Goal: Communication & Community: Answer question/provide support

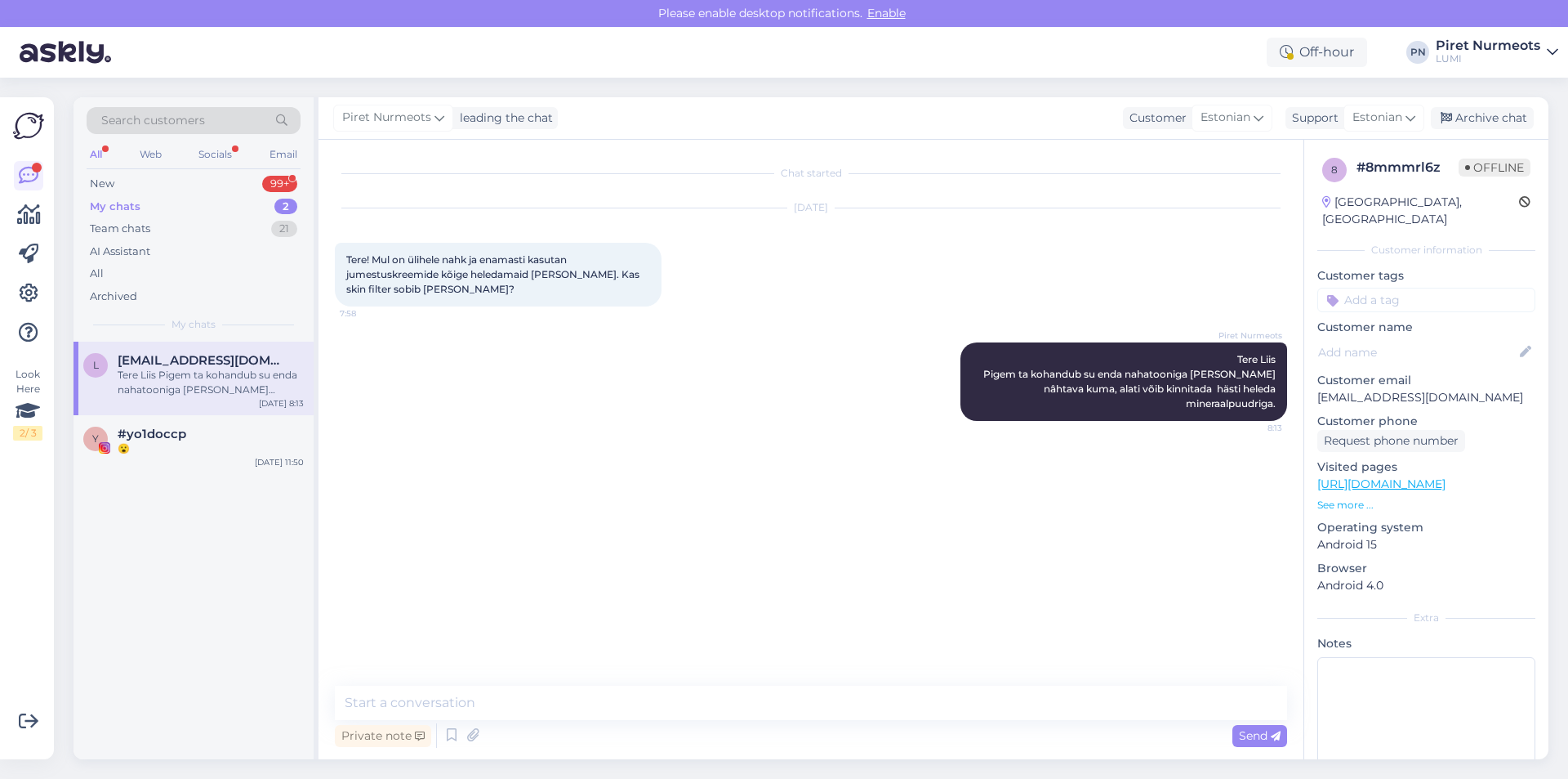
click at [137, 196] on div "My chats 2" at bounding box center [193, 206] width 214 height 23
click at [137, 198] on div "My chats" at bounding box center [115, 206] width 51 height 17
click at [94, 153] on div "All" at bounding box center [95, 154] width 19 height 22
click at [104, 187] on div "New" at bounding box center [101, 184] width 25 height 17
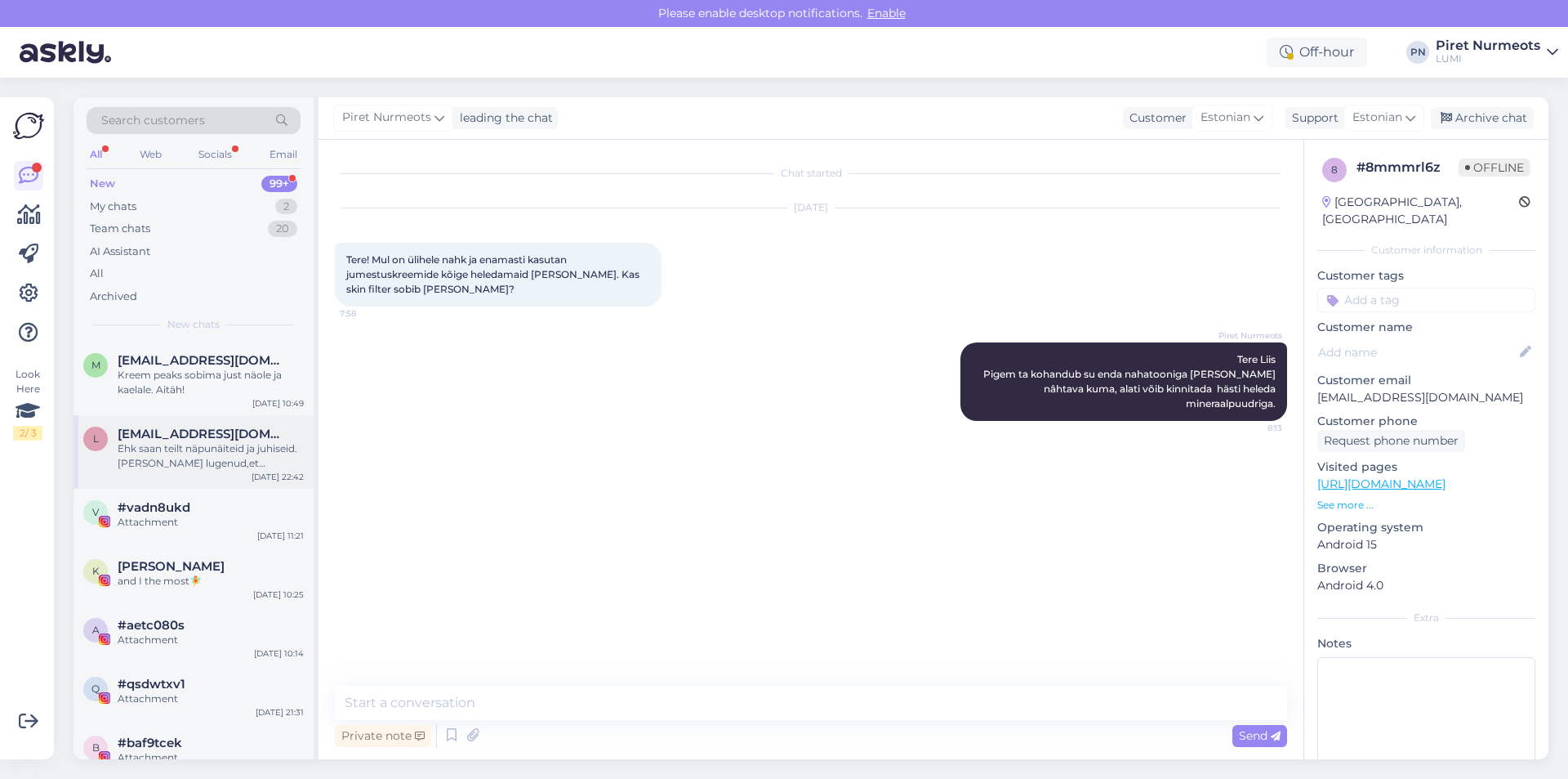
click at [143, 433] on span "[EMAIL_ADDRESS][DOMAIN_NAME]" at bounding box center [202, 433] width 170 height 15
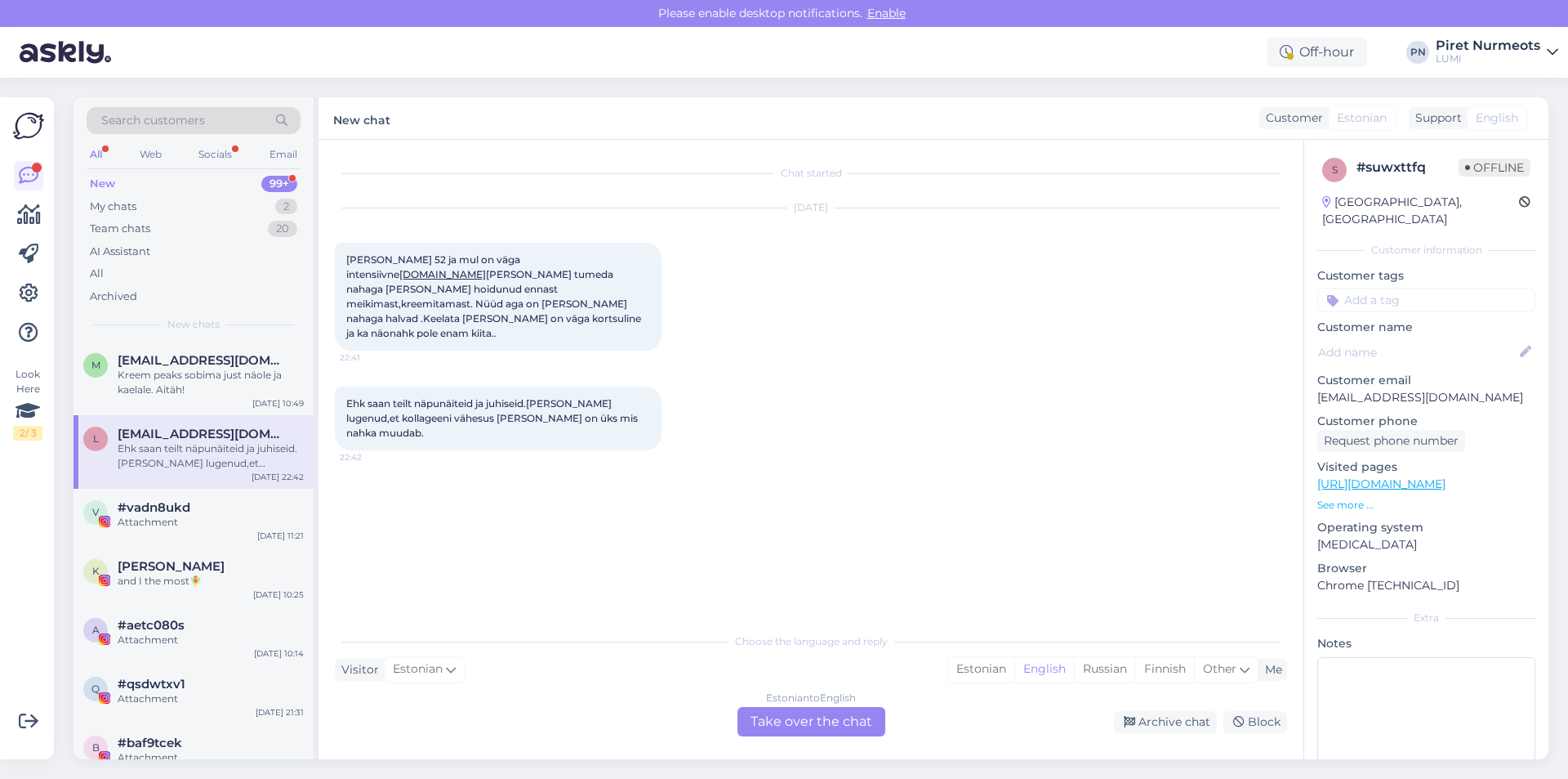
click at [827, 720] on div "Estonian to English Take over the chat" at bounding box center [811, 721] width 148 height 29
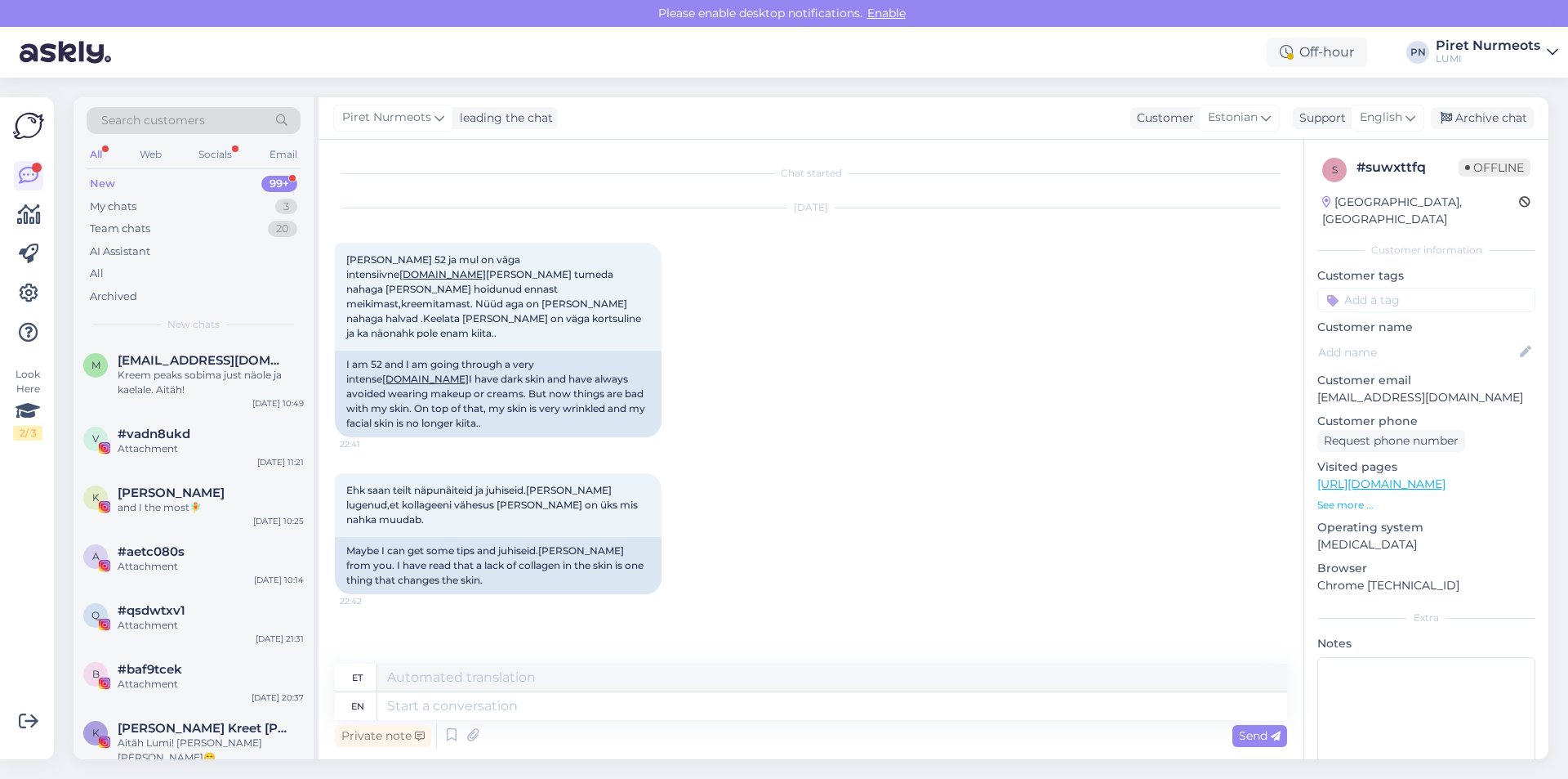
click at [357, 687] on div "et" at bounding box center [356, 677] width 11 height 28
click at [1268, 122] on icon at bounding box center [1266, 118] width 10 height 18
click at [1171, 239] on link "Estonian" at bounding box center [1205, 236] width 180 height 27
click at [406, 682] on textarea at bounding box center [832, 677] width 909 height 28
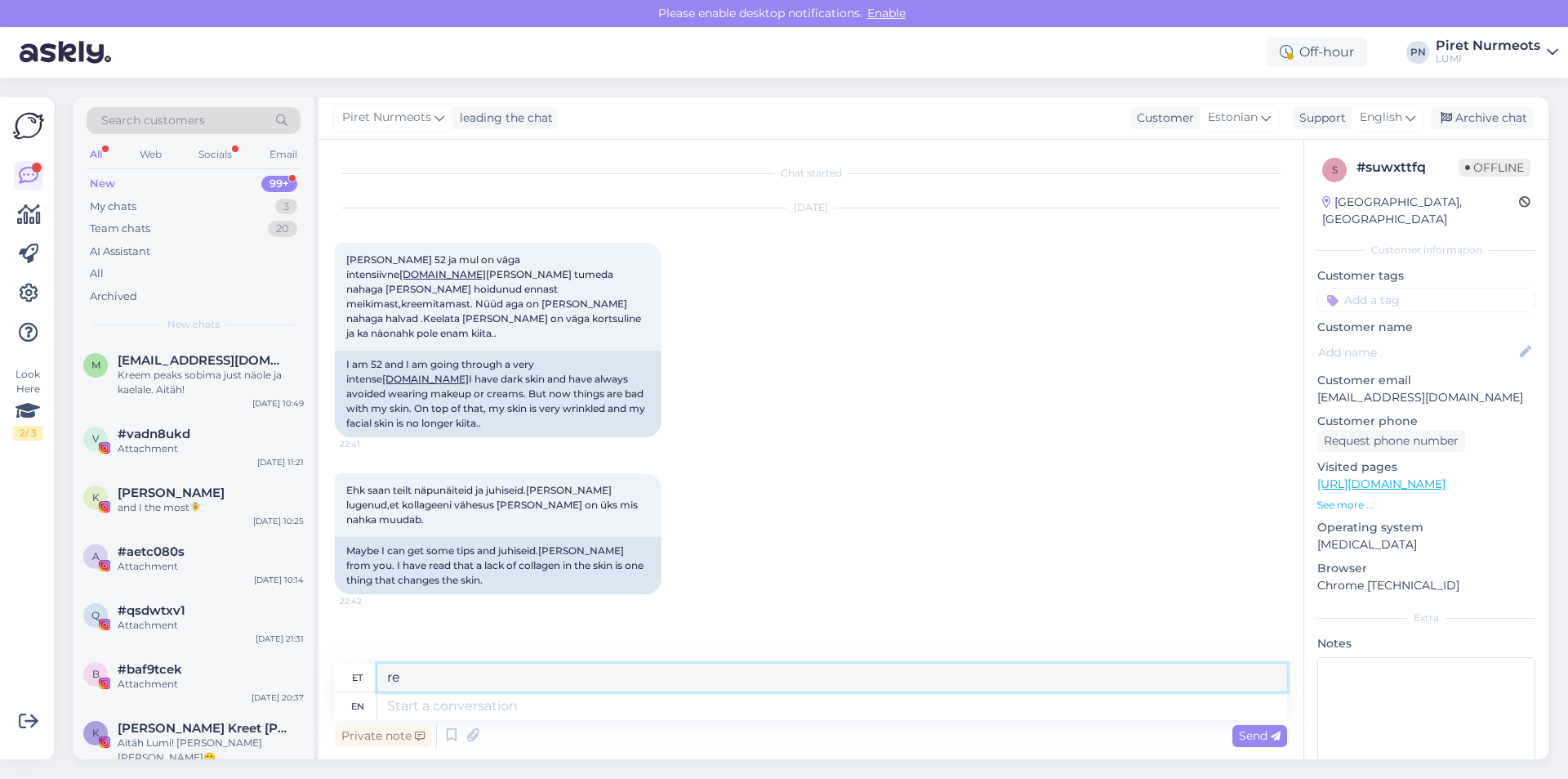
type textarea "e"
click at [391, 710] on textarea at bounding box center [832, 705] width 909 height 28
type textarea "Te"
type textarea "T"
type textarea "Tere"
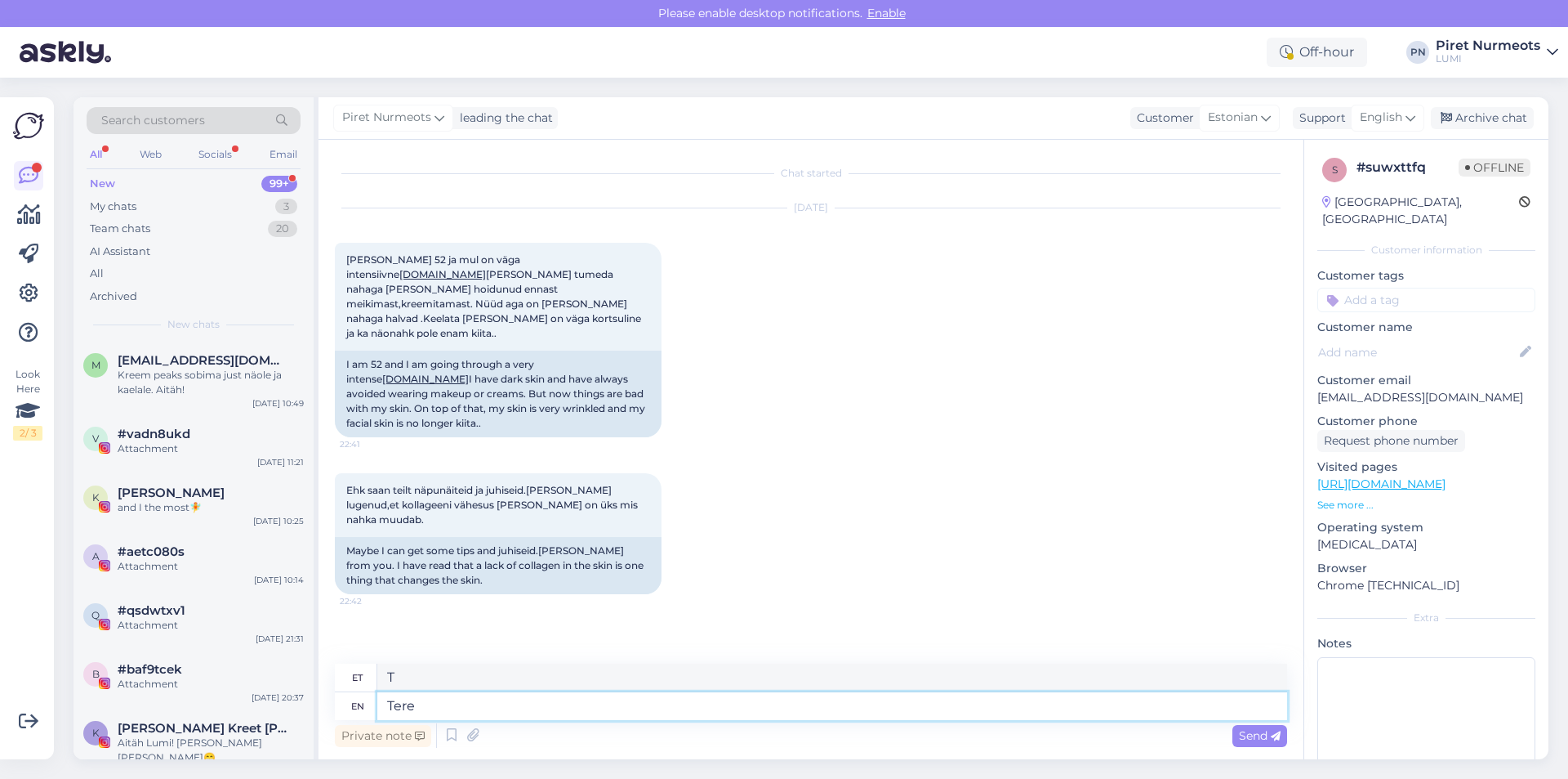
type textarea "Tere"
click at [1412, 116] on icon at bounding box center [1410, 118] width 10 height 18
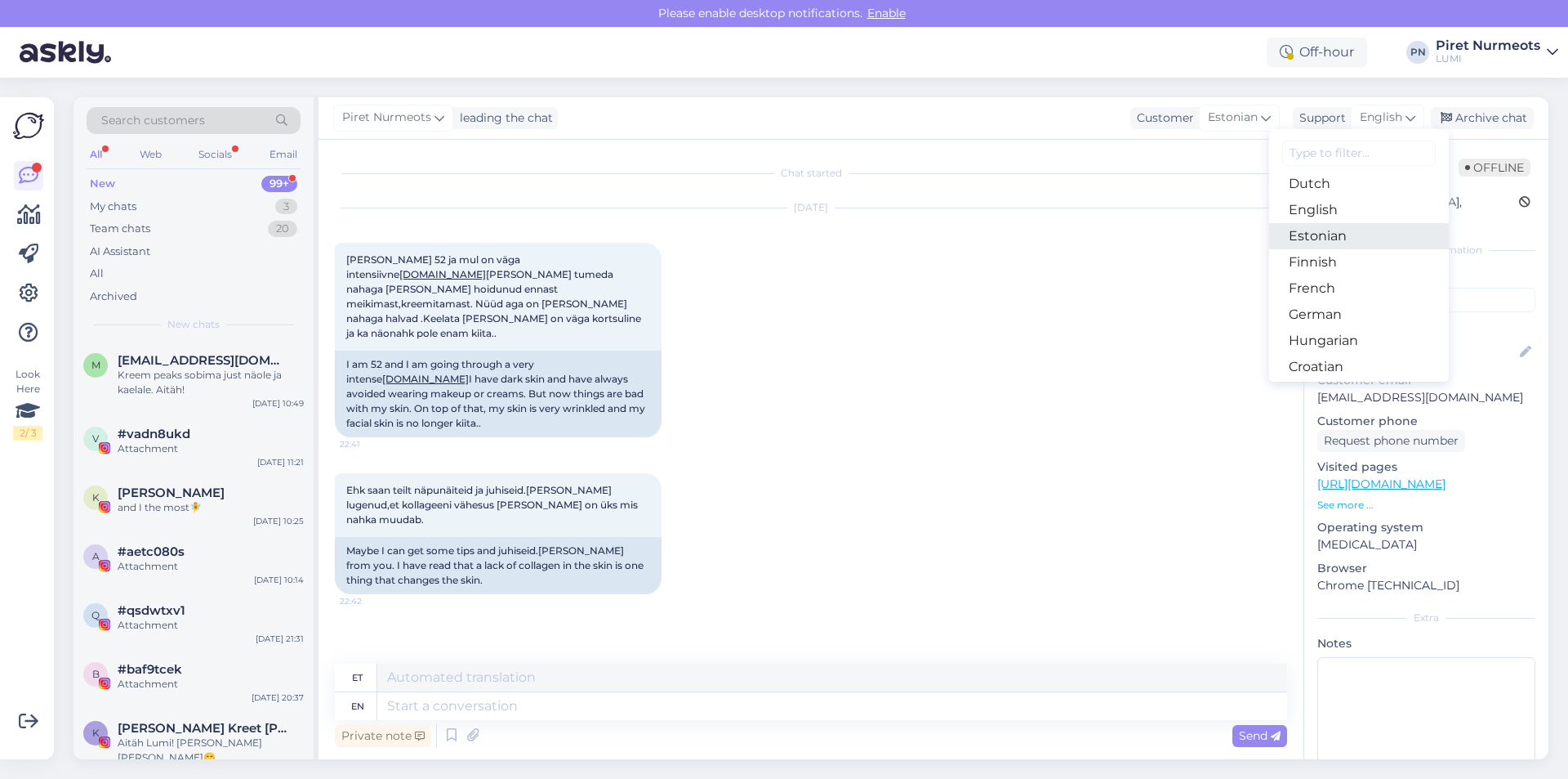
click at [1325, 228] on link "Estonian" at bounding box center [1358, 236] width 180 height 27
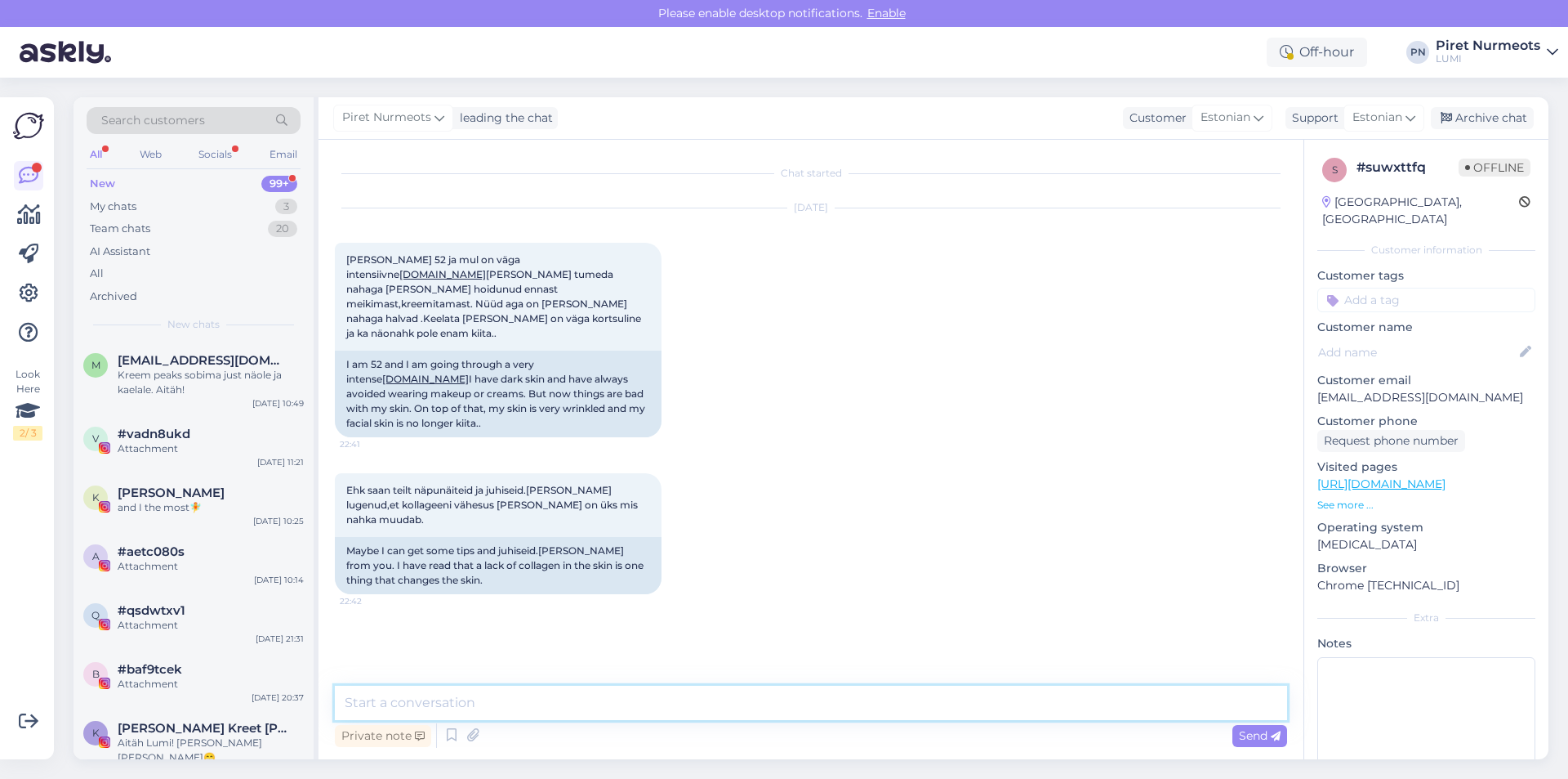
click at [361, 702] on textarea at bounding box center [811, 702] width 952 height 34
click at [99, 180] on div "New" at bounding box center [102, 184] width 26 height 17
click at [363, 696] on textarea at bounding box center [811, 702] width 952 height 34
click at [978, 701] on textarea "Tere Liis, menopausi ajal muutub naise organismis hormonaalne tasakaal-eriti ös…" at bounding box center [811, 702] width 952 height 34
click at [1052, 707] on textarea "Tere Liis, menopausi ajal muutub naise organismis hormonaalne tasakaal-eriti ös…" at bounding box center [811, 702] width 952 height 34
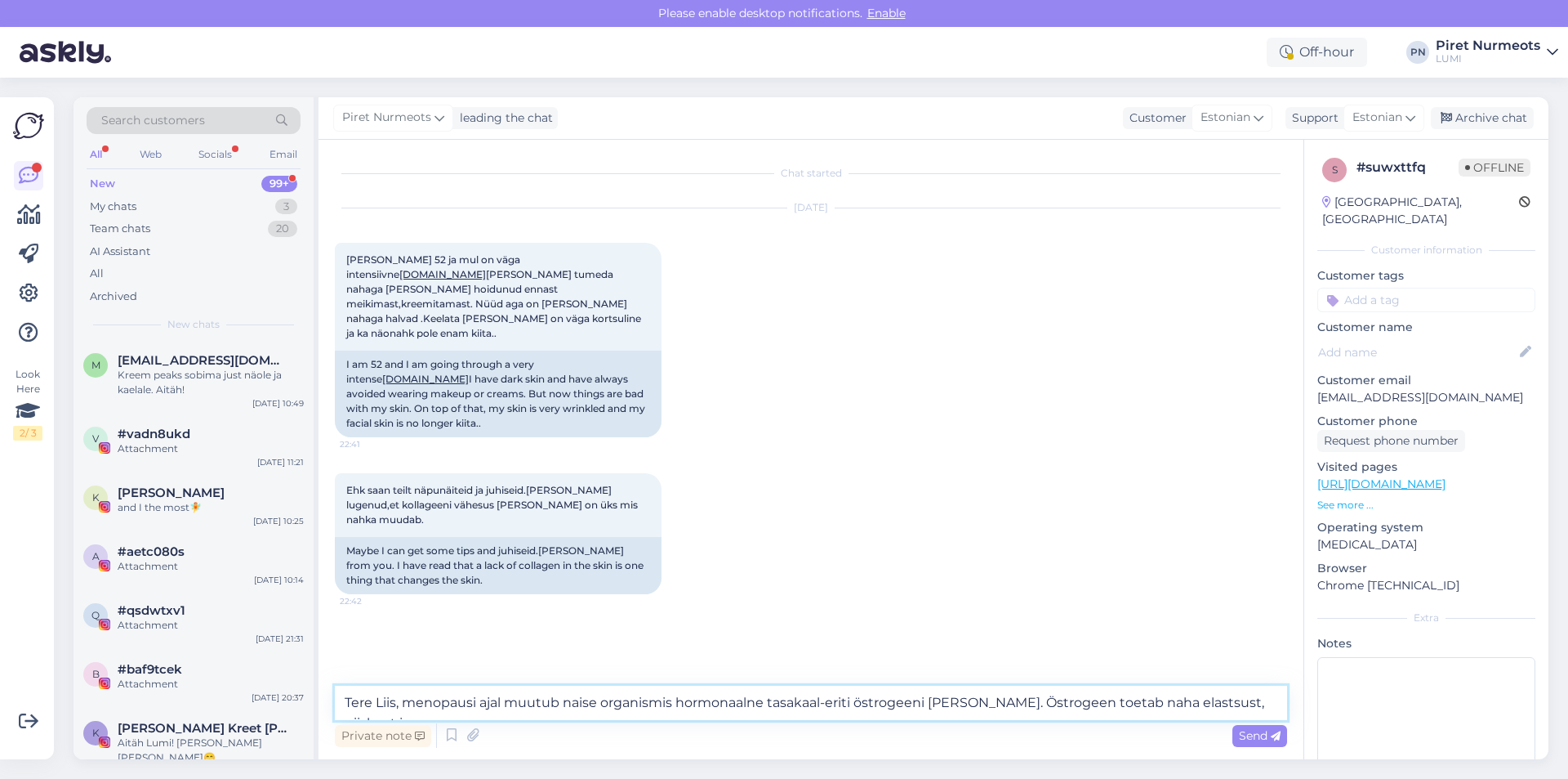
type textarea "Tere Liis, menopausi ajal muutub naise organismis hormonaalne tasakaal-eriti ös…"
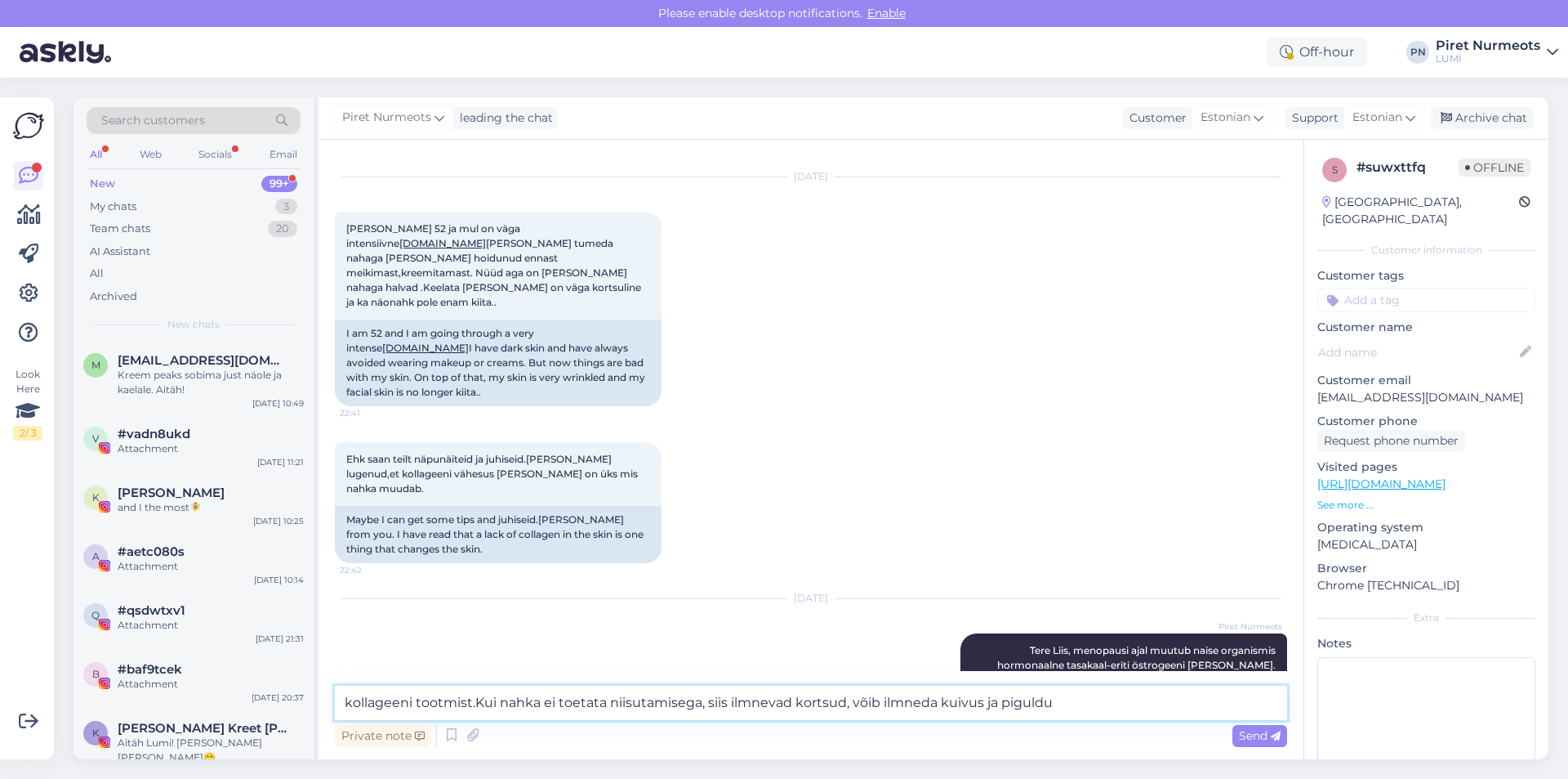
type textarea "kollageeni tootmist.Kui nahka ei toetata niisutamisega, siis ilmnevad kortsud, …"
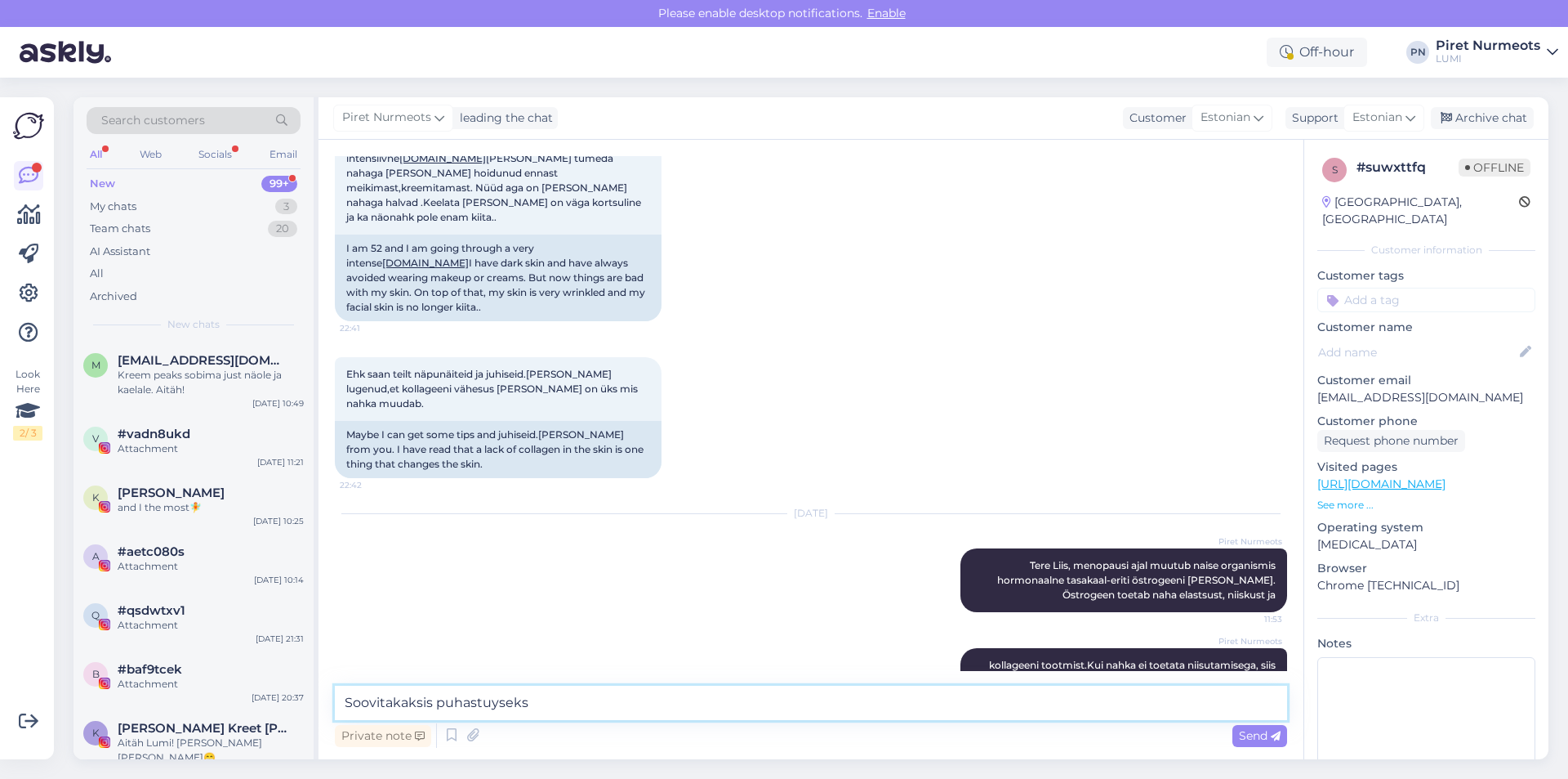
click at [491, 707] on textarea "Soovitakaksis puhastuyseks" at bounding box center [811, 702] width 952 height 34
click at [522, 703] on textarea "Soovitakaksis puhastuseks" at bounding box center [811, 702] width 952 height 34
paste textarea "Nahk saab pehme, nooruslikum ja pringim"
click at [749, 702] on textarea "Soovitakaksis puhastuseks Niisutav puhastus piim, seerumiksNahk saab pehme, noo…" at bounding box center [811, 702] width 952 height 34
click at [680, 702] on textarea "Soovitakaksis puhastuseks Niisutav puhastus piim, seerumiksNahk saab pehme, noo…" at bounding box center [811, 702] width 952 height 34
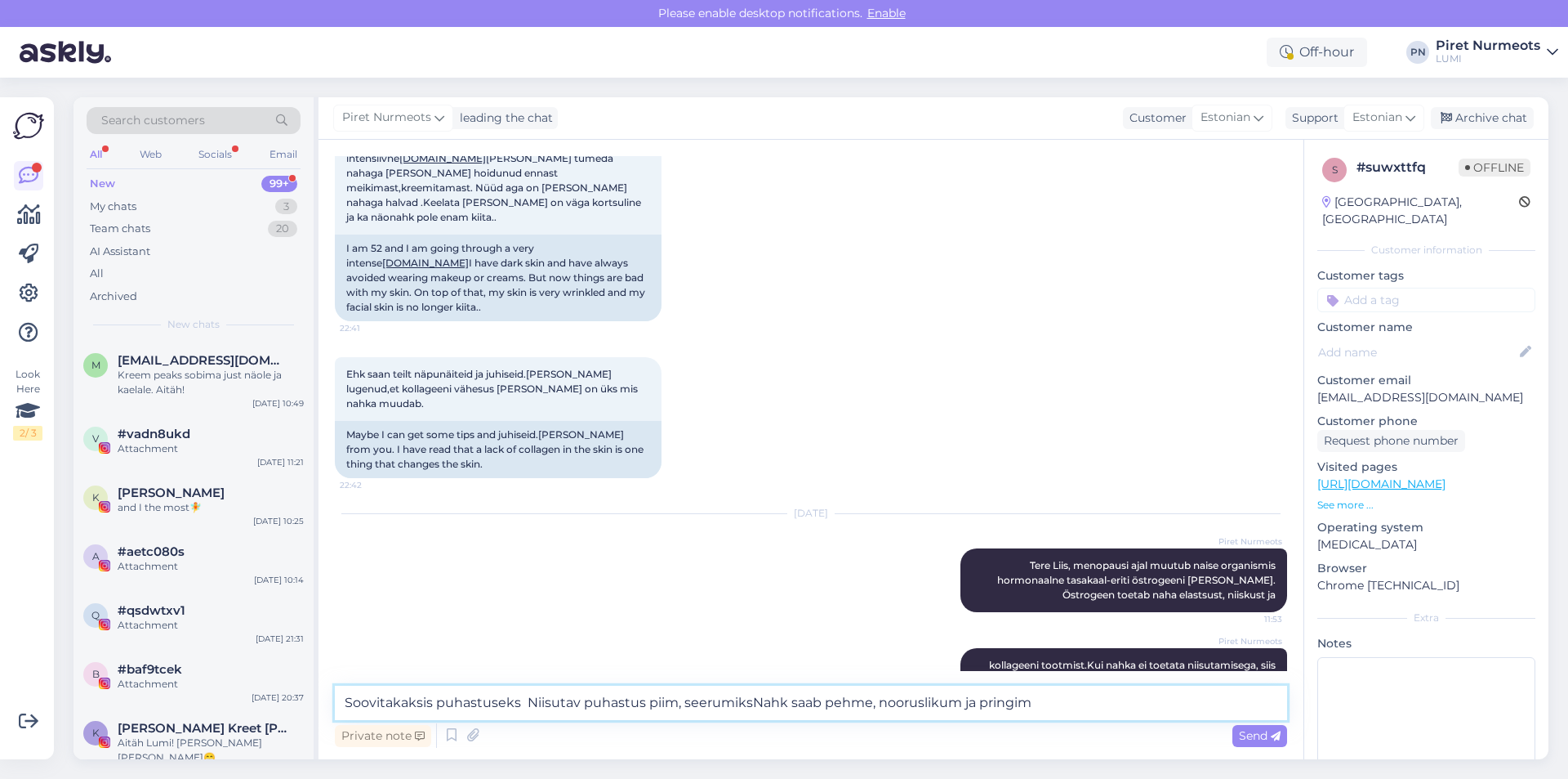
click at [749, 704] on textarea "Soovitakaksis puhastuseks Niisutav puhastus piim, seerumiksNahk saab pehme, noo…" at bounding box center [811, 702] width 952 height 34
click at [970, 703] on textarea "Soovitakaksis puhastuseks Niisutav puhastus piim, seerumiks Suoerbloom C-vitami…" at bounding box center [811, 702] width 952 height 34
click at [770, 709] on textarea "Soovitakaksis puhastuseks Niisutav puhastus piim, seerumiks Suoerbloom C-vitami…" at bounding box center [811, 702] width 952 height 34
click at [1000, 705] on textarea "Soovitakaksis puhastuseks Niisutav puhastus piim, seerumiks Superbloom C-vitami…" at bounding box center [811, 702] width 952 height 34
drag, startPoint x: 977, startPoint y: 700, endPoint x: 1254, endPoint y: 683, distance: 277.5
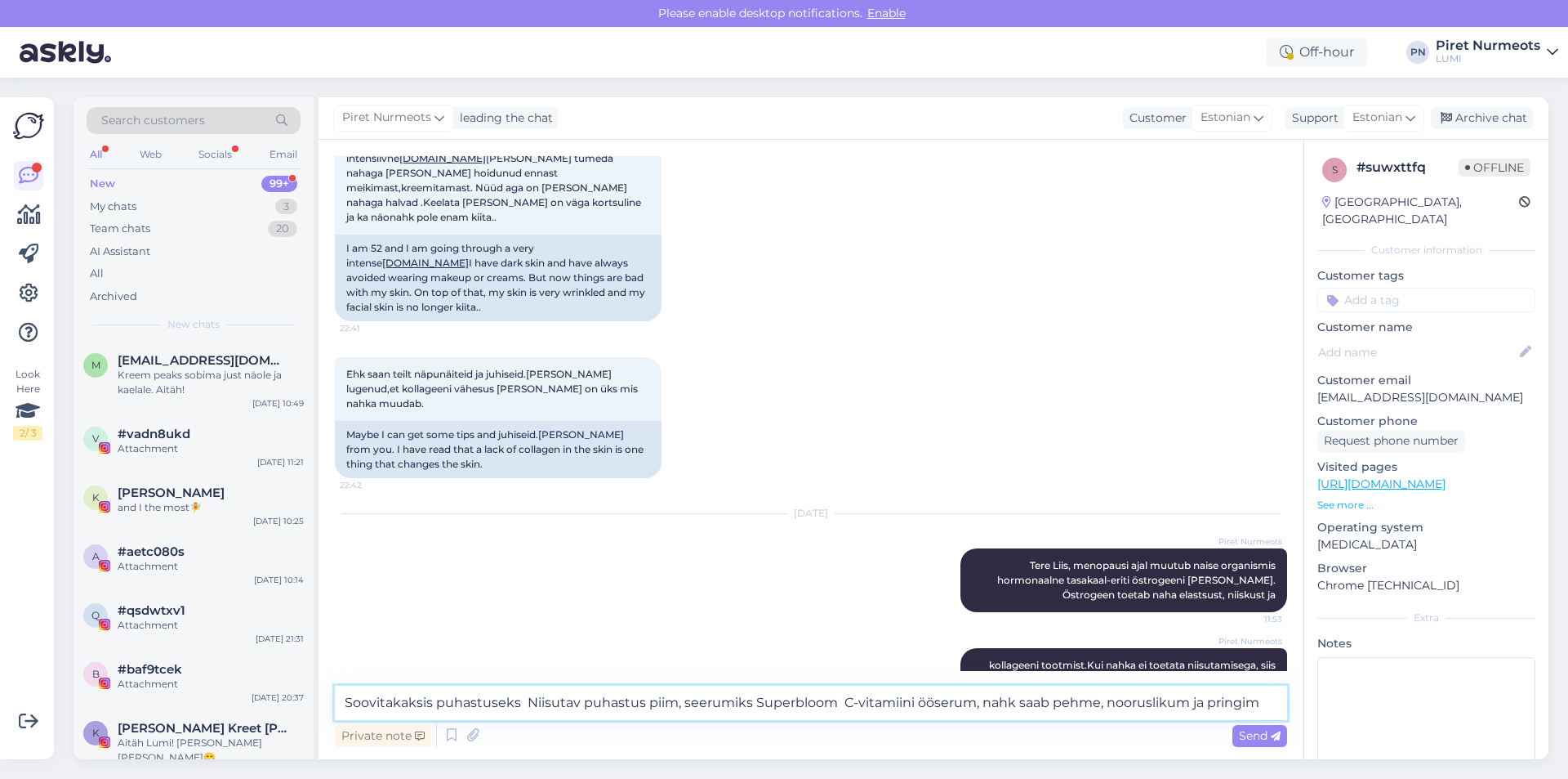
click at [1254, 683] on div "Chat started [DATE] [PERSON_NAME] 52 ja mul on väga intensiivne [DOMAIN_NAME] […" at bounding box center [810, 449] width 985 height 619
drag, startPoint x: 425, startPoint y: 705, endPoint x: 436, endPoint y: 730, distance: 27.3
click at [428, 709] on textarea "Soovitakaksis puhastuseks Niisutav puhastus piim, seerumiks Superbloom C-vitami…" at bounding box center [811, 702] width 952 height 34
click at [1244, 703] on textarea "Soovitakaksin puhastuseks Niisutav puhastus piim, seerumiks Superbloom C-vitami…" at bounding box center [811, 702] width 952 height 34
click at [391, 703] on textarea "Soovitakaksin puhastuseks Niisutav puhastus piim, seerumiks Superbloom C-vitami…" at bounding box center [811, 702] width 952 height 34
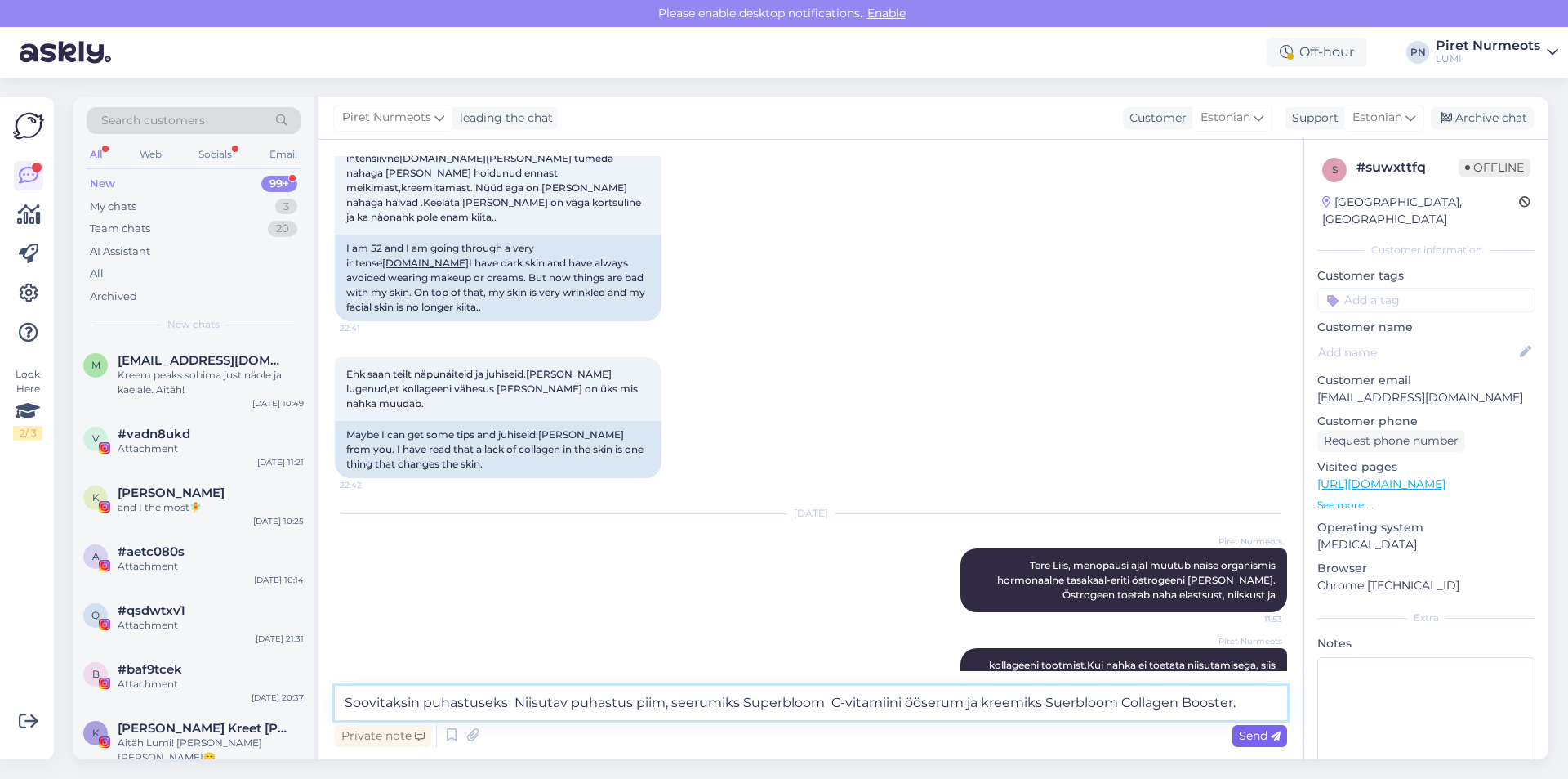
type textarea "Soovitaksin puhastuseks Niisutav puhastus piim, seerumiks Superbloom C-vitamiin…"
click at [1252, 738] on span "Send" at bounding box center [1260, 735] width 41 height 15
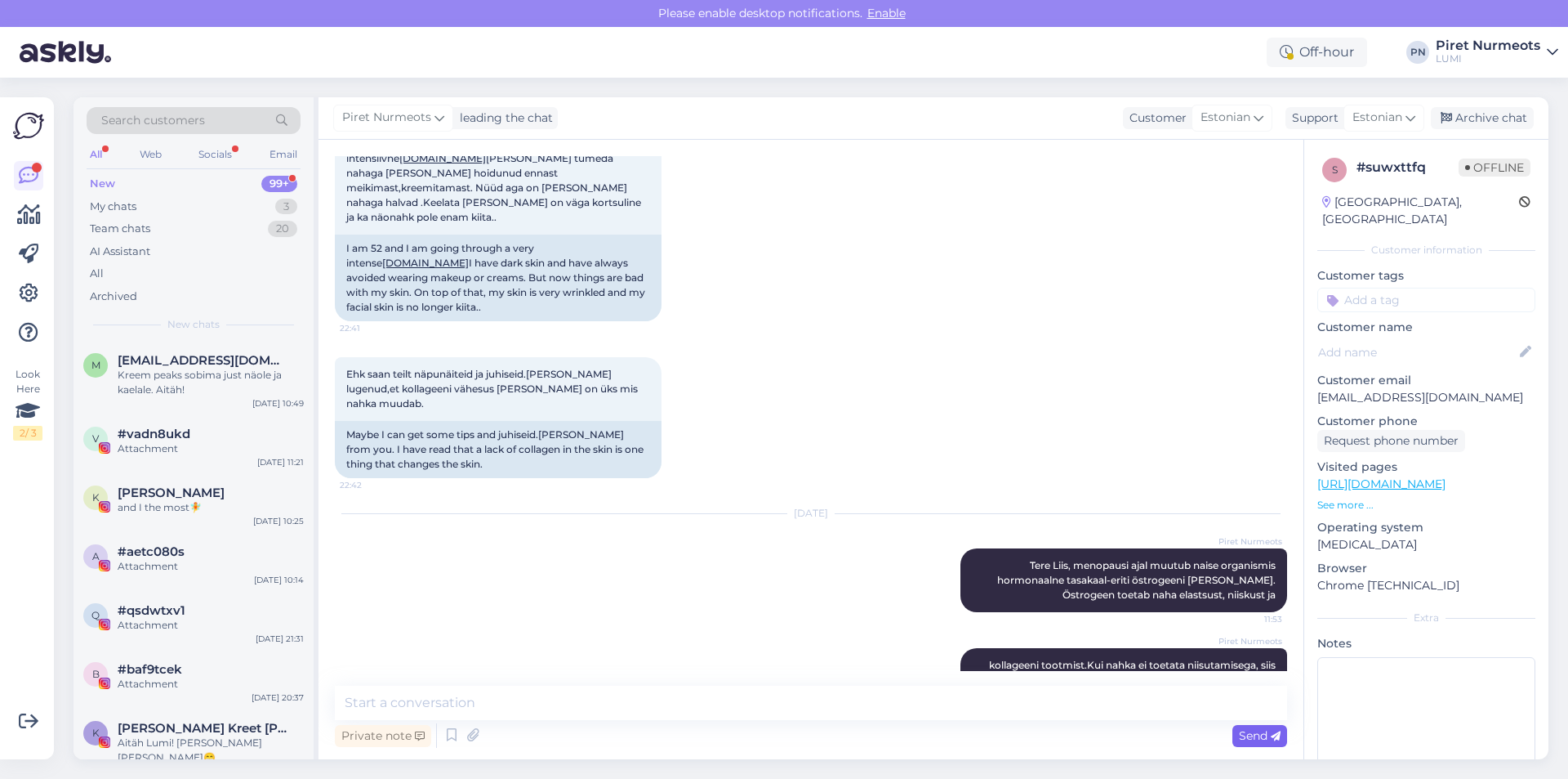
scroll to position [216, 0]
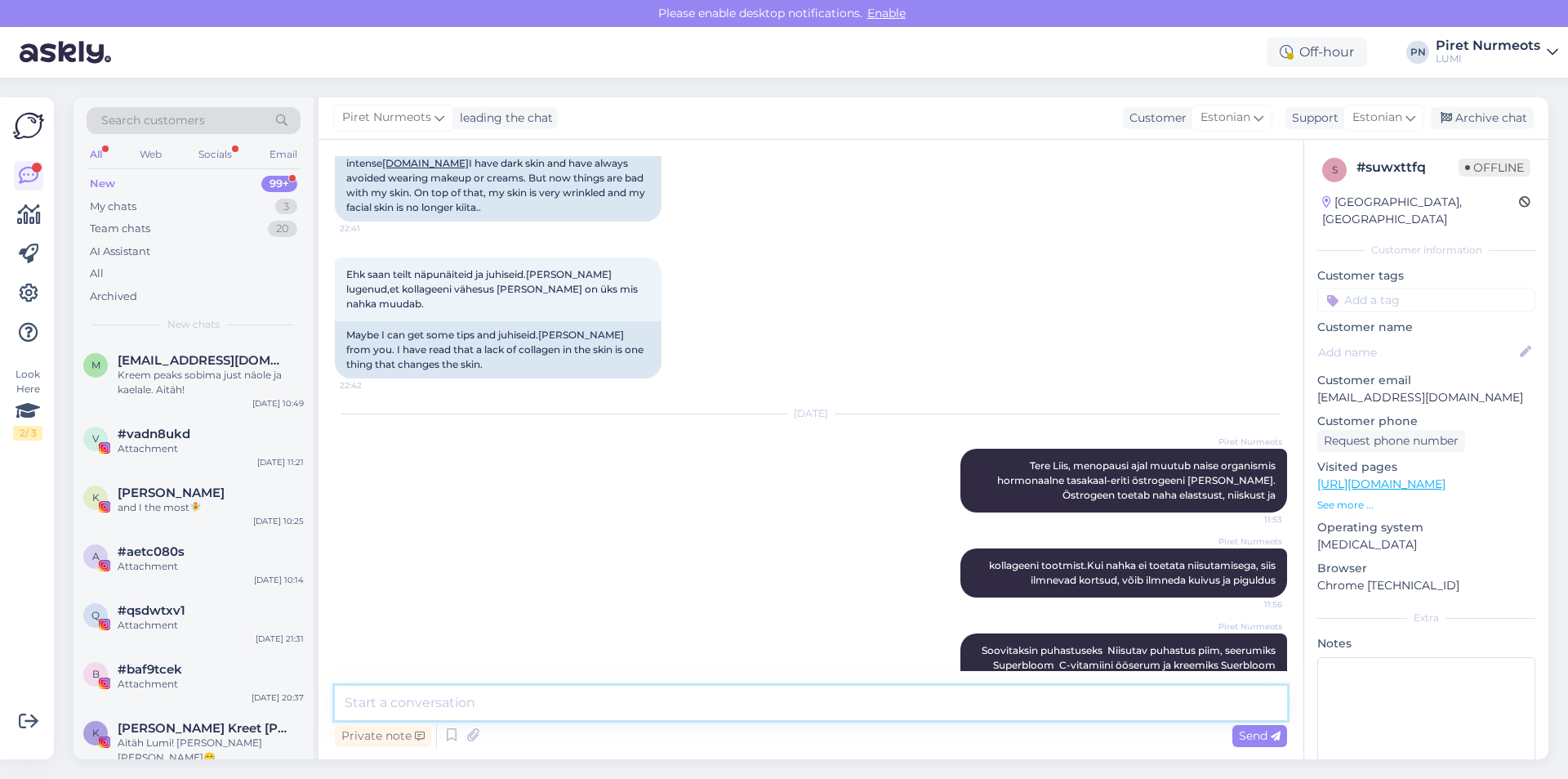
click at [351, 698] on textarea at bounding box center [811, 702] width 952 height 34
click at [409, 710] on textarea "Kasutamime" at bounding box center [811, 702] width 952 height 34
click at [509, 704] on textarea "Kasutada võib järgmiselt k" at bounding box center [811, 702] width 952 height 34
click at [525, 701] on textarea "Kasutada võib järgmiselt - k" at bounding box center [811, 702] width 952 height 34
click at [589, 703] on textarea "Kasutada võib järgmiselt - kõigepealt niiskele nahale puhastuspiim" at bounding box center [811, 702] width 952 height 34
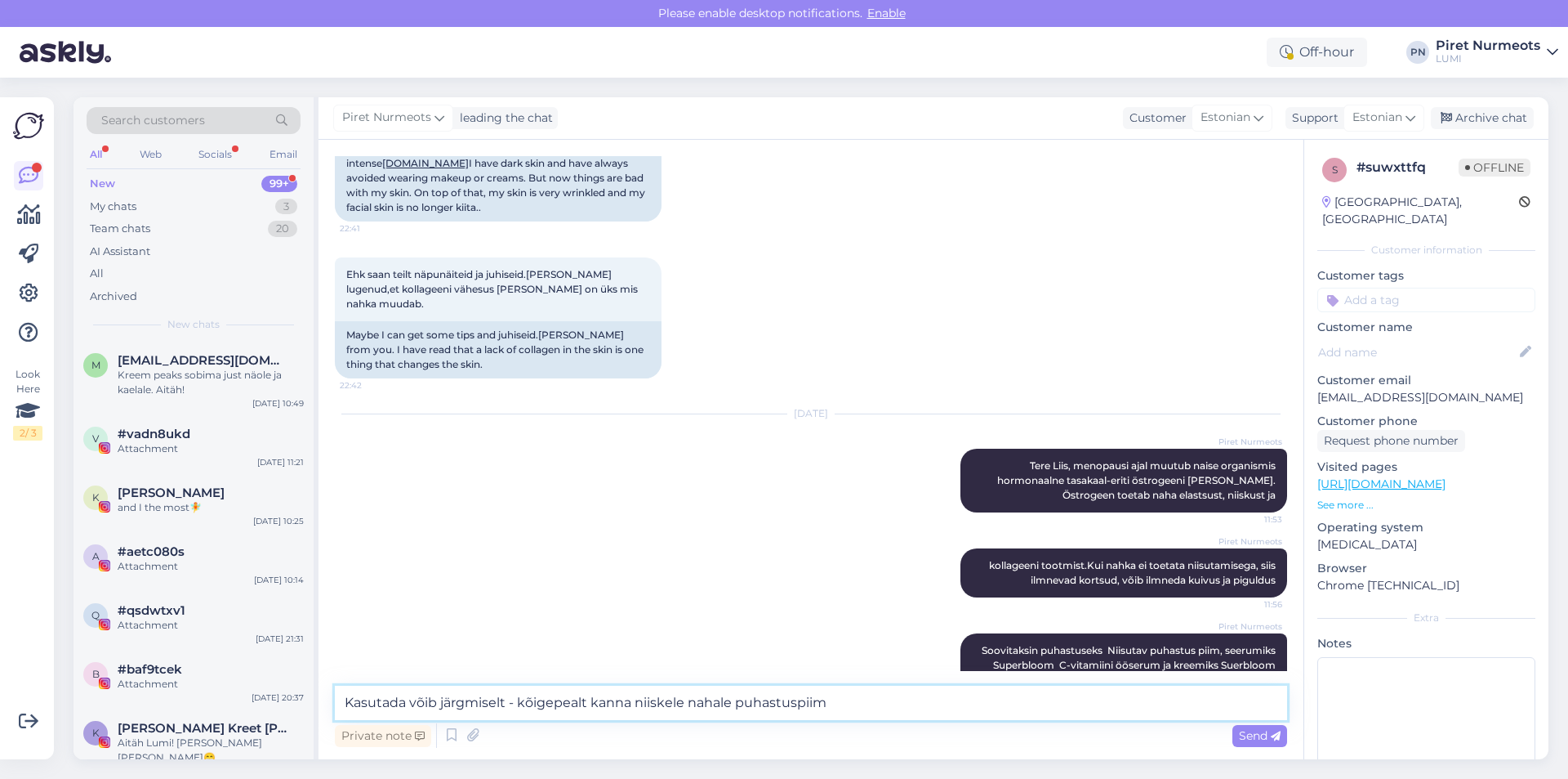
click at [830, 706] on textarea "Kasutada võib järgmiselt - kõigepealt kanna niiskele nahale puhastuspiim" at bounding box center [811, 702] width 952 height 34
click at [980, 706] on textarea "Kasutada võib järgmiselt - kõigepealt kanna niiskele nahale puhastuspiim, masse…" at bounding box center [811, 702] width 952 height 34
click at [1027, 711] on textarea "Kasutada võib järgmiselt - kõigepealt kanna niiskele nahale puhastuspiim, masse…" at bounding box center [811, 702] width 952 height 34
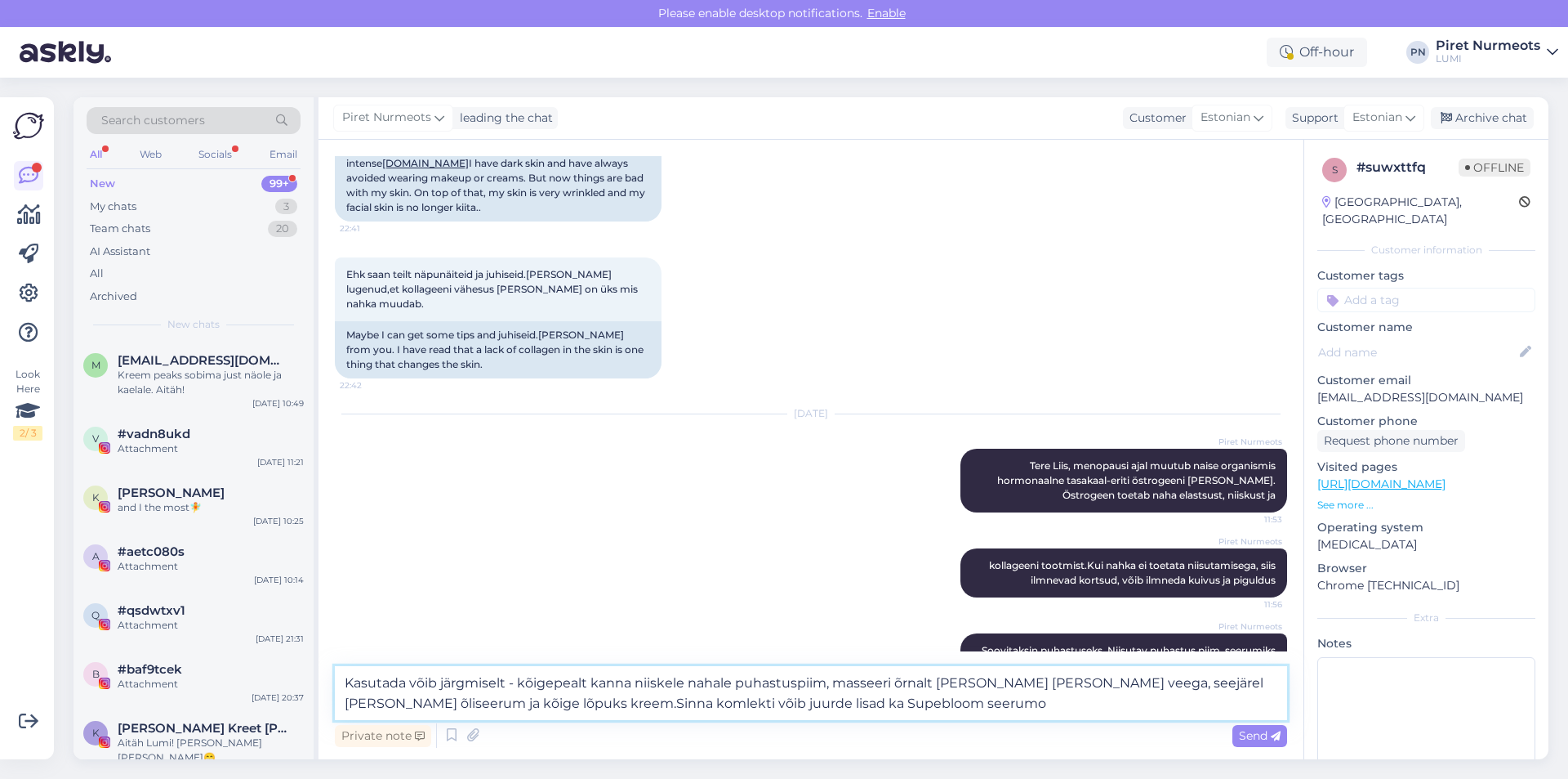
click at [767, 703] on textarea "Kasutada võib järgmiselt - kõigepealt kanna niiskele nahale puhastuspiim, masse…" at bounding box center [811, 693] width 952 height 54
click at [798, 709] on textarea "Kasutada võib järgmiselt - kõigepealt kanna niiskele nahale puhastuspiim, masse…" at bounding box center [811, 693] width 952 height 54
click at [1007, 705] on textarea "Kasutada võib järgmiselt - kõigepealt kanna niiskele nahale puhastuspiim, masse…" at bounding box center [811, 693] width 952 height 54
click at [955, 711] on textarea "Kasutada võib järgmiselt - kõigepealt kanna niiskele nahale puhastuspiim, masse…" at bounding box center [811, 693] width 952 height 54
drag, startPoint x: 1039, startPoint y: 706, endPoint x: 1093, endPoint y: 708, distance: 54.0
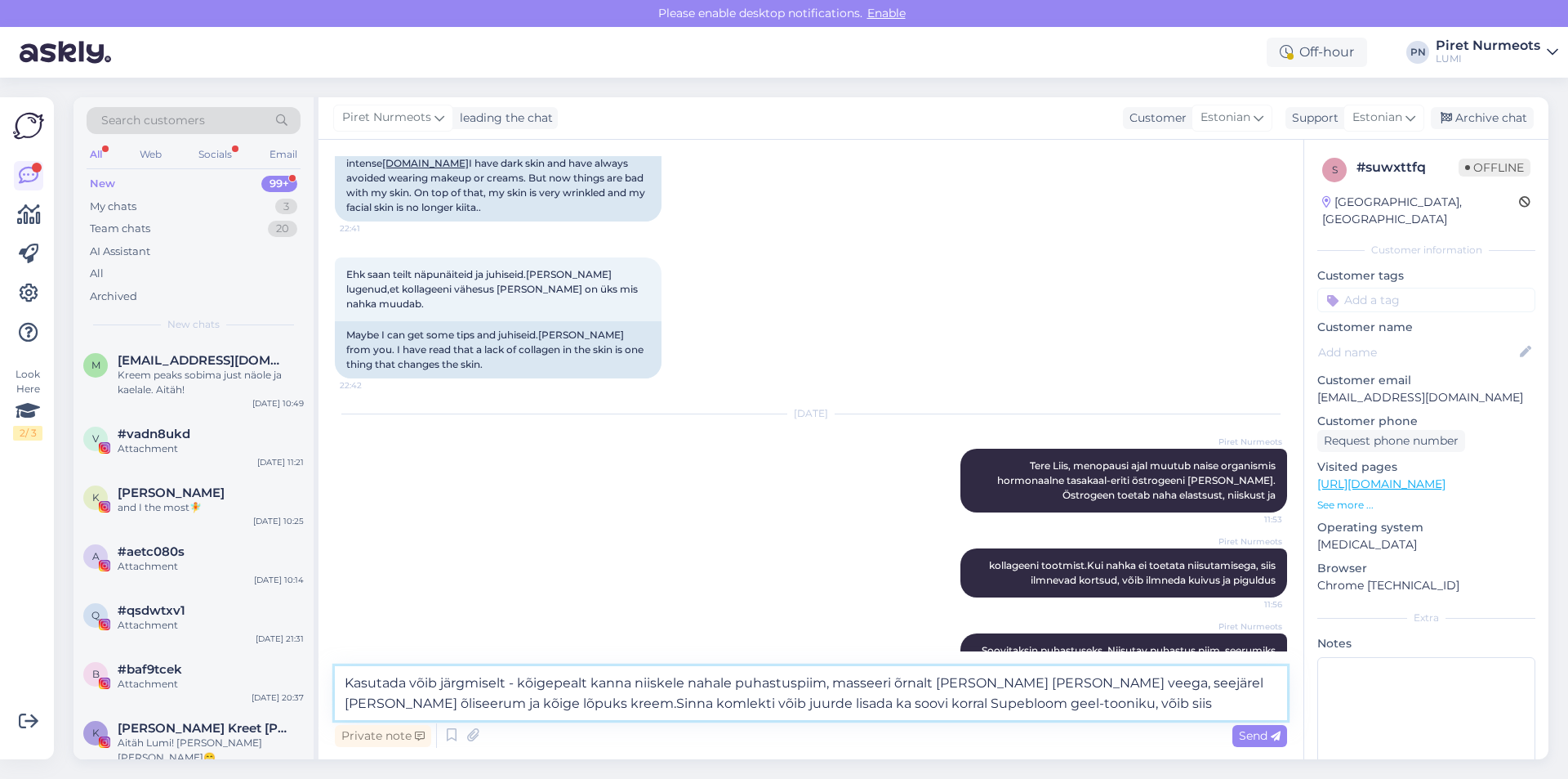
click at [1093, 708] on textarea "Kasutada võib järgmiselt - kõigepealt kanna niiskele nahale puhastuspiim, masse…" at bounding box center [811, 693] width 952 height 54
click at [1207, 703] on textarea "Kasutada võib järgmiselt - kõigepealt kanna niiskele nahale puhastuspiim, masse…" at bounding box center [811, 693] width 952 height 54
click at [1203, 701] on textarea "Kasutada võib järgmiselt - kõigepealt kanna niiskele nahale puhastuspiim, masse…" at bounding box center [811, 693] width 952 height 54
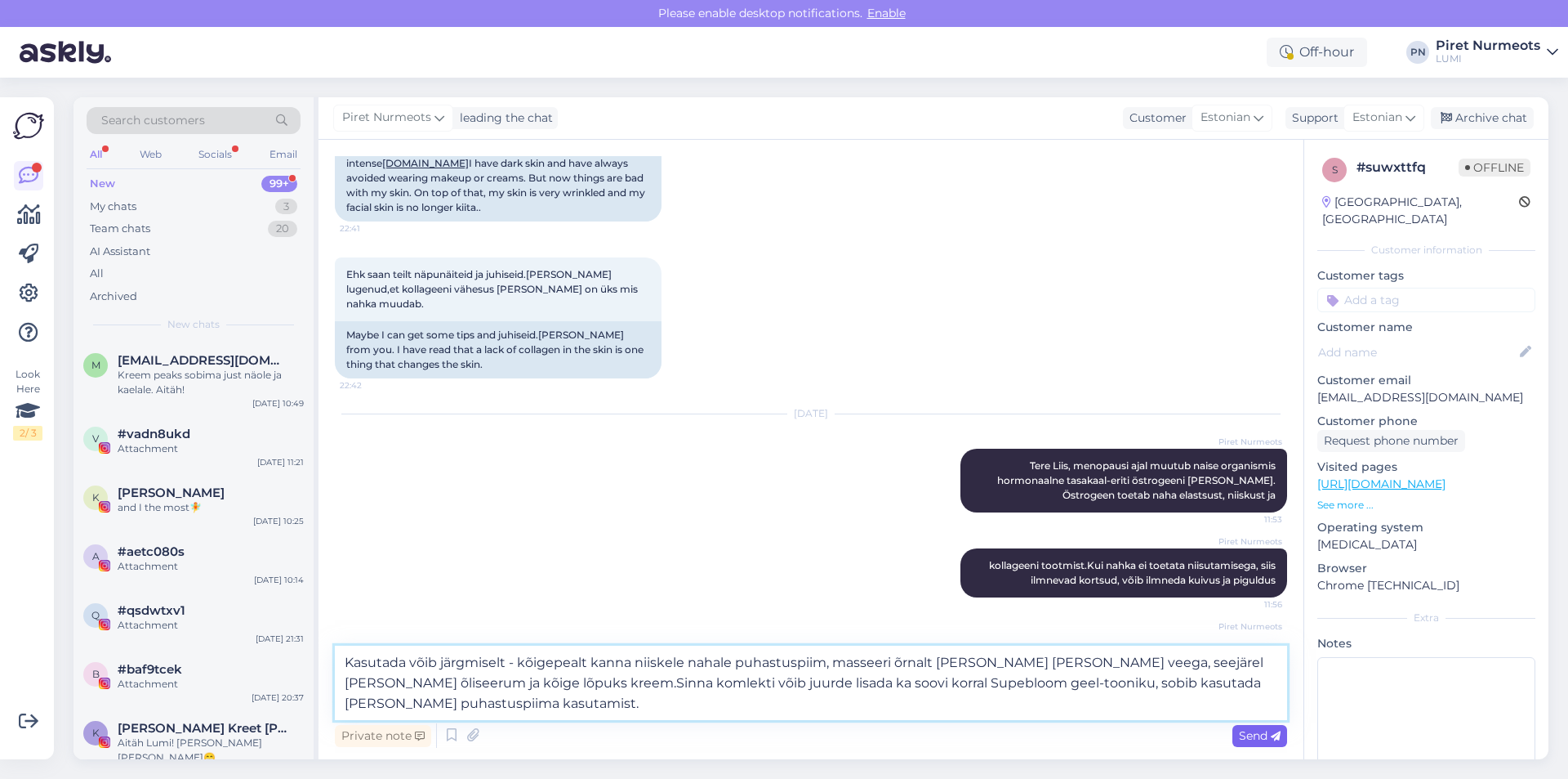
type textarea "Kasutada võib järgmiselt - kõigepealt kanna niiskele nahale puhastuspiim, masse…"
click at [1260, 734] on span "Send" at bounding box center [1260, 735] width 41 height 15
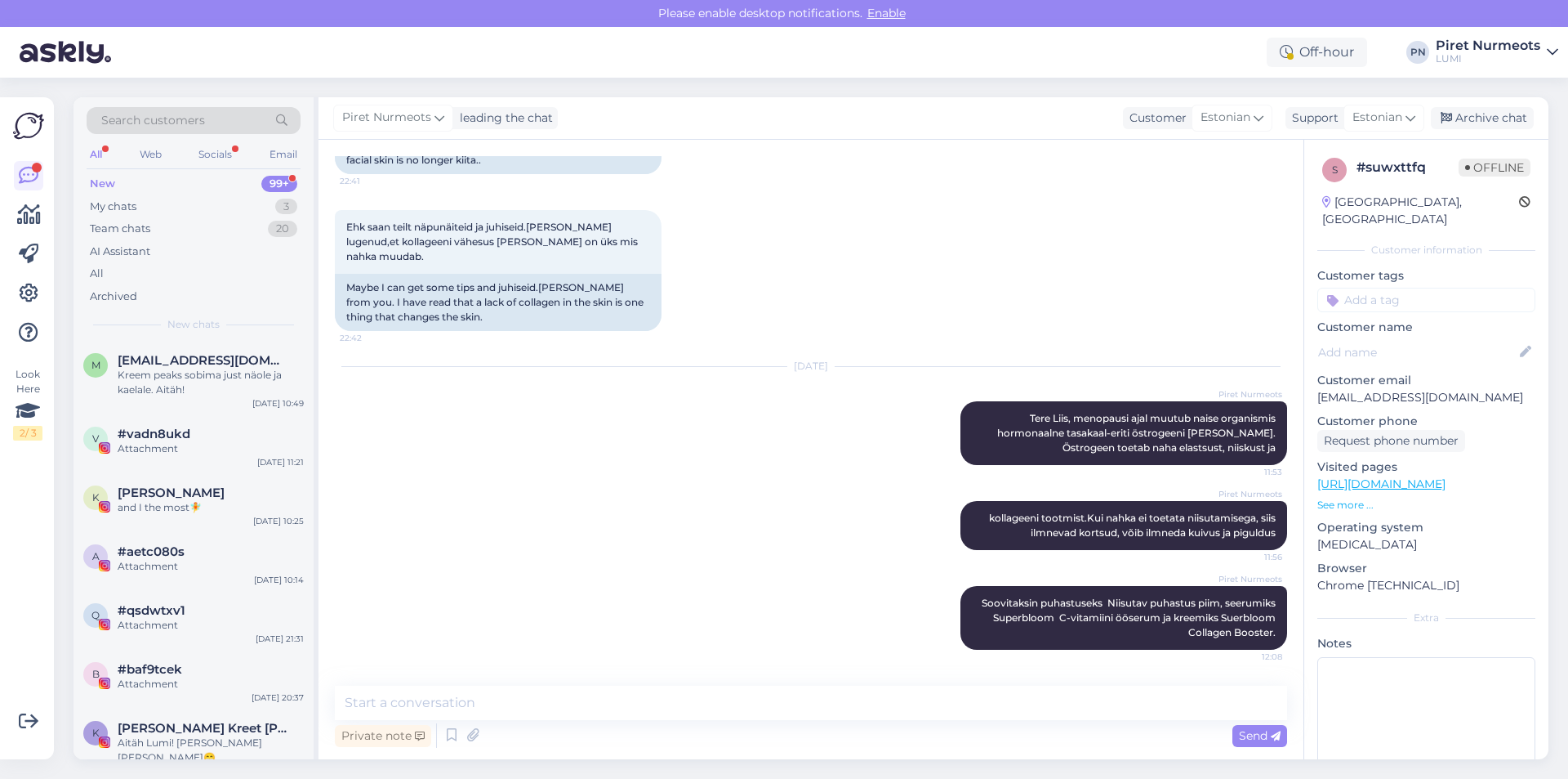
scroll to position [345, 0]
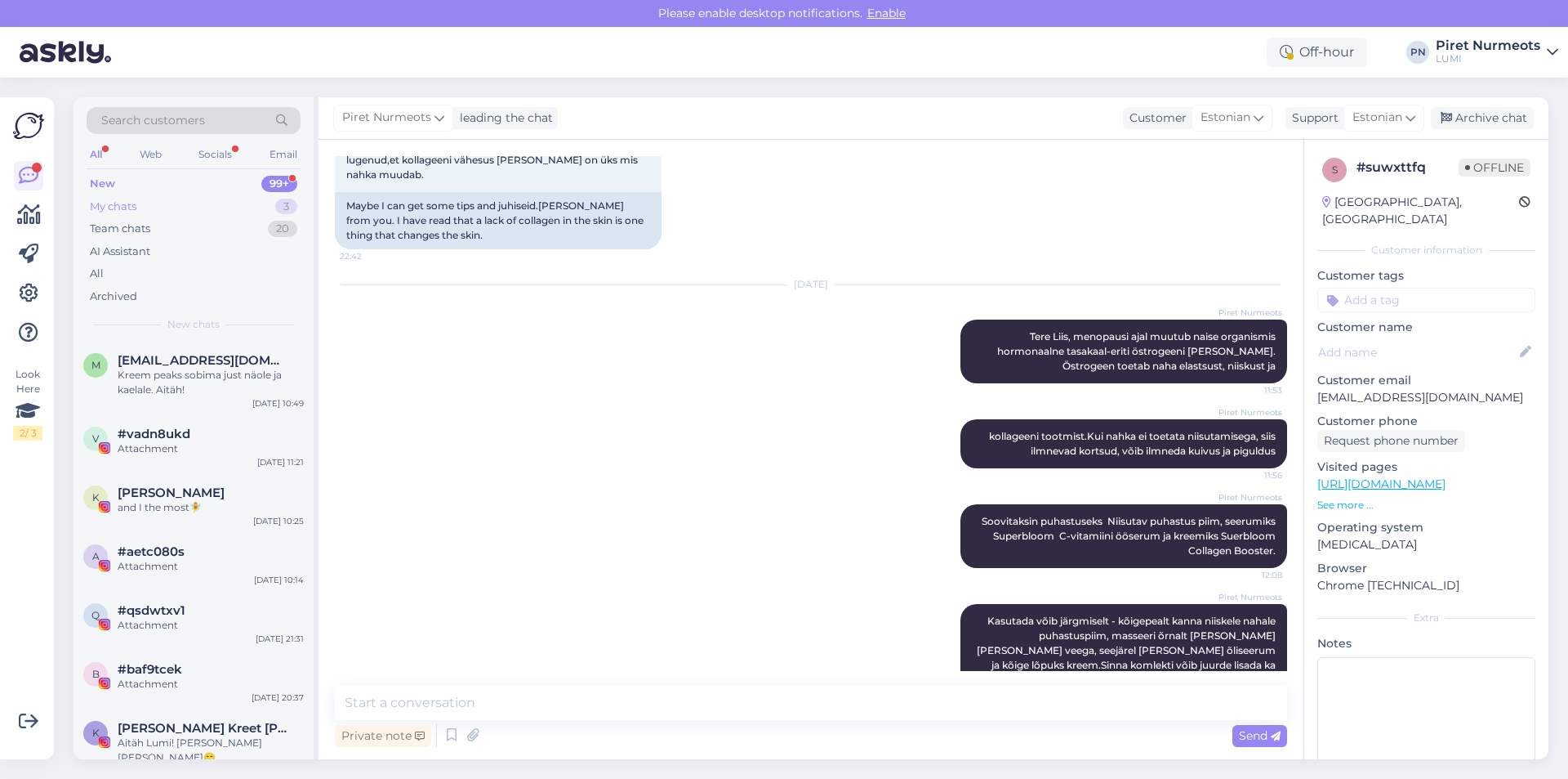
click at [123, 207] on div "My chats" at bounding box center [112, 206] width 46 height 17
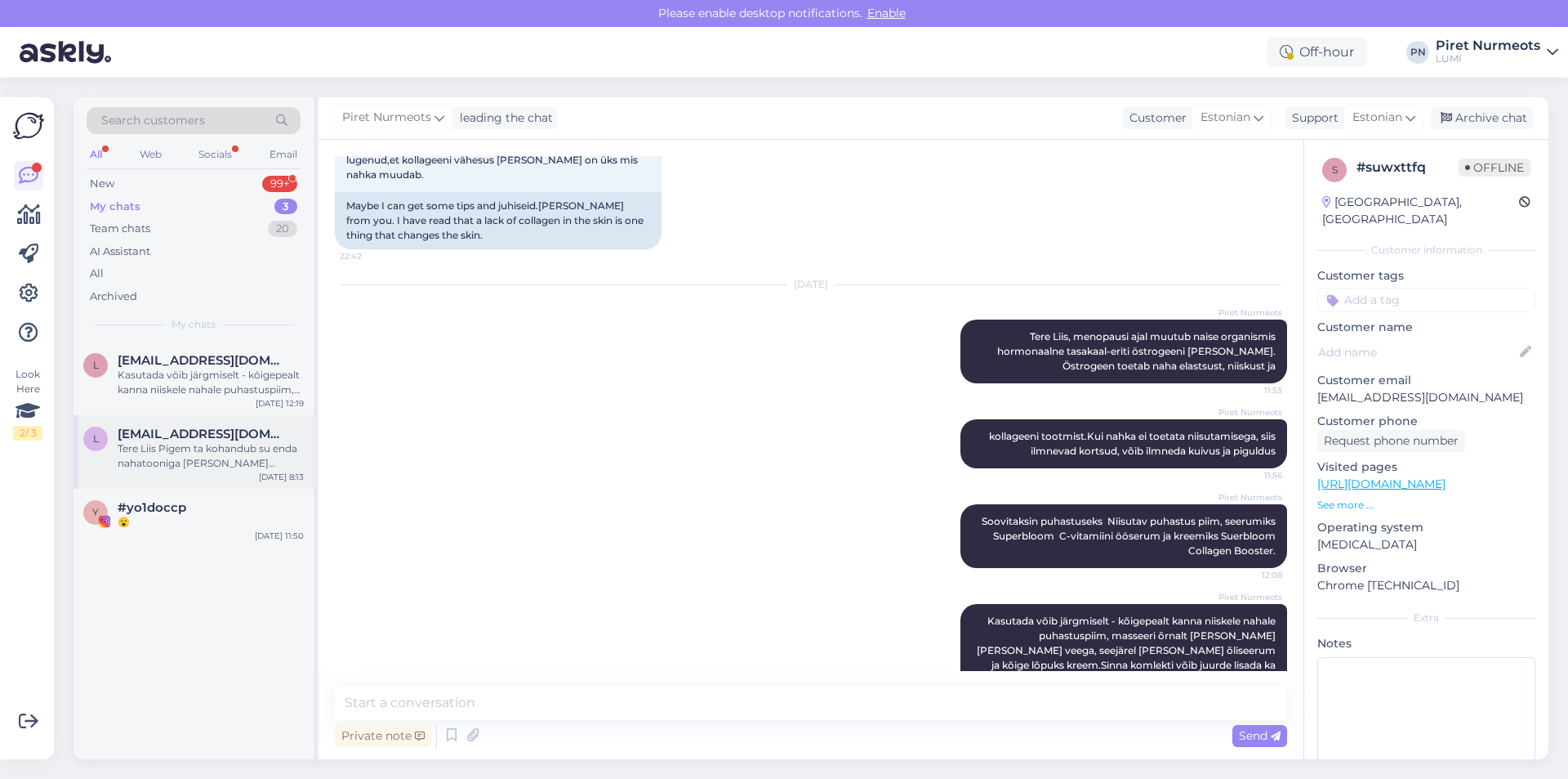
click at [177, 447] on div "Tere Liis Pigem ta kohandub su enda nahatooniga [PERSON_NAME] nâhtava kuma, ala…" at bounding box center [211, 456] width 187 height 29
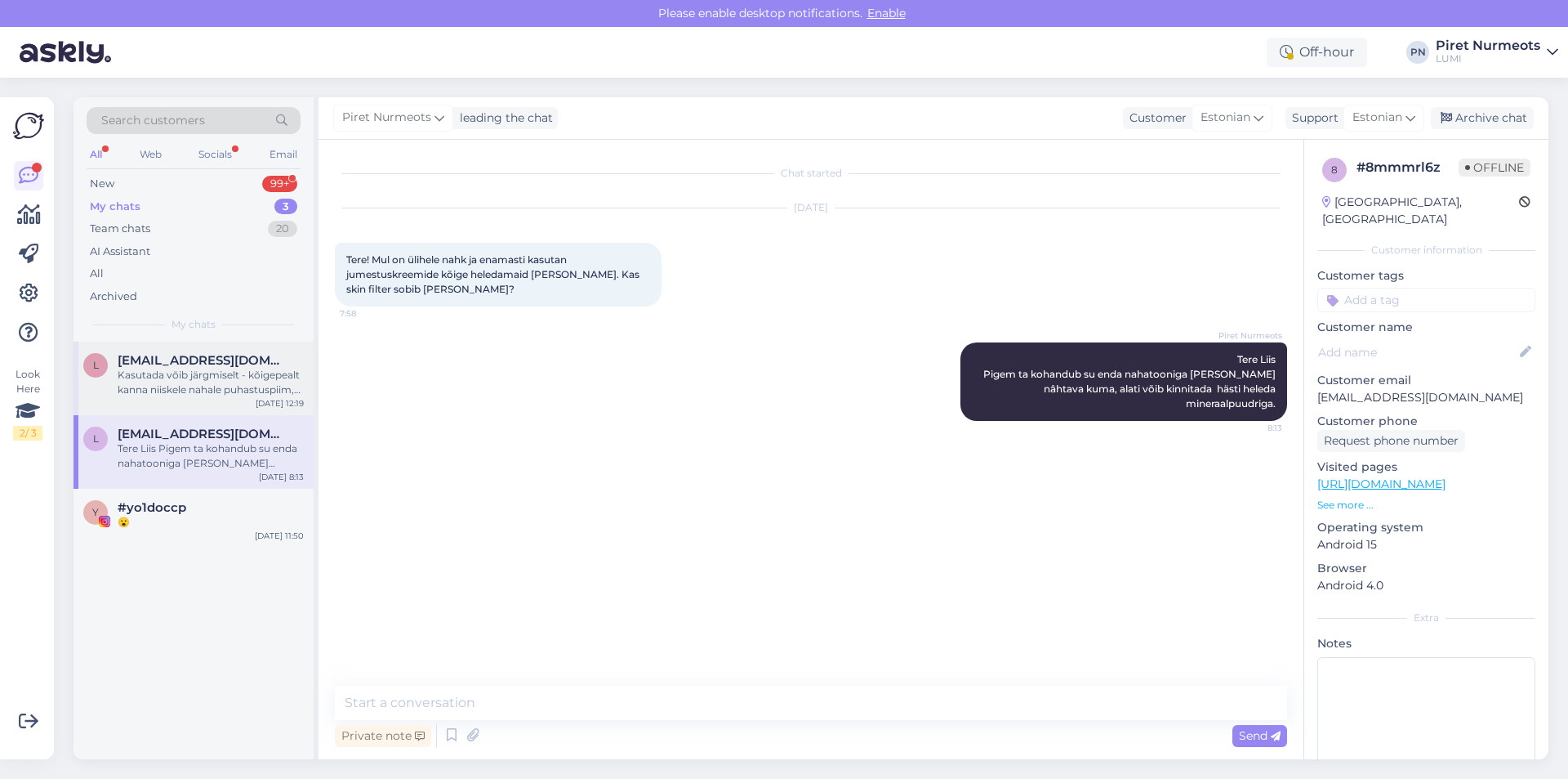
click at [177, 385] on div "Kasutada võib järgmiselt - kõigepealt kanna niiskele nahale puhastuspiim, masse…" at bounding box center [211, 382] width 187 height 29
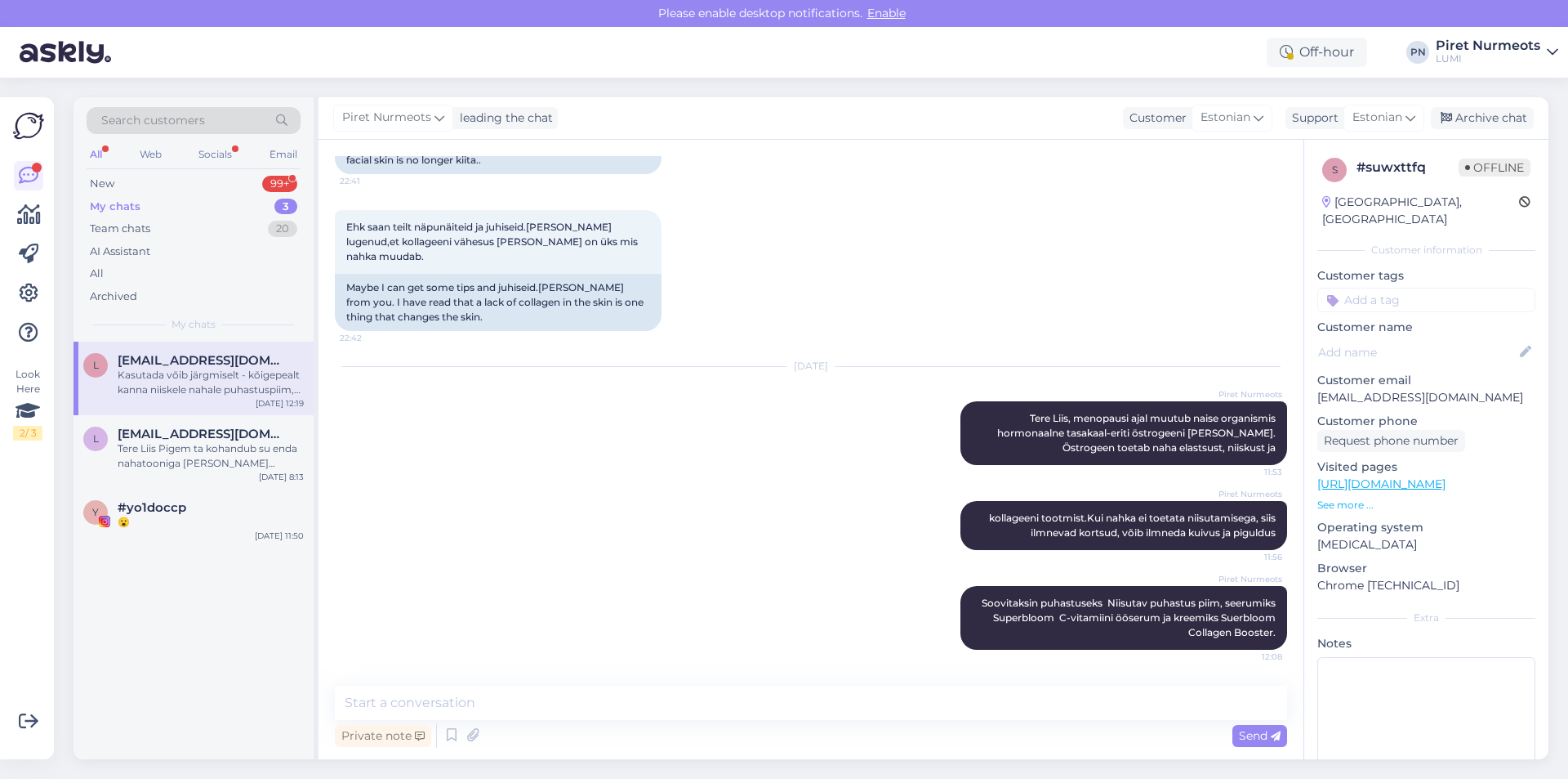
scroll to position [345, 0]
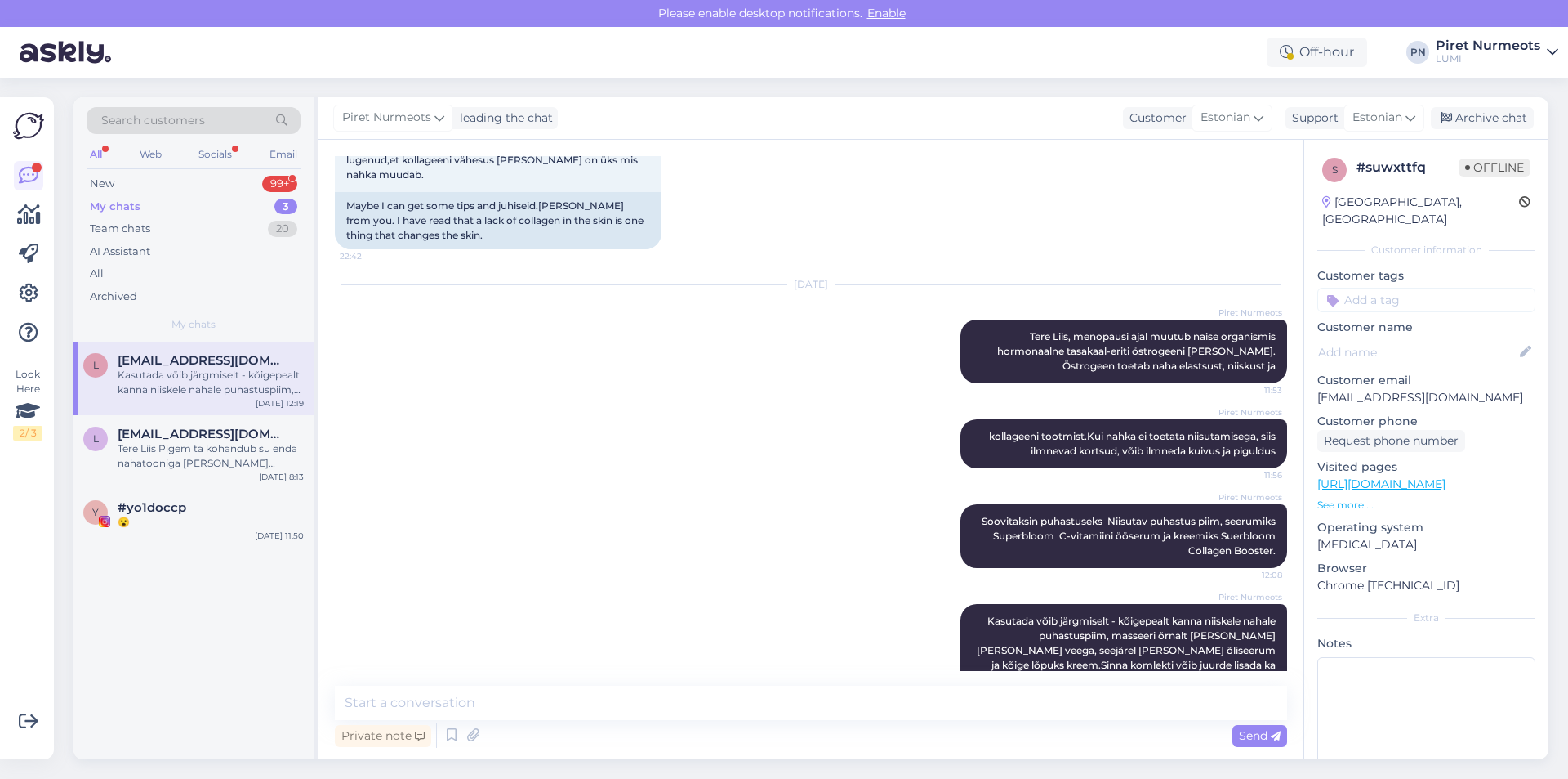
click at [98, 153] on div "All" at bounding box center [95, 154] width 19 height 22
click at [101, 181] on div "New" at bounding box center [101, 184] width 25 height 17
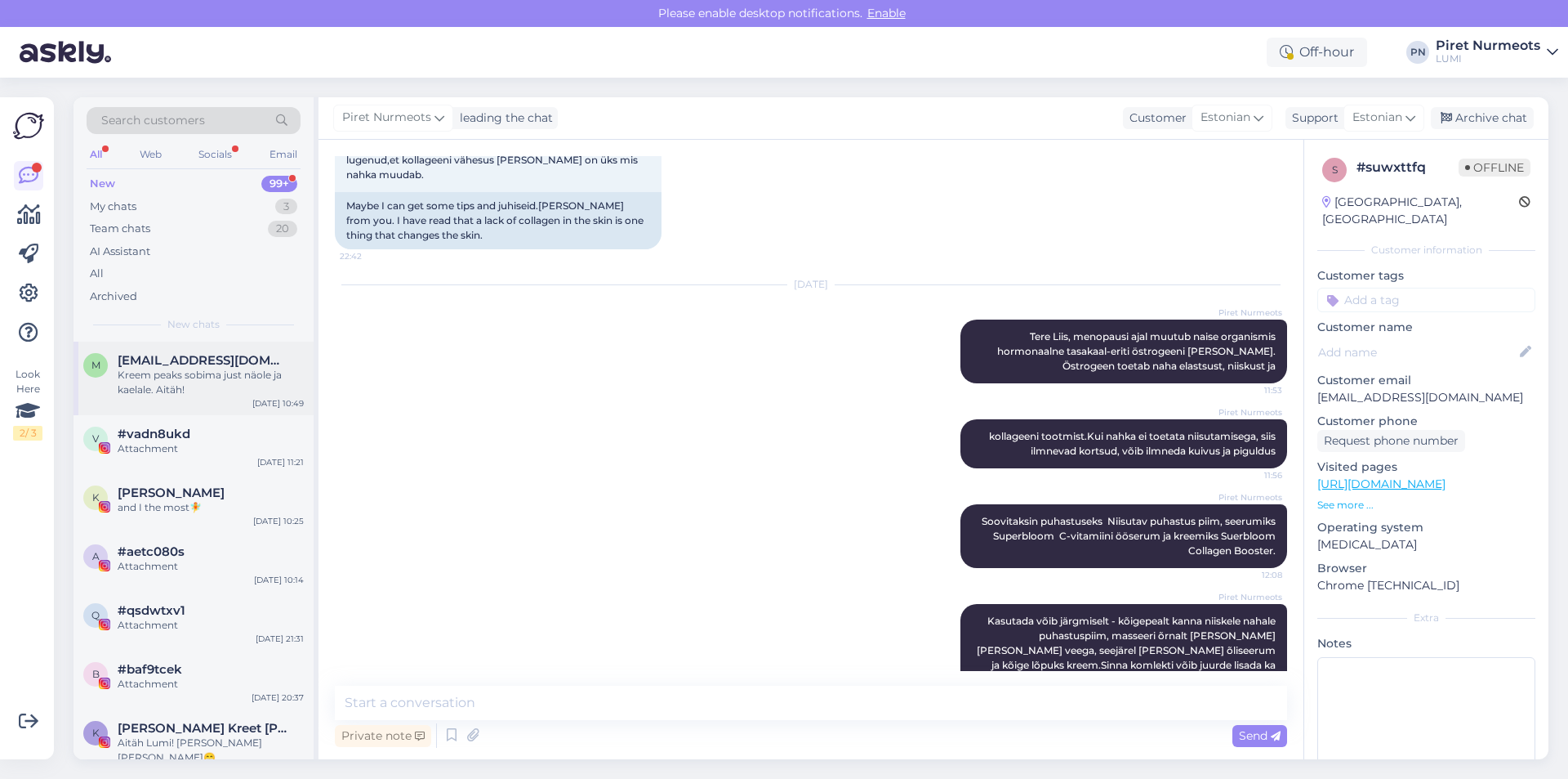
click at [147, 392] on div "Kreem peaks sobima just näole ja kaelale. Aitäh!" at bounding box center [211, 382] width 187 height 29
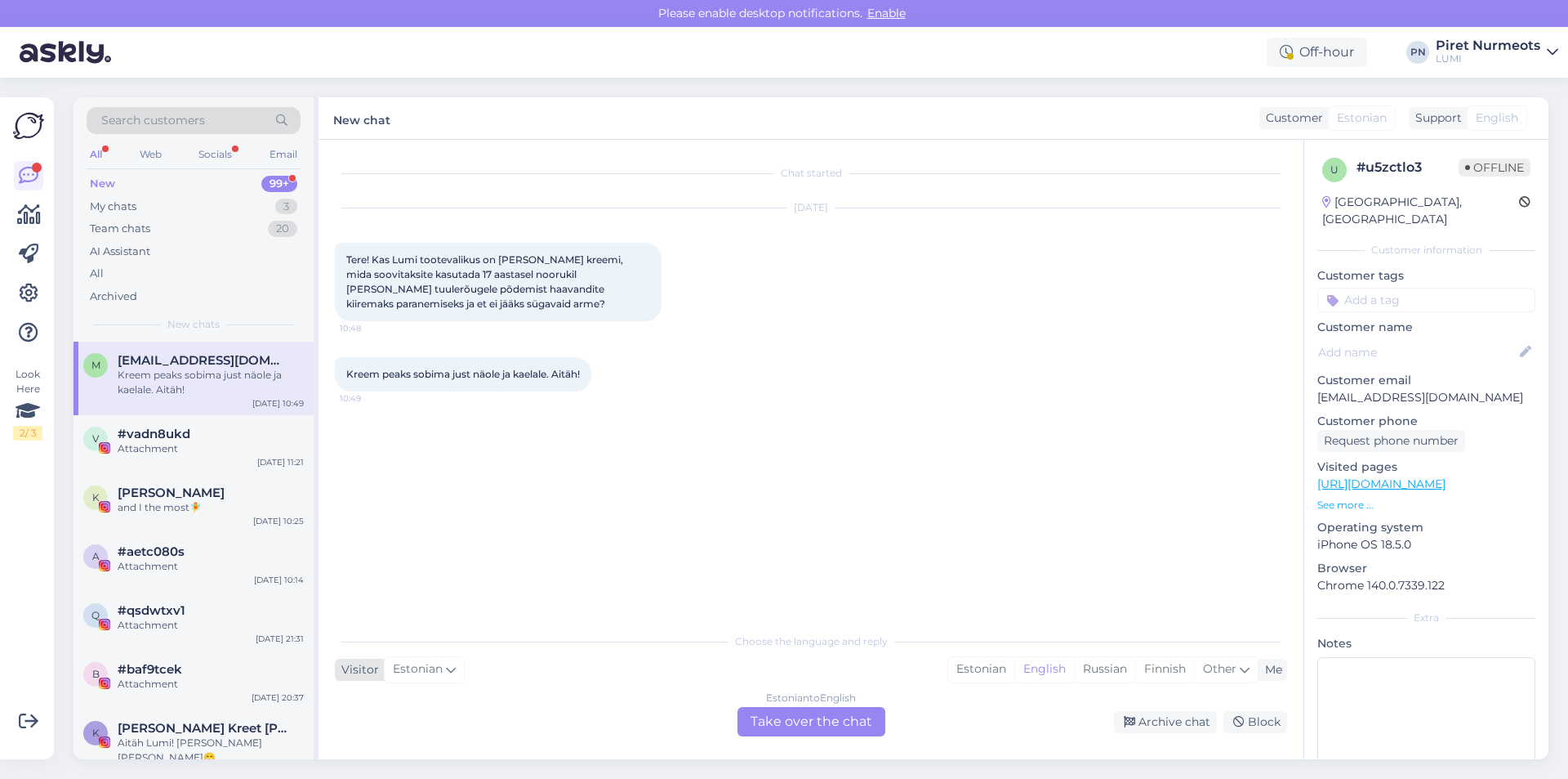
click at [406, 679] on div "Estonian" at bounding box center [424, 669] width 81 height 27
click at [427, 722] on div "Estonian to English Take over the chat Archive chat Block" at bounding box center [811, 721] width 952 height 29
click at [990, 667] on div "Estonian" at bounding box center [981, 669] width 66 height 25
click at [840, 713] on div "Estonian to Estonian Take over the chat" at bounding box center [811, 721] width 148 height 29
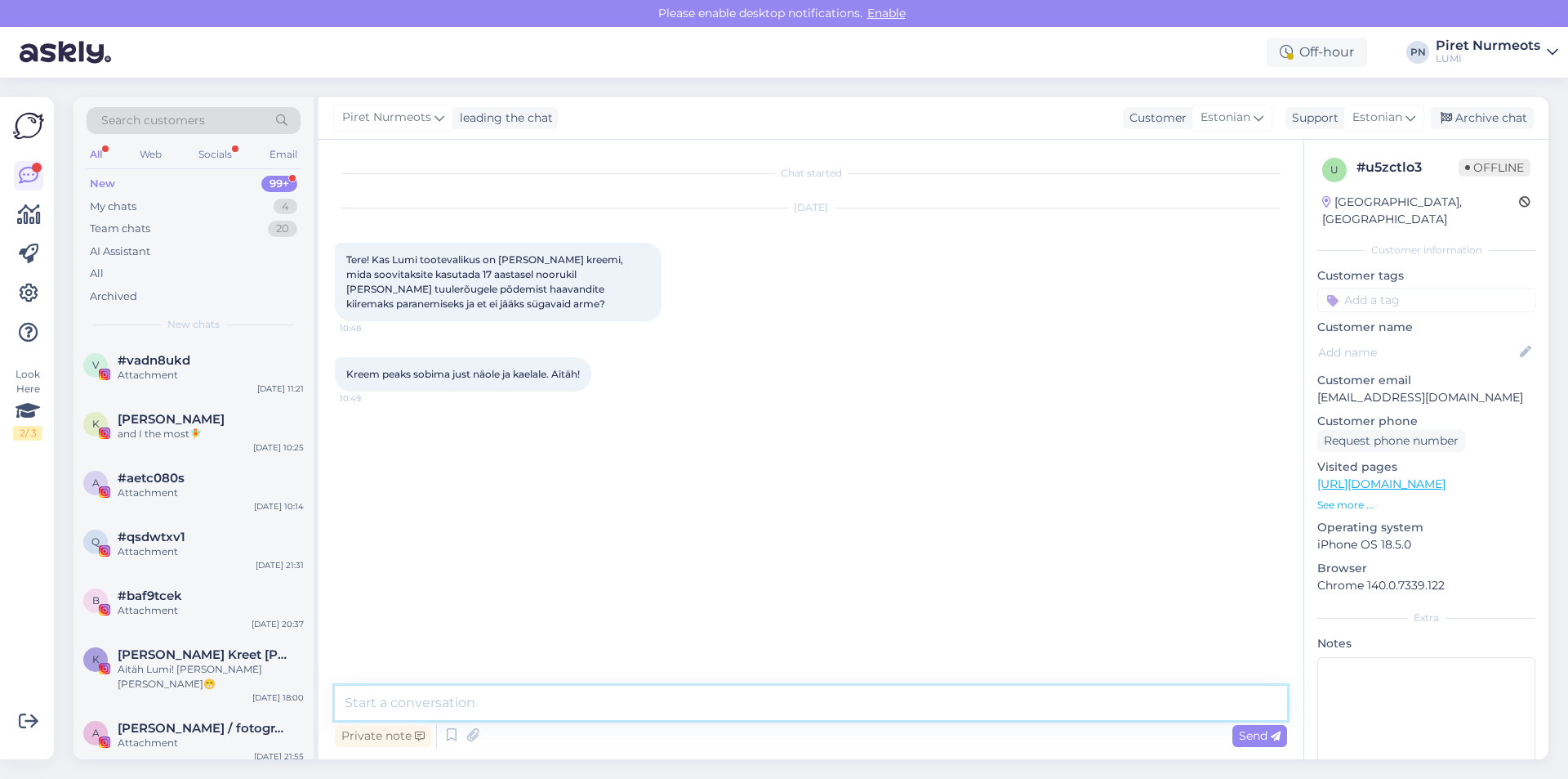
click at [392, 714] on textarea at bounding box center [811, 702] width 952 height 34
click at [376, 703] on textarea "Tere" at bounding box center [811, 702] width 952 height 34
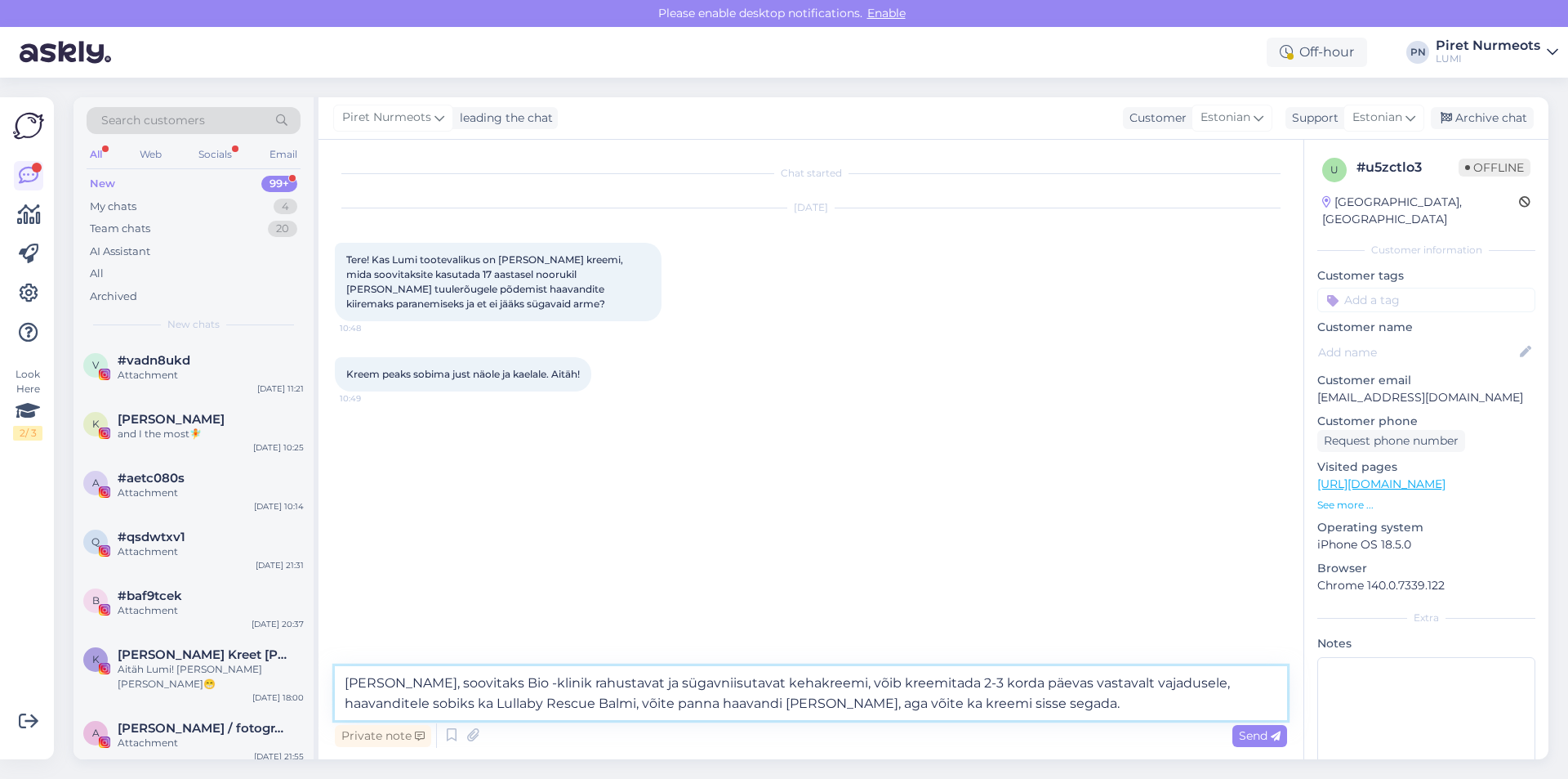
drag, startPoint x: 500, startPoint y: 706, endPoint x: 558, endPoint y: 774, distance: 89.4
click at [541, 755] on div "Chat started [DATE] Tere! Kas Lumi tootevalikus on [PERSON_NAME] kreemi, mida s…" at bounding box center [810, 449] width 985 height 619
click at [513, 697] on textarea "[PERSON_NAME], soovitaks Bio -klinik rahustavat ja sügavniisutavat kehakreemi, …" at bounding box center [811, 693] width 952 height 54
click at [498, 702] on textarea "[PERSON_NAME], soovitaks Bio -klinik rahustavat ja sügavniisutavat kehakreemi, …" at bounding box center [811, 693] width 952 height 54
type textarea "[PERSON_NAME], soovitaks Bio -klinik rahustavat ja sügavniisutavat kehakreemi, …"
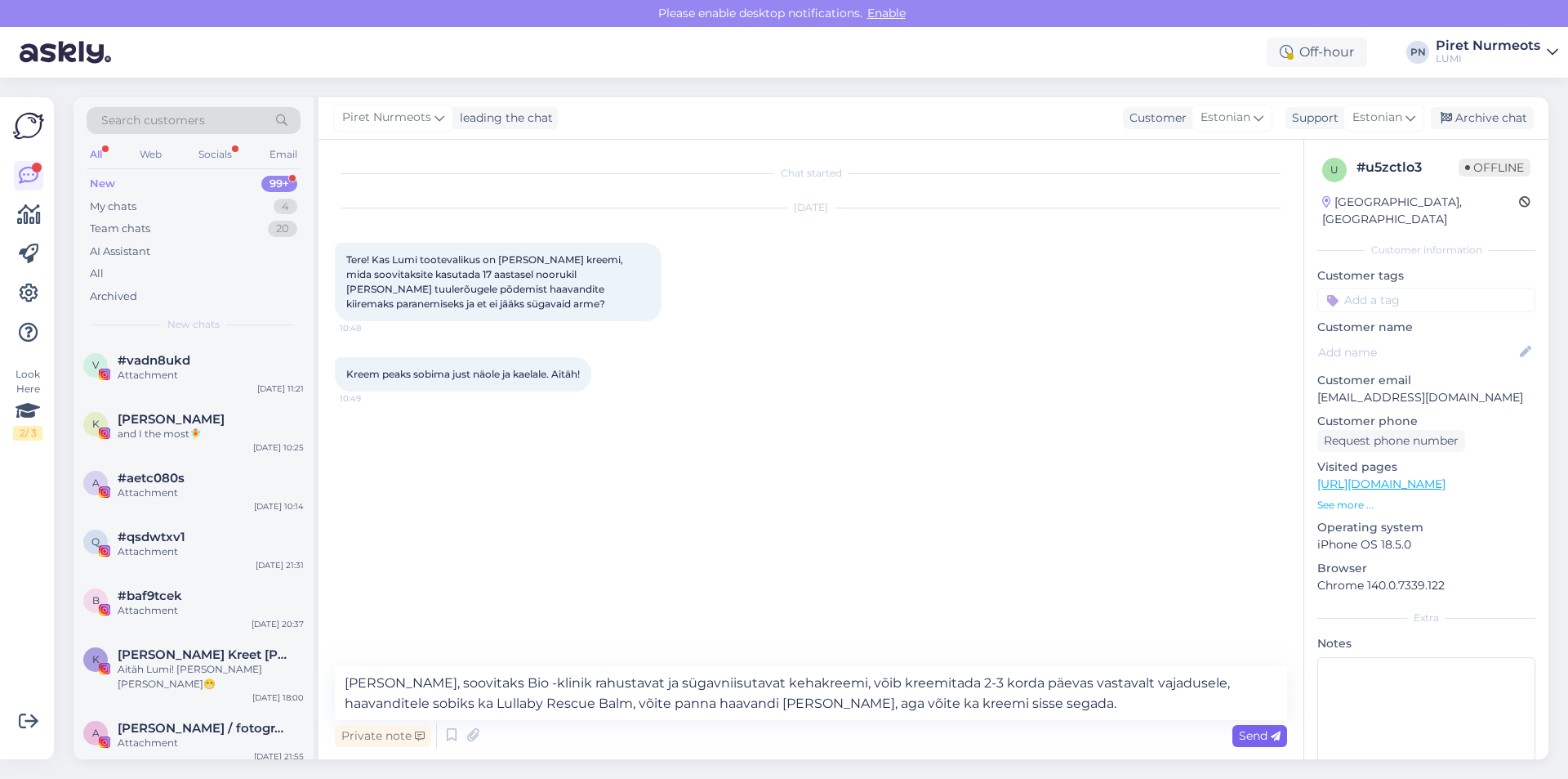
click at [1259, 737] on span "Send" at bounding box center [1260, 735] width 41 height 15
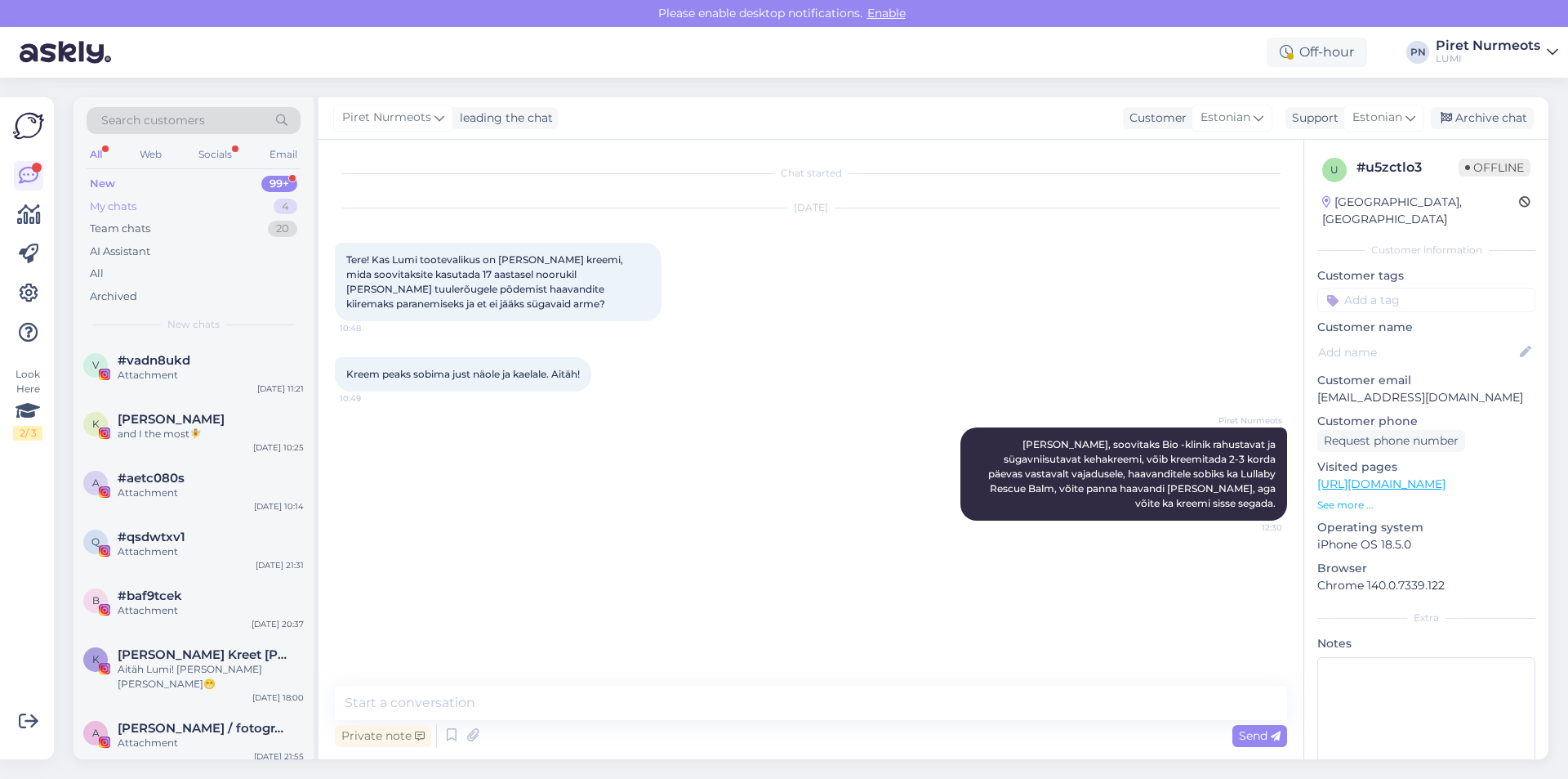
click at [135, 201] on div "My chats" at bounding box center [112, 206] width 46 height 17
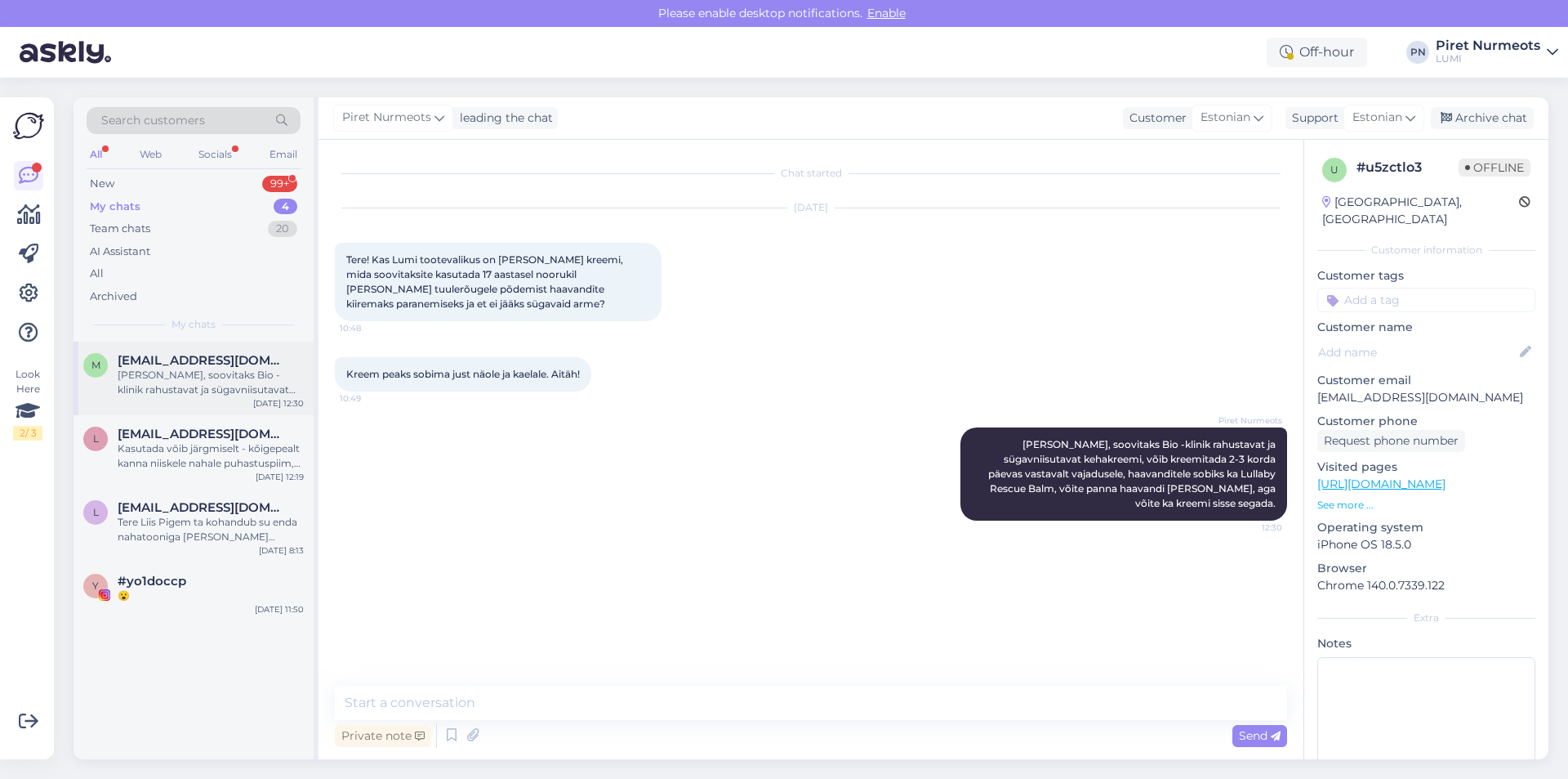
click at [220, 387] on div "[PERSON_NAME], soovitaks Bio -klinik rahustavat ja sügavniisutavat kehakreemi, …" at bounding box center [211, 382] width 187 height 29
click at [215, 441] on div "Kasutada võib järgmiselt - kõigepealt kanna niiskele nahale puhastuspiim, masse…" at bounding box center [211, 456] width 187 height 29
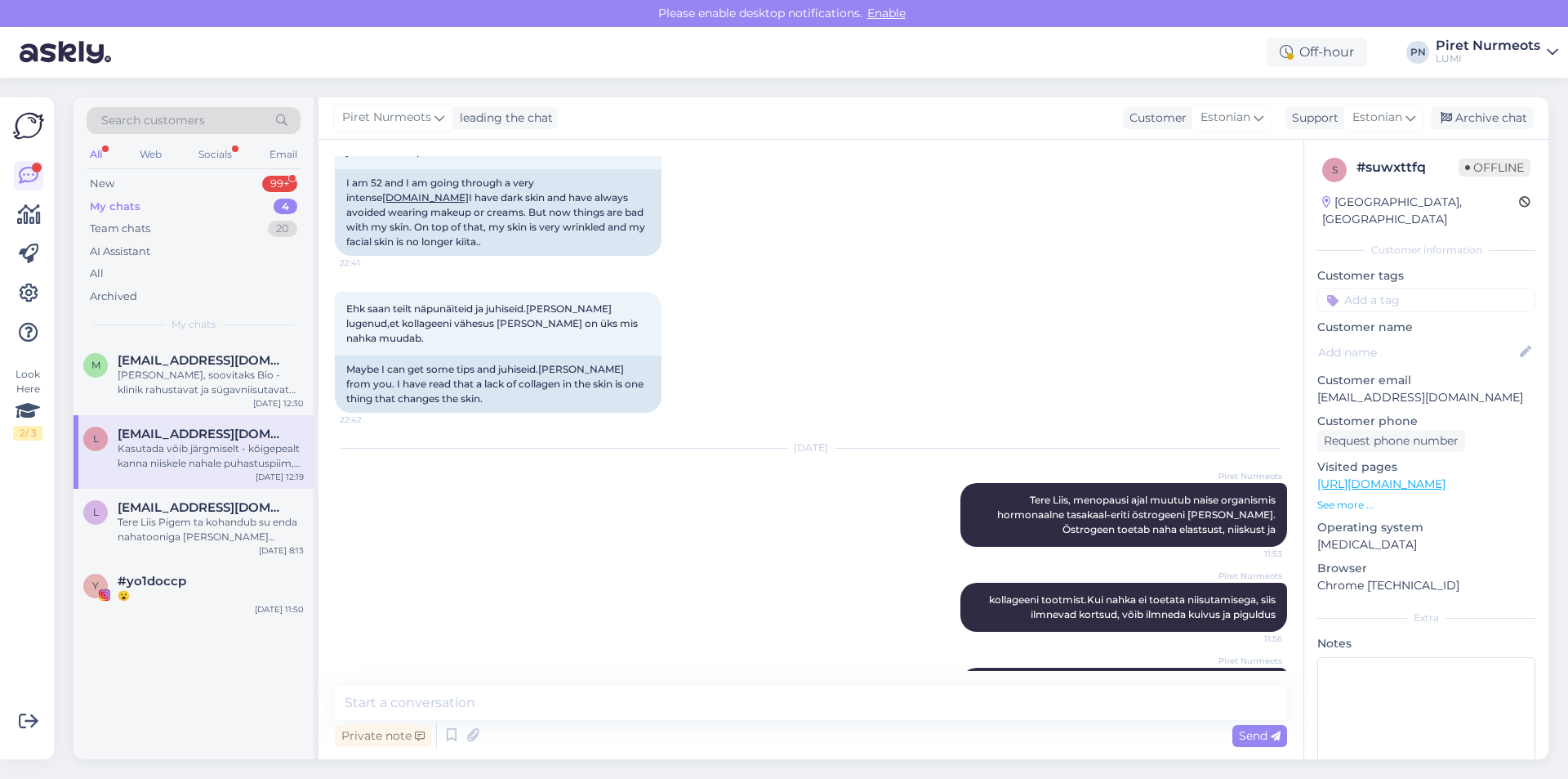
scroll to position [345, 0]
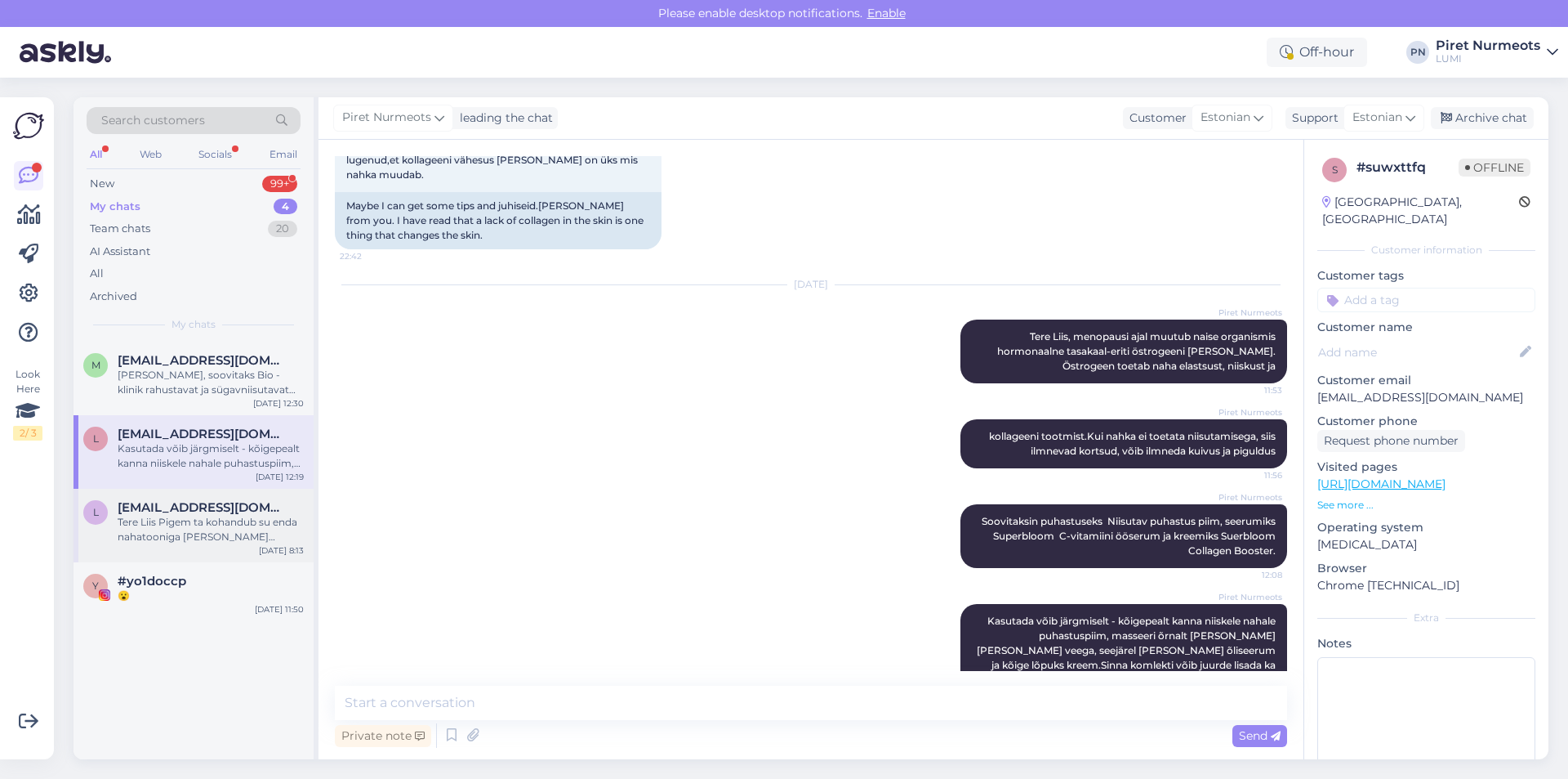
click at [202, 523] on div "Tere Liis Pigem ta kohandub su enda nahatooniga [PERSON_NAME] nâhtava kuma, ala…" at bounding box center [211, 529] width 187 height 29
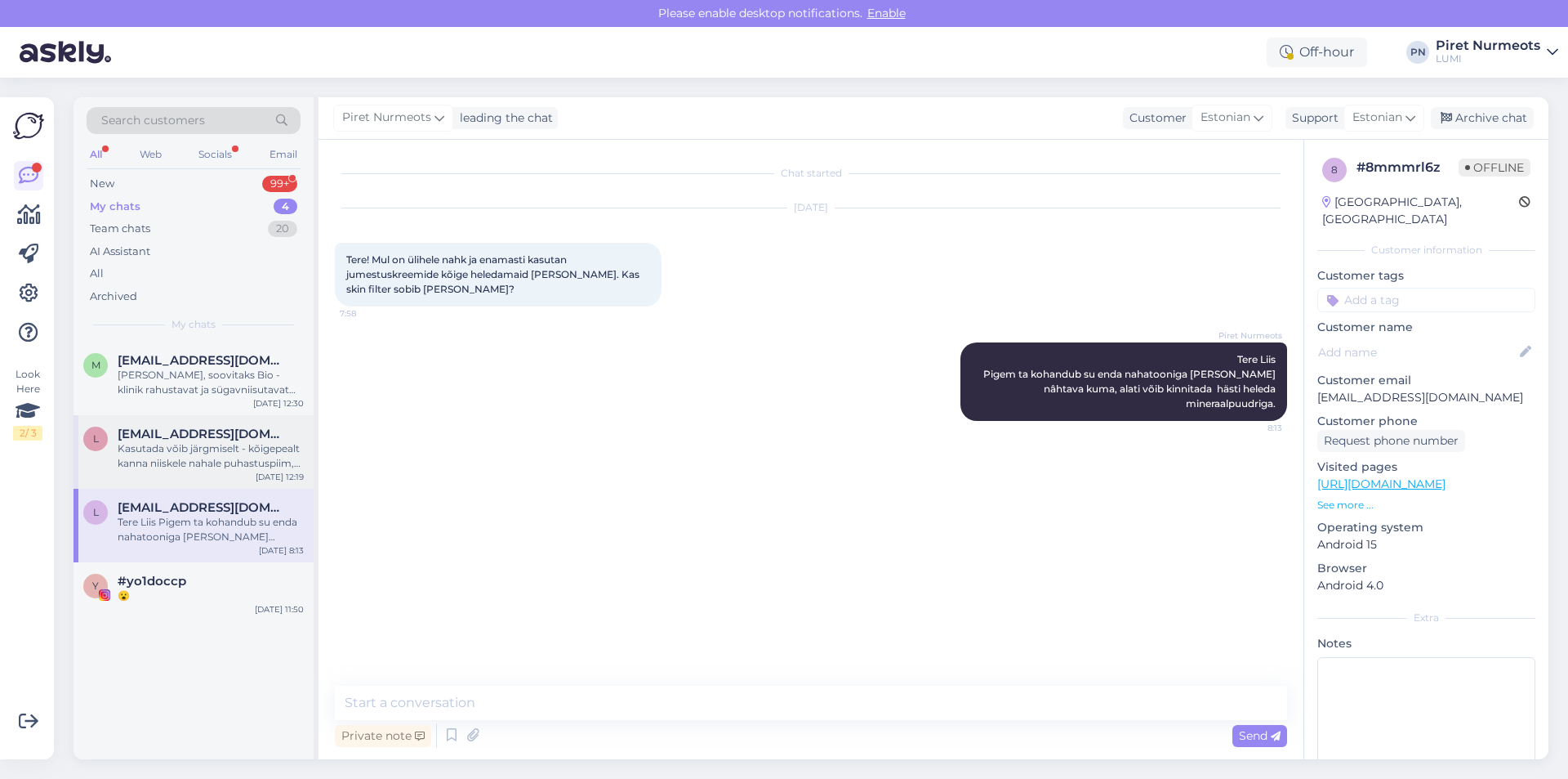
click at [185, 463] on div "Kasutada võib järgmiselt - kõigepealt kanna niiskele nahale puhastuspiim, masse…" at bounding box center [211, 456] width 187 height 29
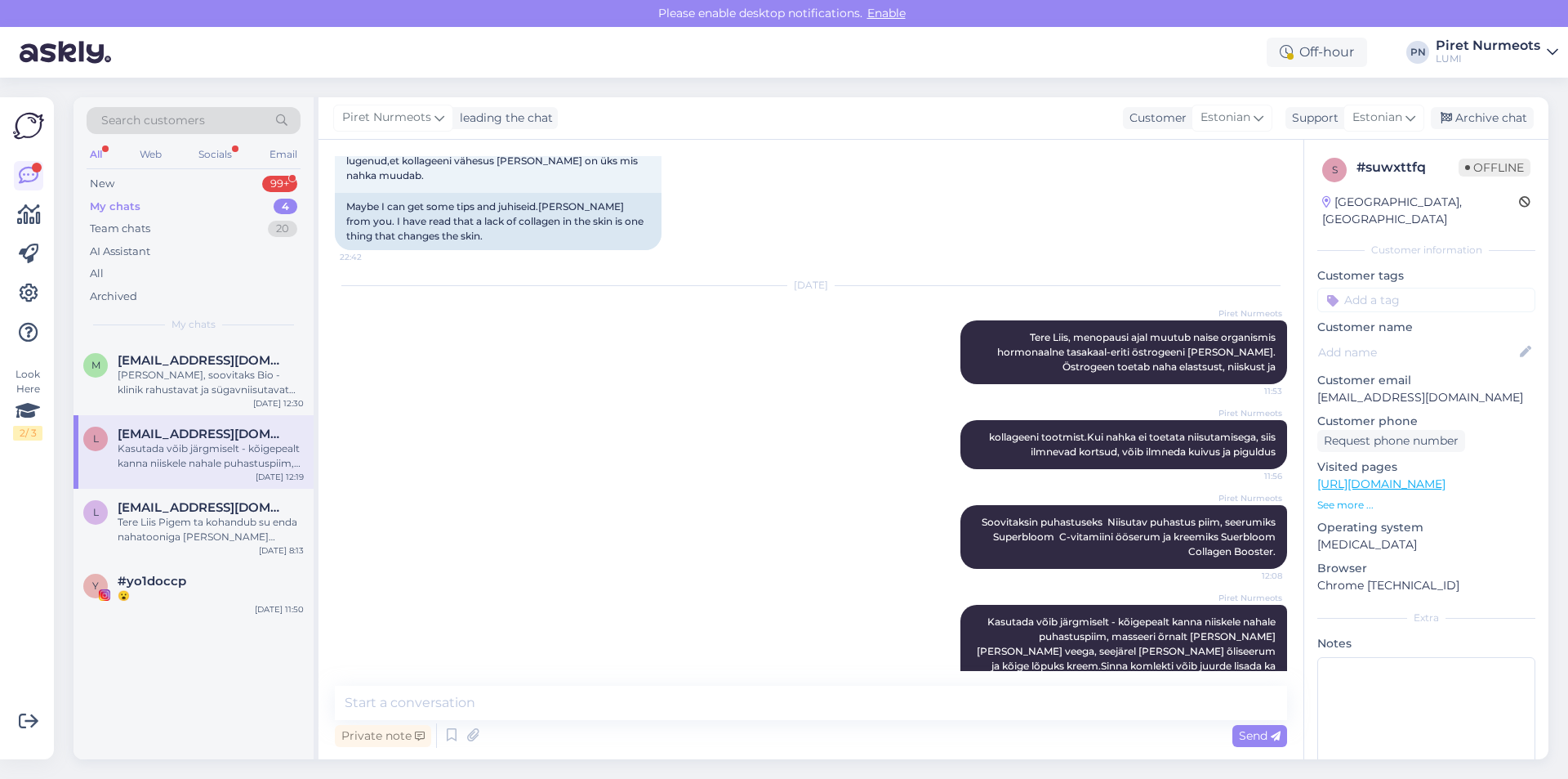
scroll to position [345, 0]
click at [99, 156] on div "All" at bounding box center [95, 154] width 19 height 22
click at [106, 183] on div "New" at bounding box center [101, 184] width 25 height 17
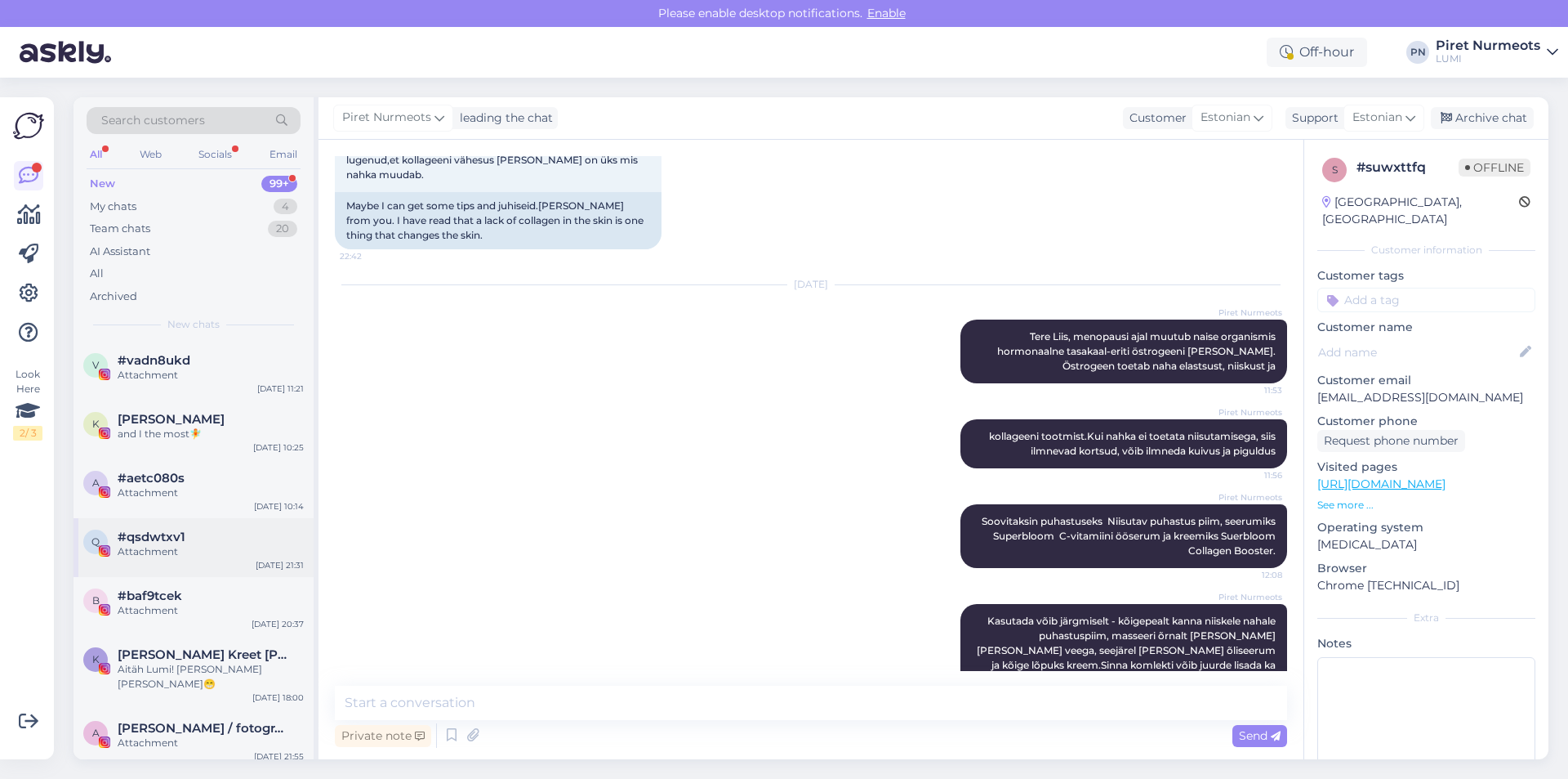
scroll to position [245, 0]
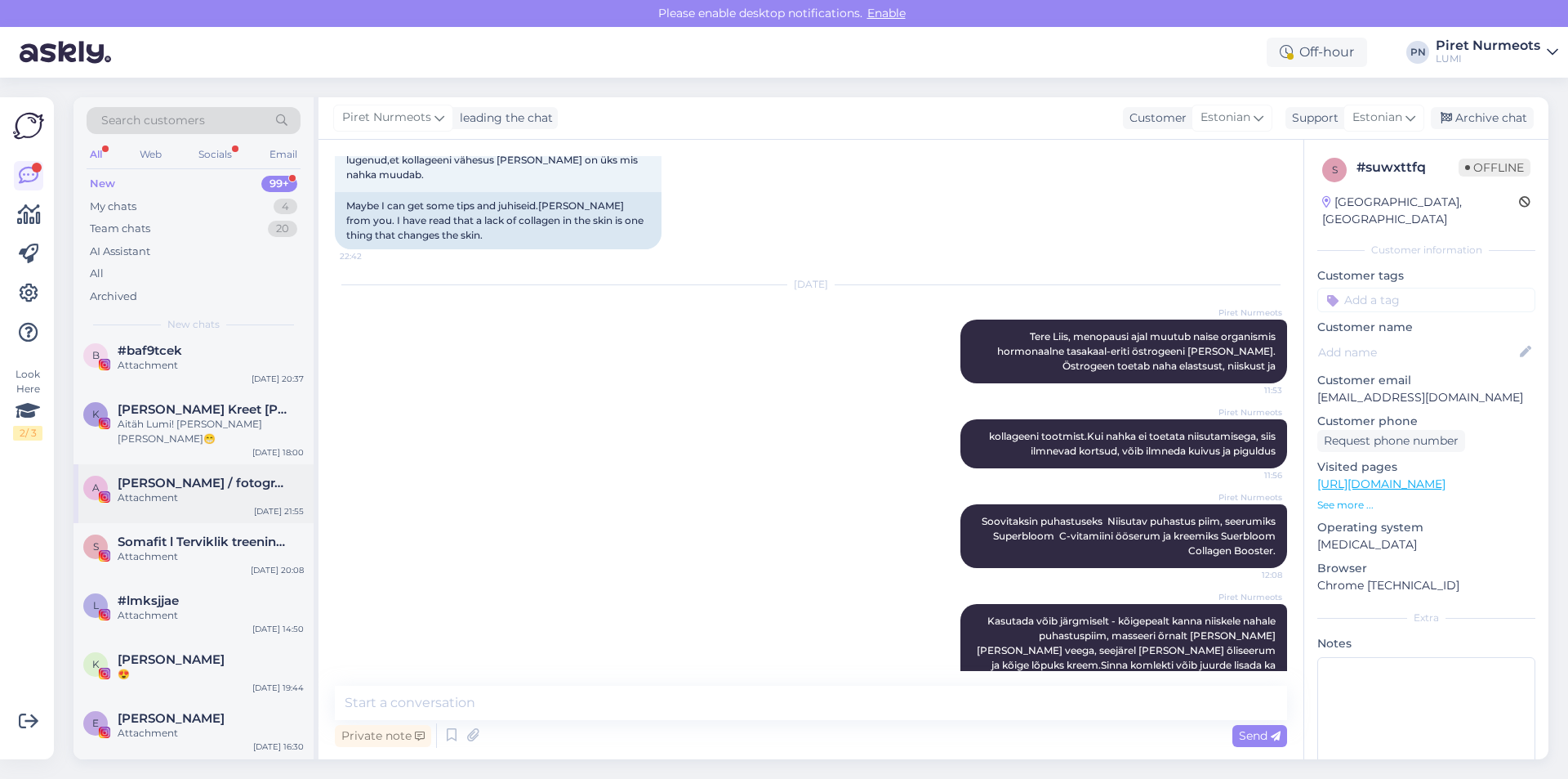
click at [145, 490] on div "Attachment" at bounding box center [211, 497] width 187 height 15
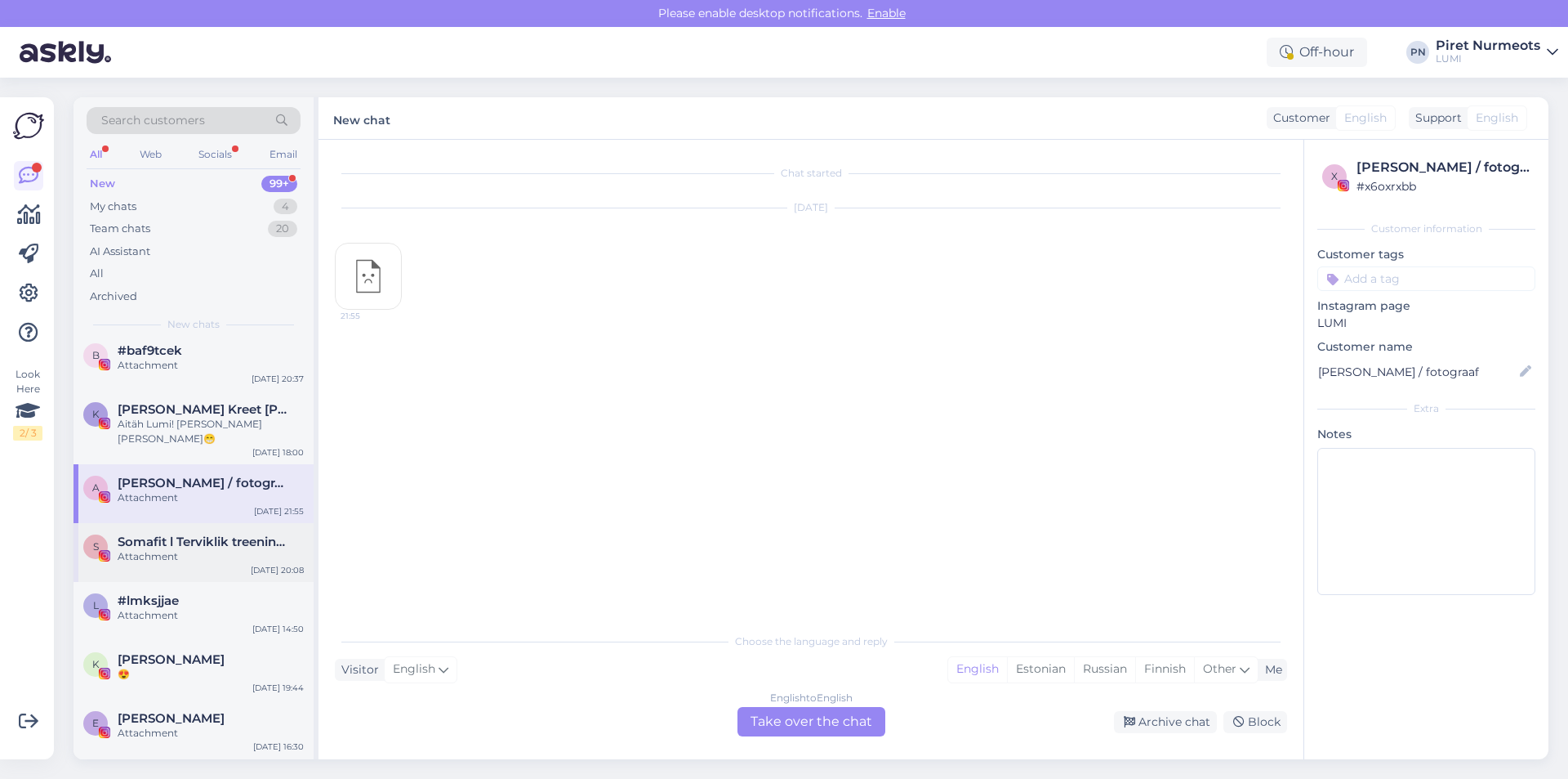
click at [145, 534] on span "Somafit l Terviklik treeningplatvorm naistele" at bounding box center [202, 541] width 170 height 15
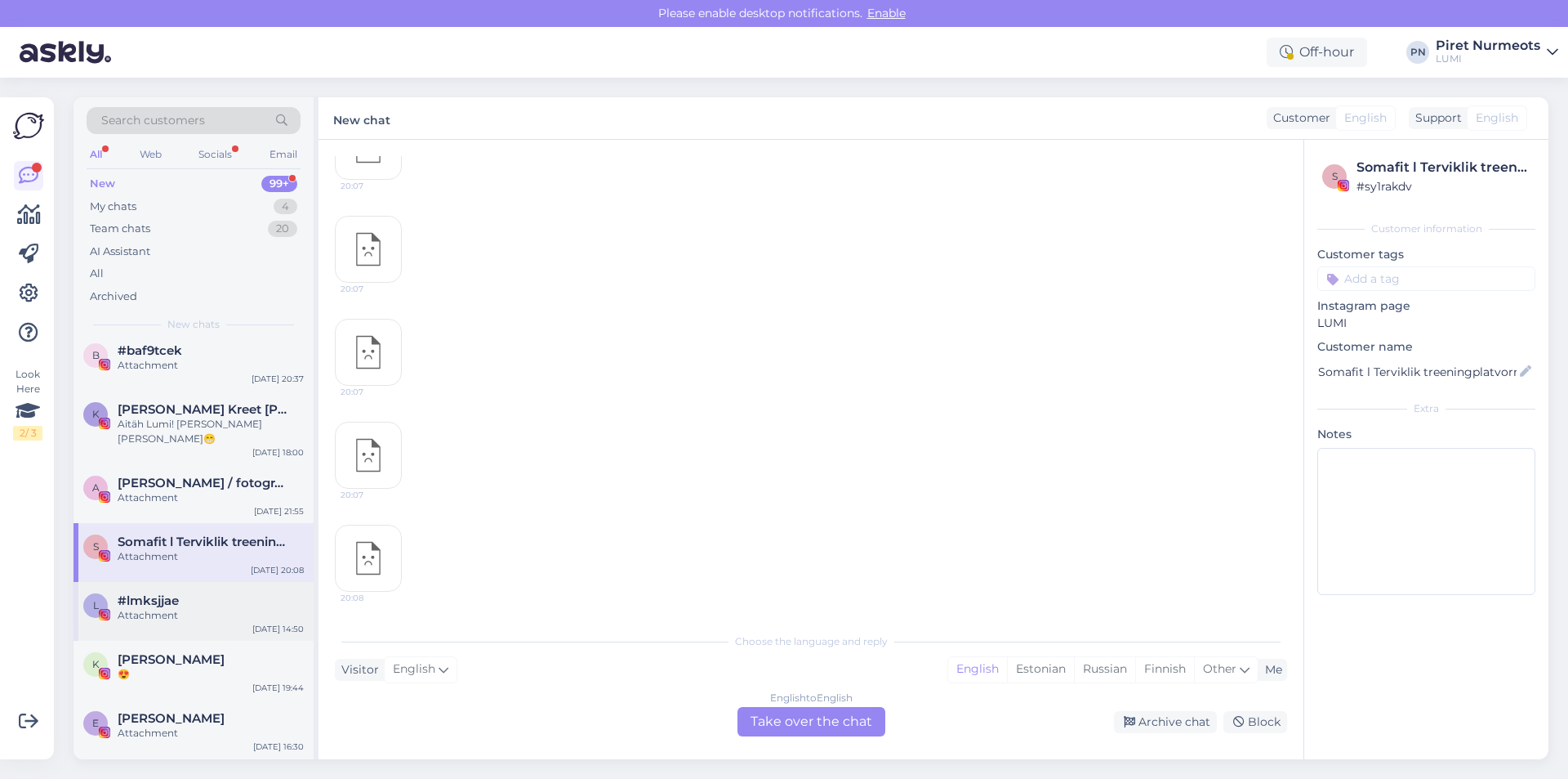
click at [148, 593] on span "#lmksjjae" at bounding box center [148, 600] width 61 height 15
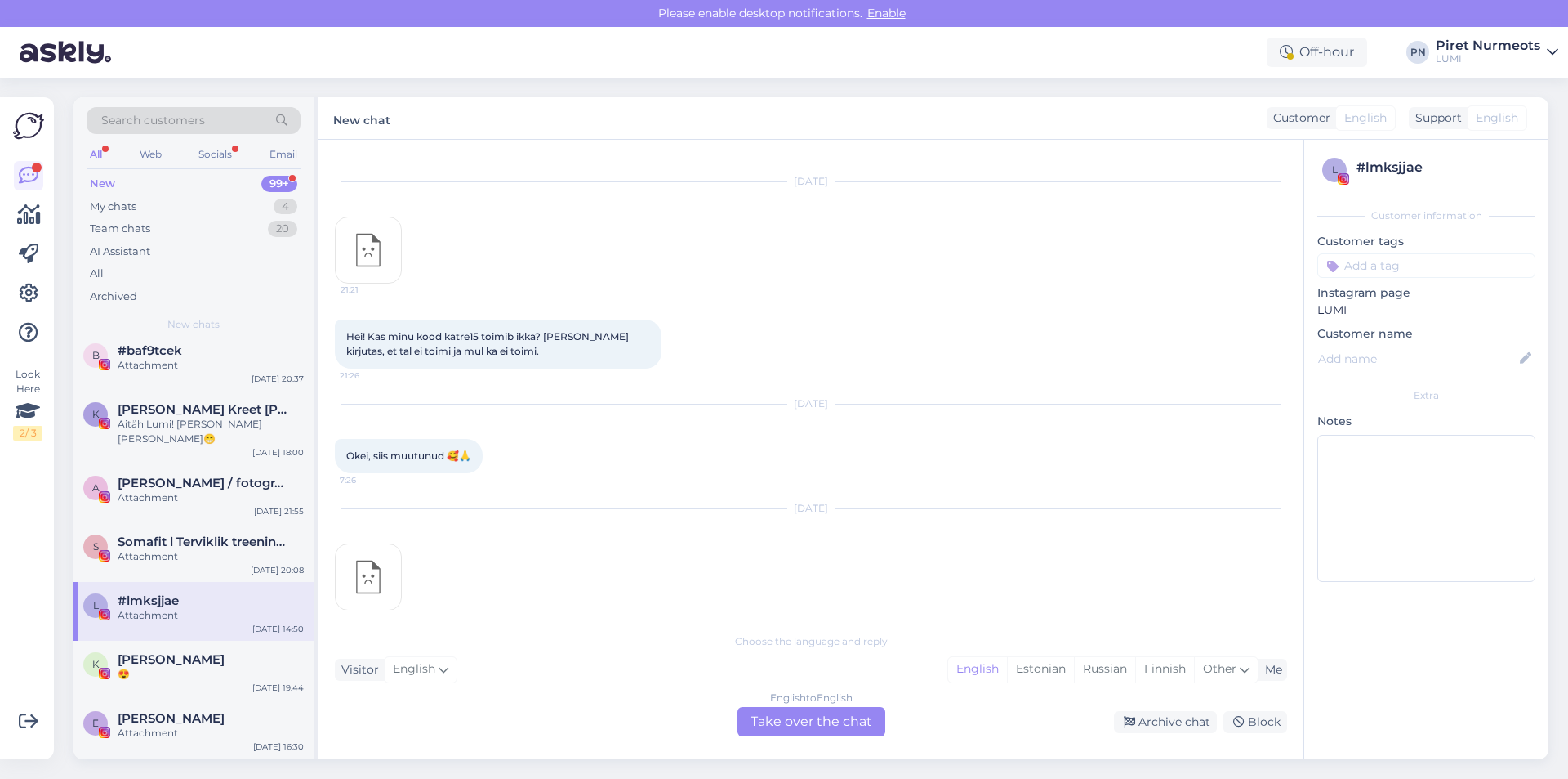
scroll to position [696, 0]
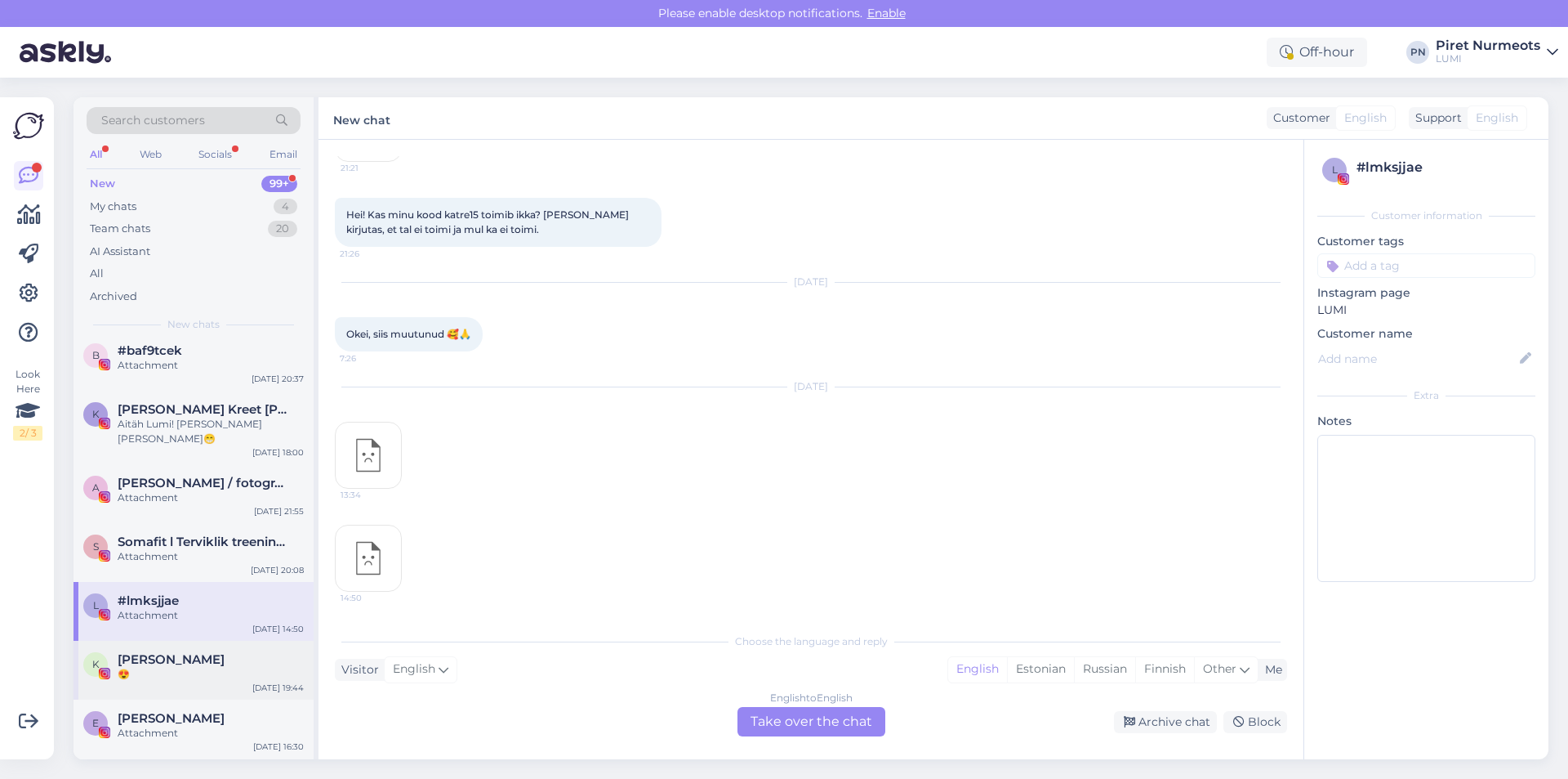
click at [150, 652] on span "[PERSON_NAME]" at bounding box center [171, 659] width 107 height 15
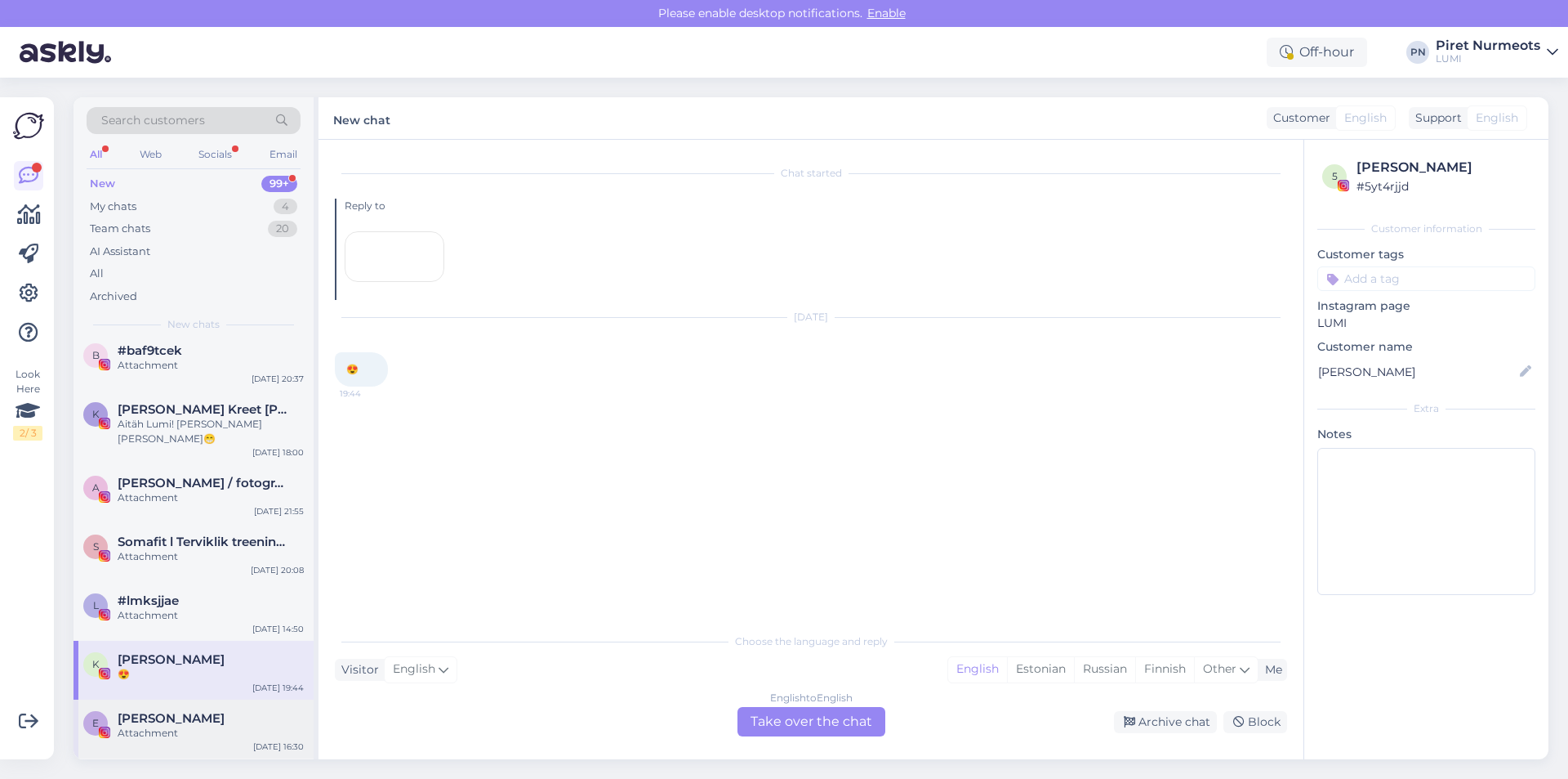
click at [162, 711] on span "[PERSON_NAME]" at bounding box center [171, 718] width 107 height 15
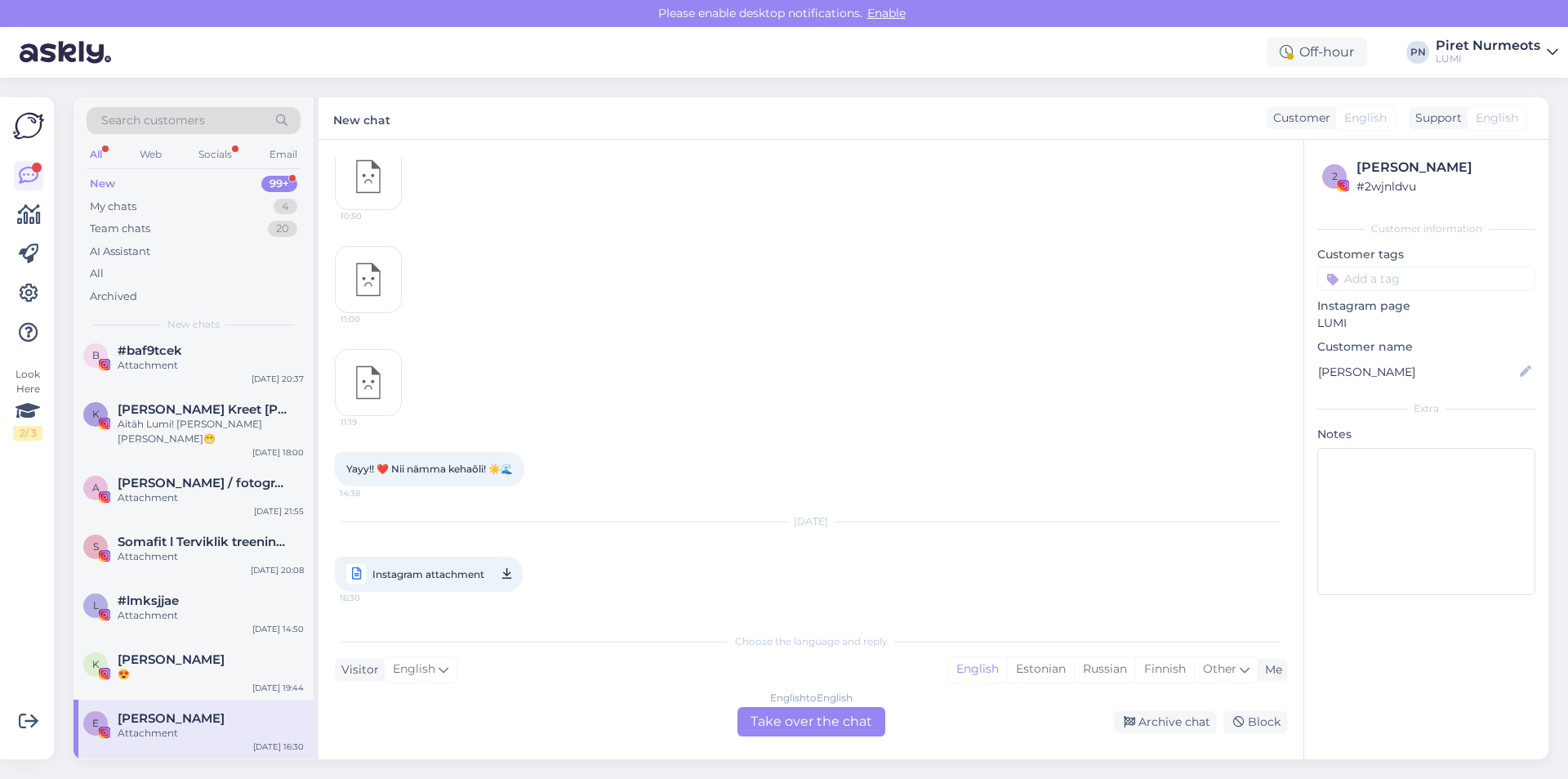
scroll to position [490, 0]
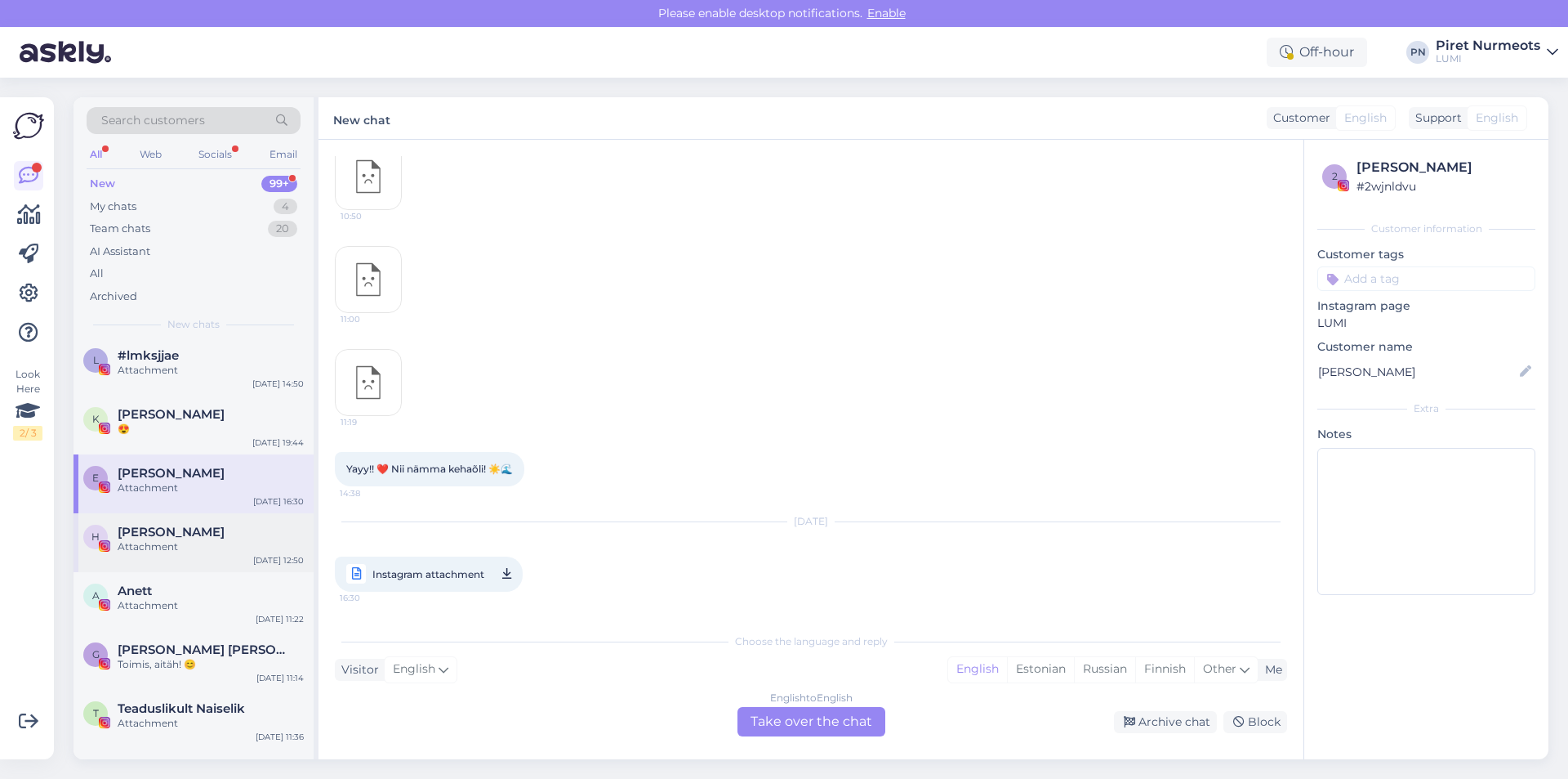
click at [150, 539] on div "Attachment" at bounding box center [211, 546] width 187 height 15
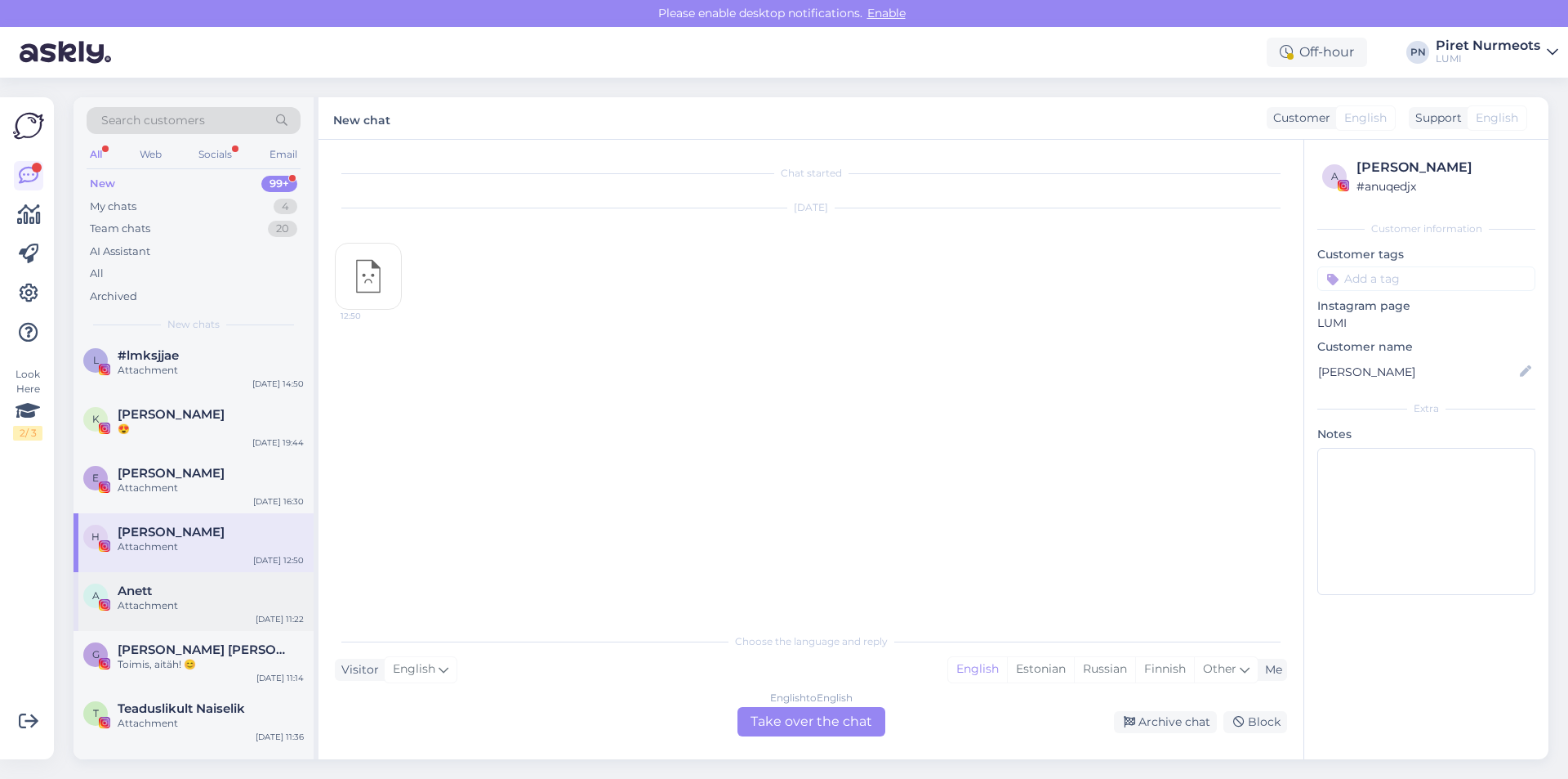
click at [153, 584] on div "Anett" at bounding box center [211, 590] width 187 height 15
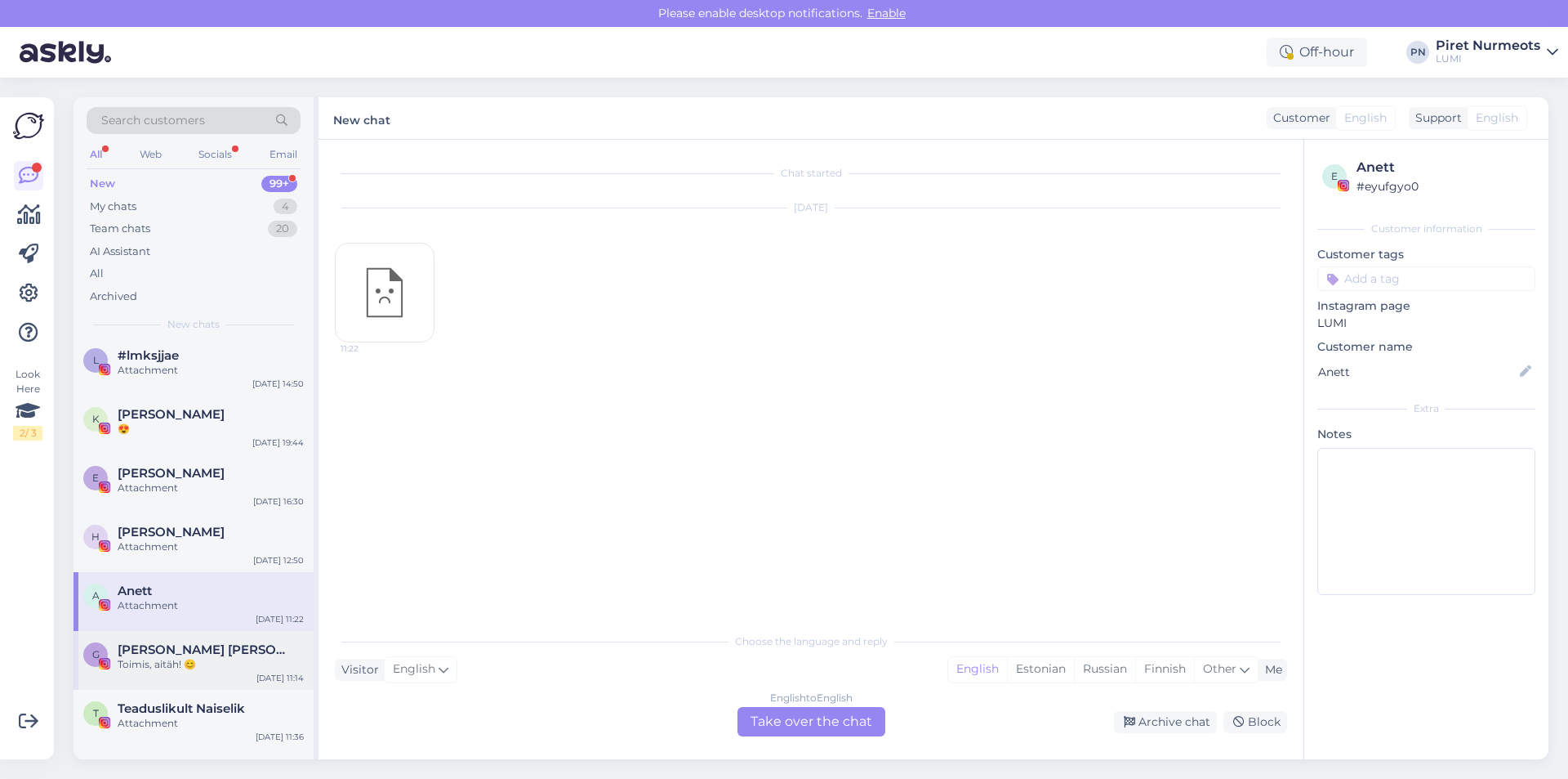
click at [148, 642] on span "[PERSON_NAME] [PERSON_NAME]" at bounding box center [202, 649] width 170 height 15
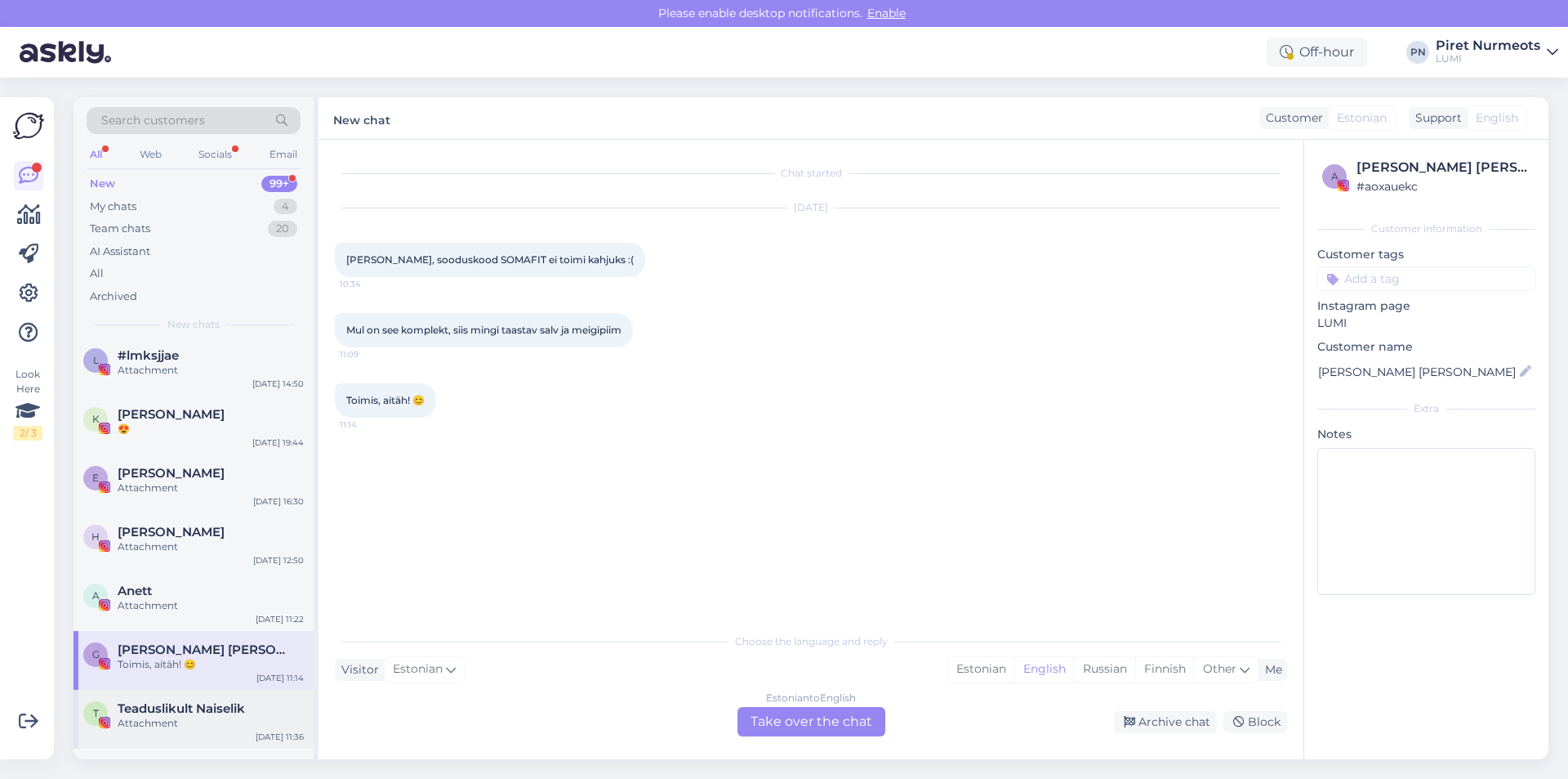
click at [142, 715] on div "Attachment" at bounding box center [211, 722] width 187 height 15
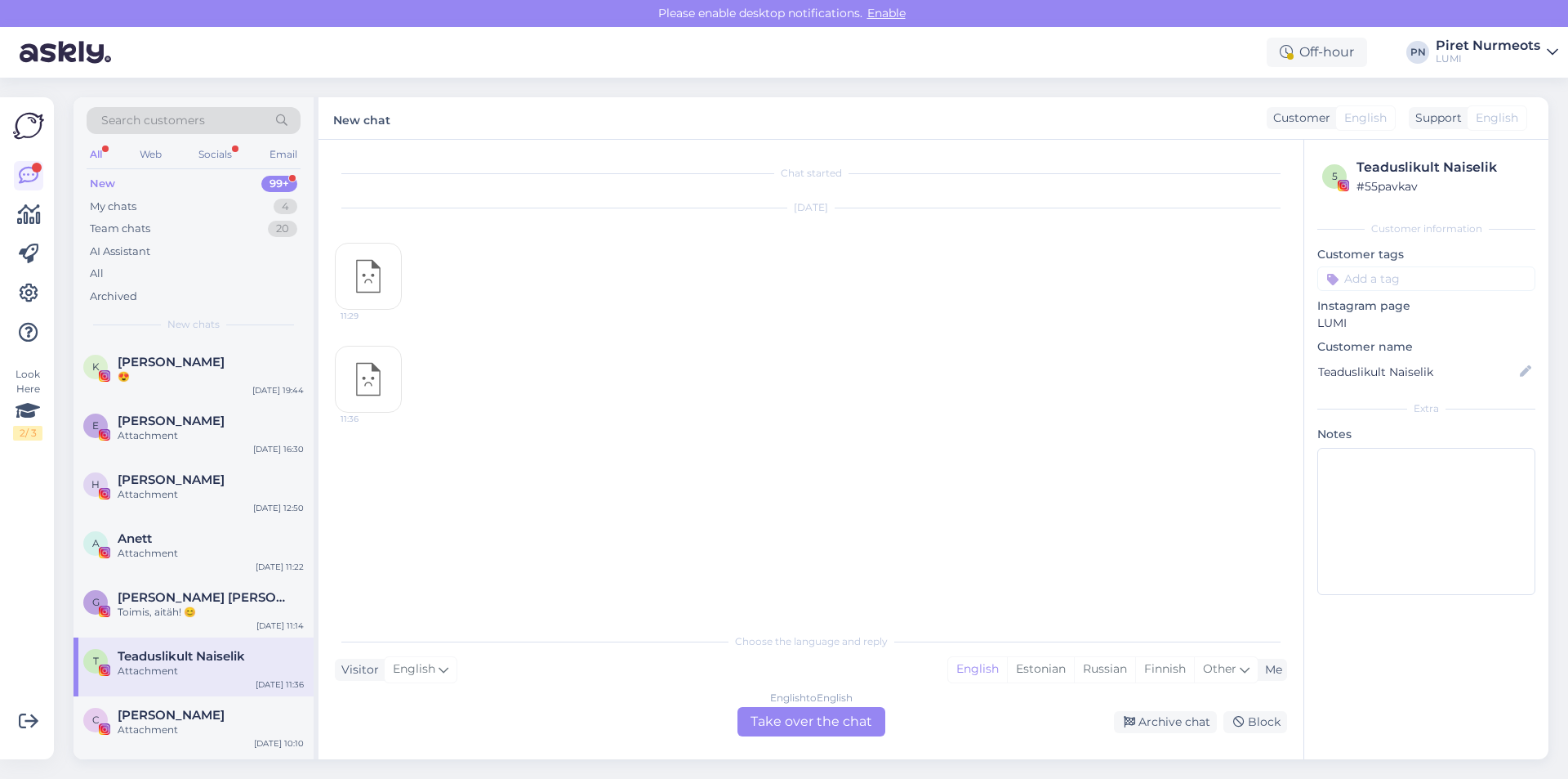
scroll to position [653, 0]
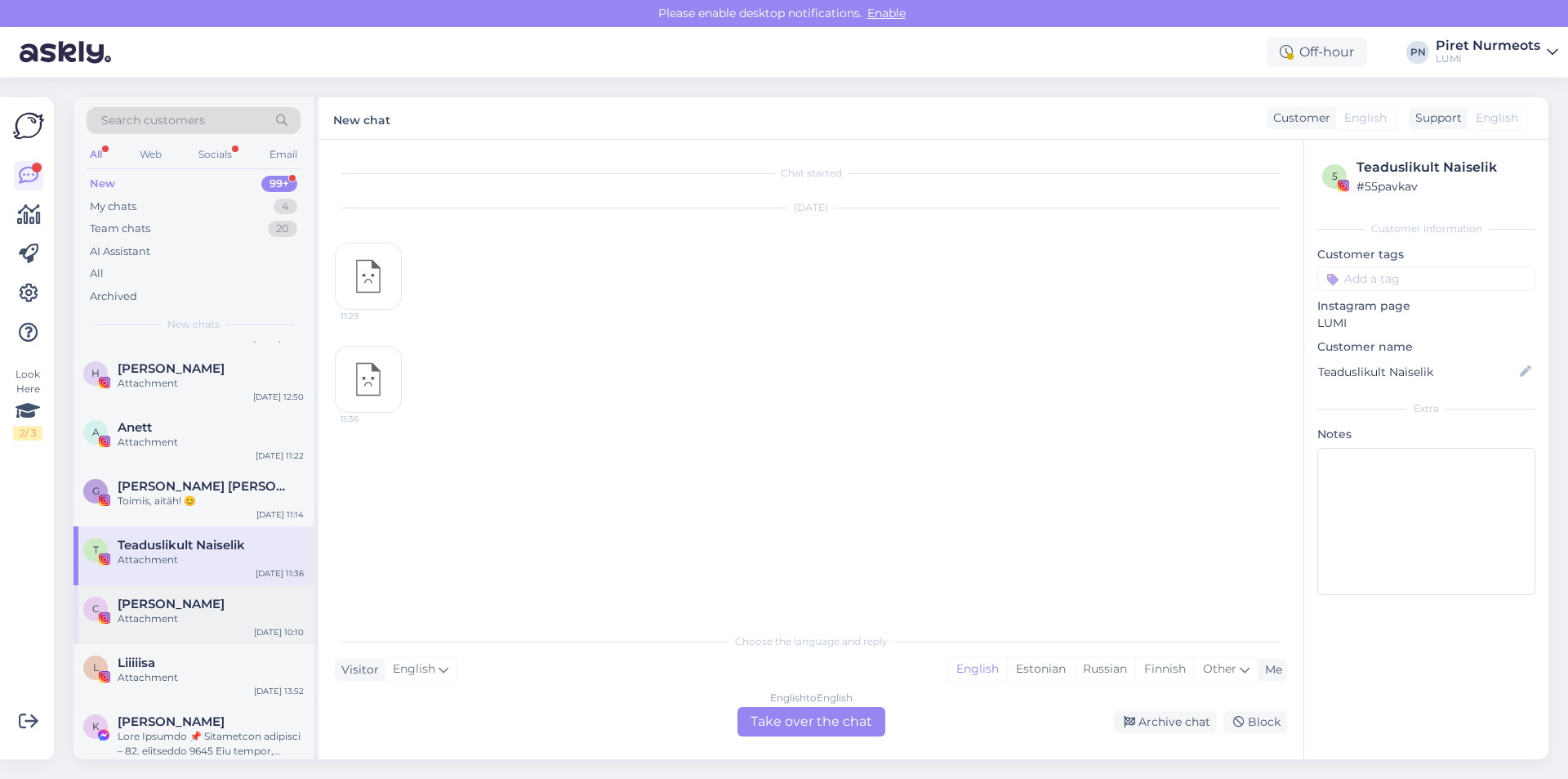
click at [165, 611] on div "Attachment" at bounding box center [211, 618] width 187 height 15
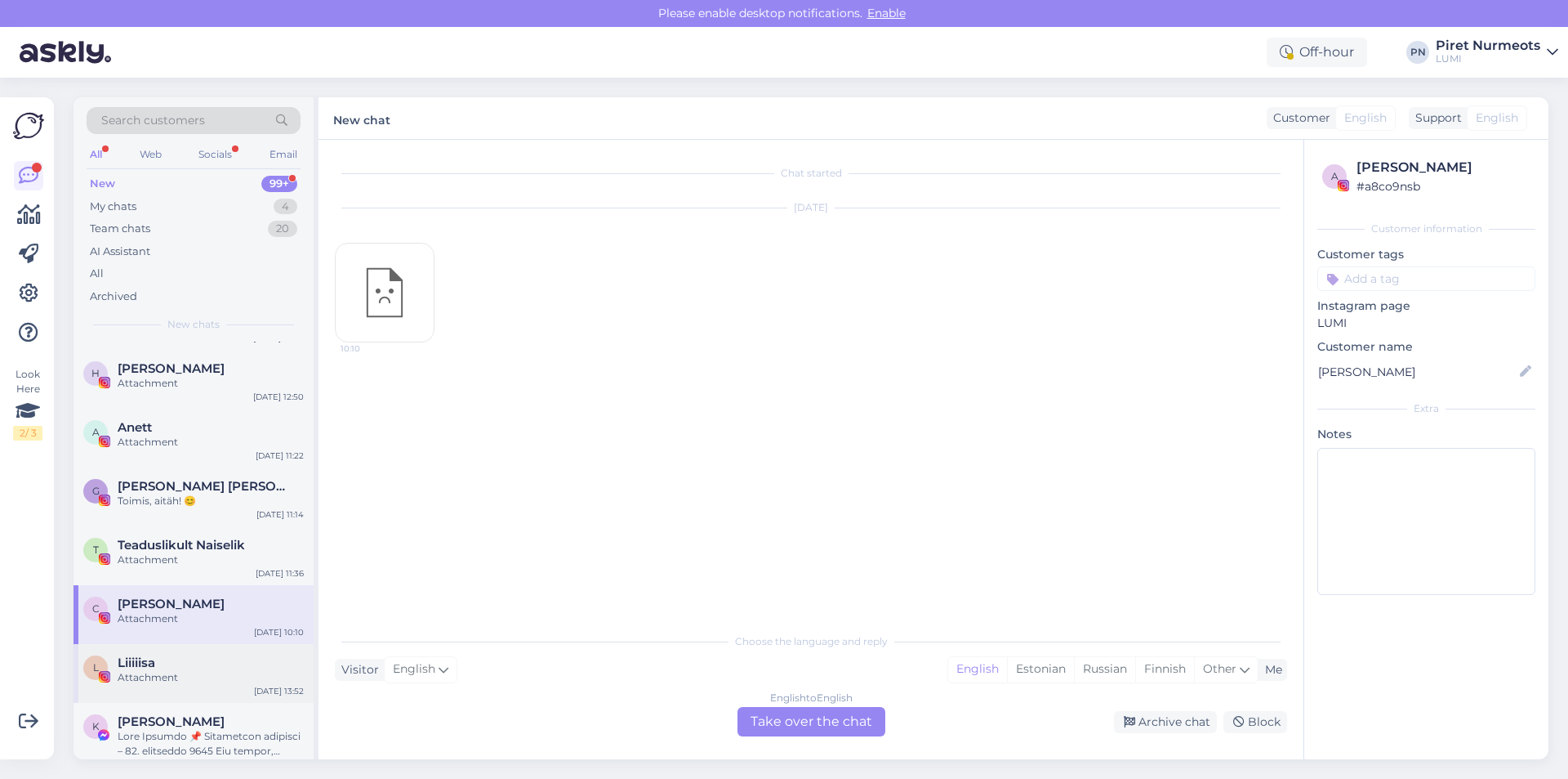
click at [159, 670] on div "Attachment" at bounding box center [211, 677] width 187 height 15
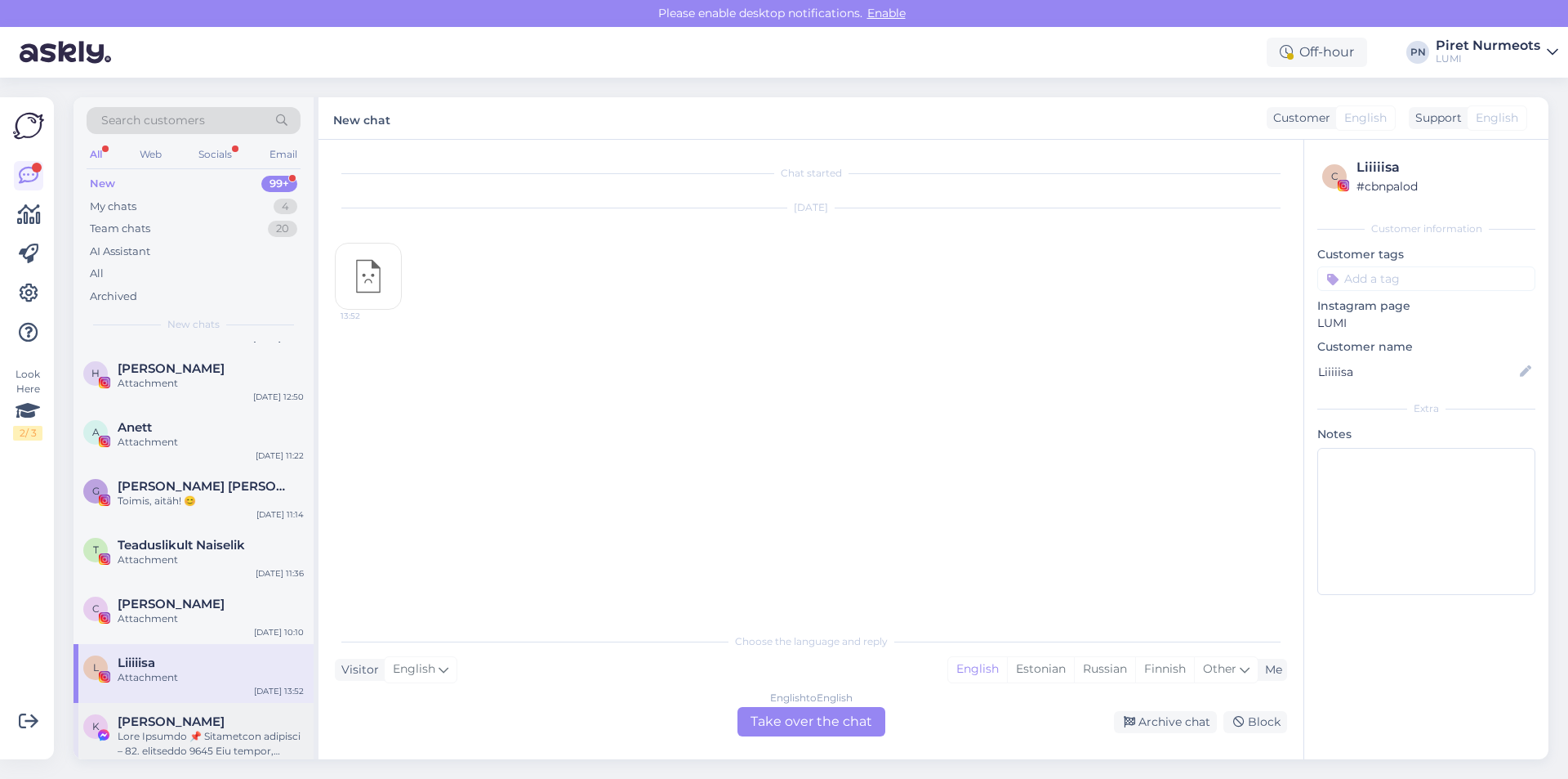
click at [165, 714] on span "[PERSON_NAME]" at bounding box center [171, 721] width 107 height 15
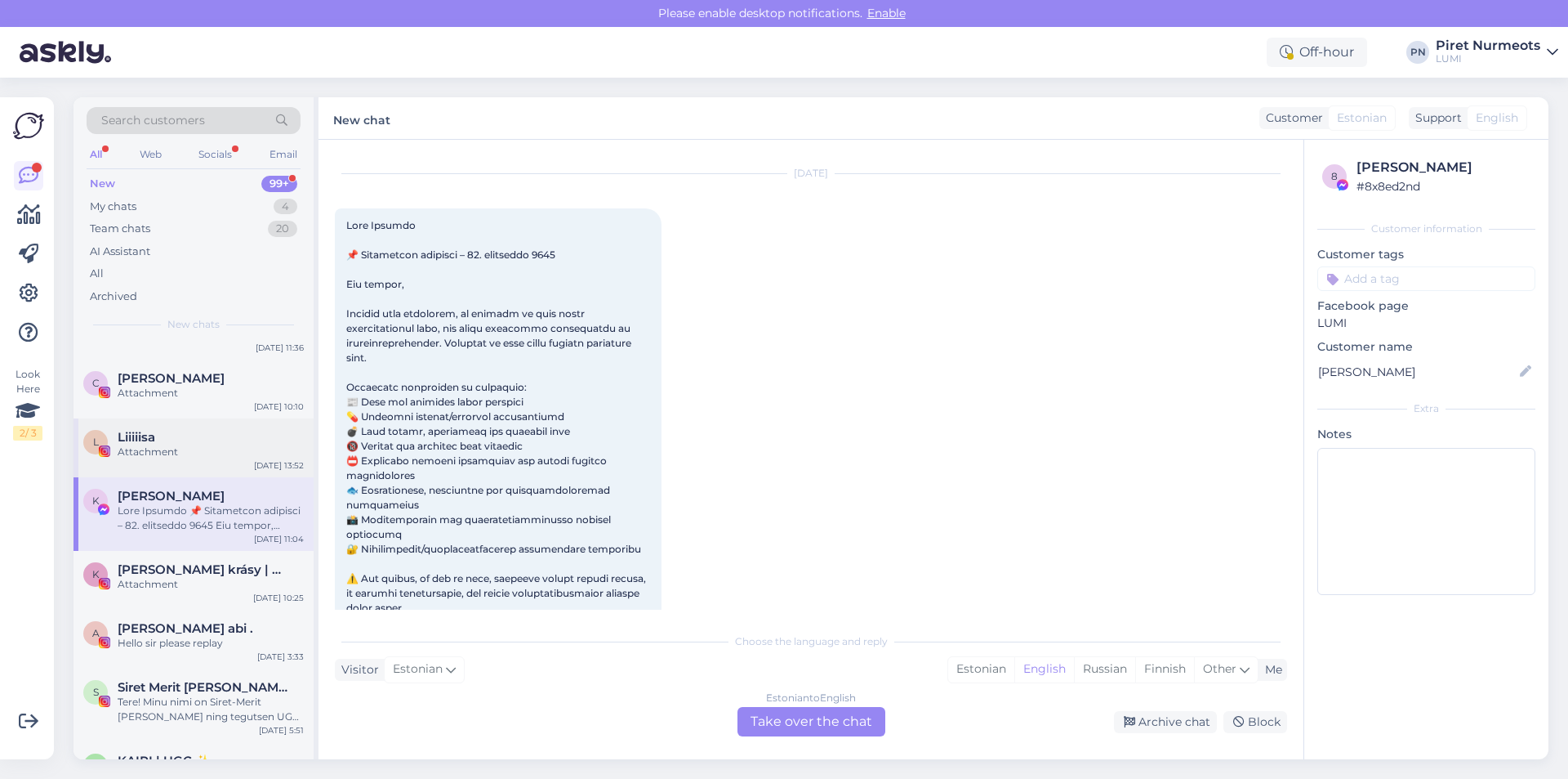
scroll to position [899, 0]
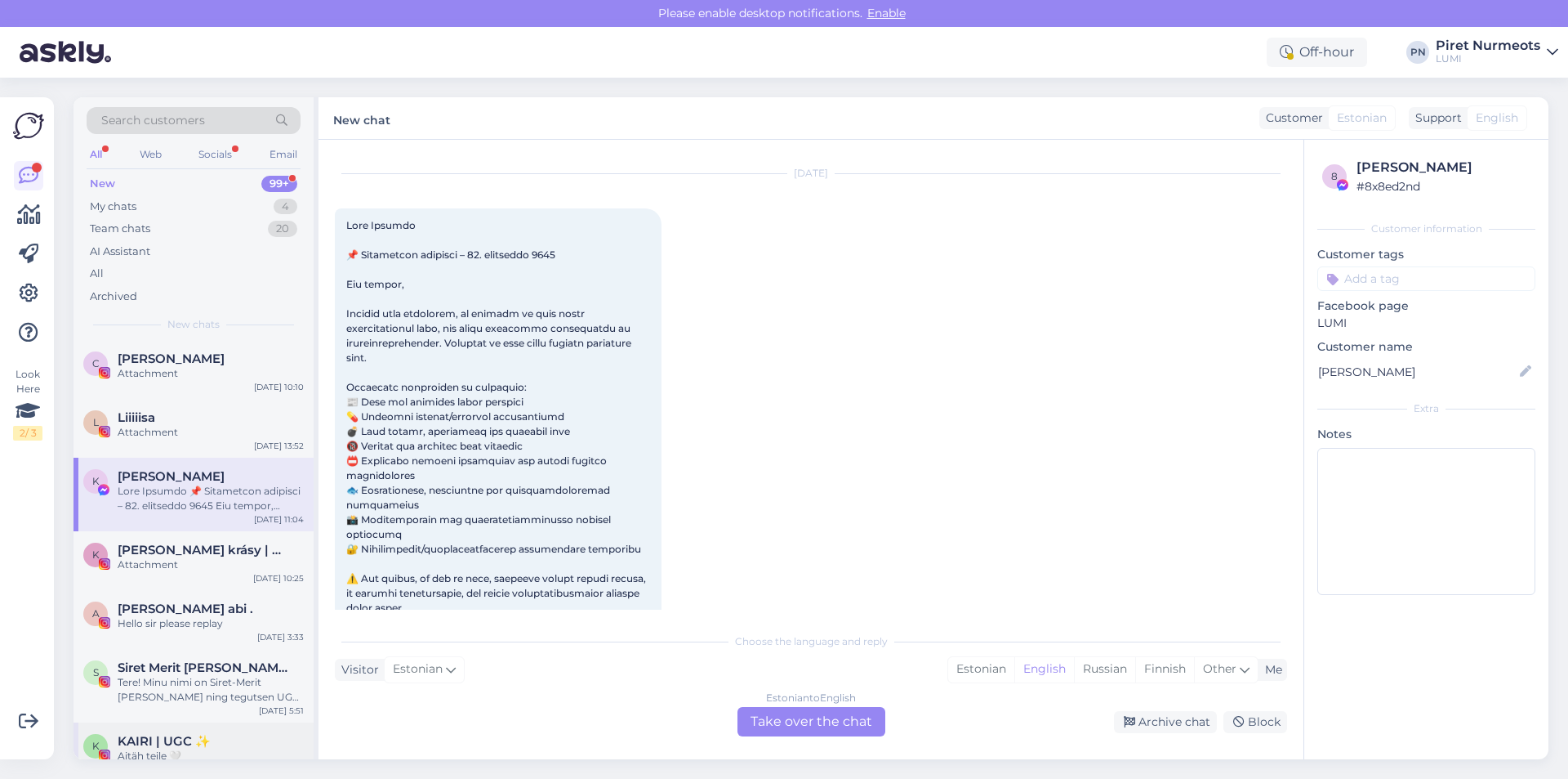
click at [151, 734] on span "KAIRI | UGC ✨" at bounding box center [164, 741] width 93 height 15
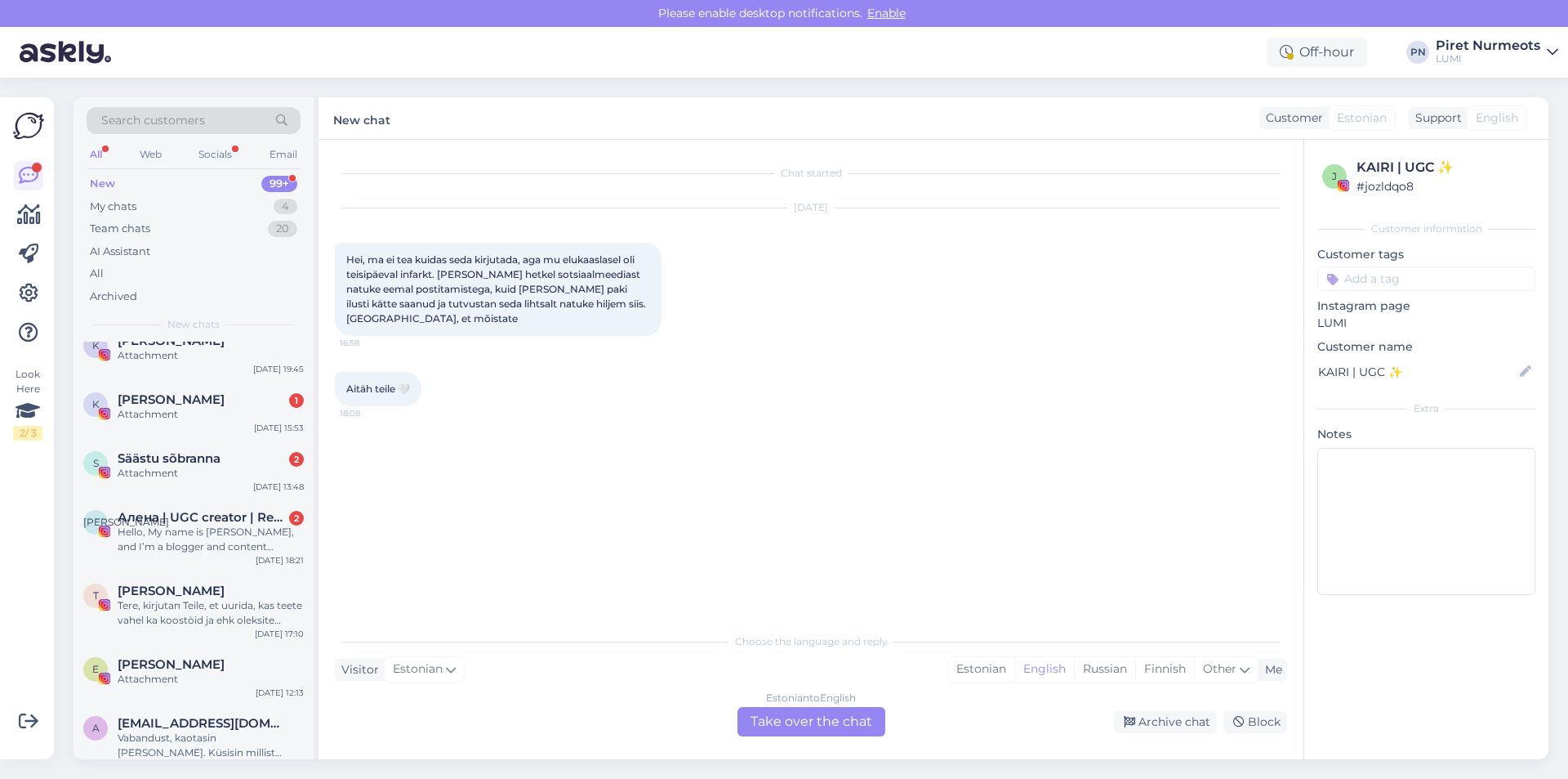
scroll to position [4248, 0]
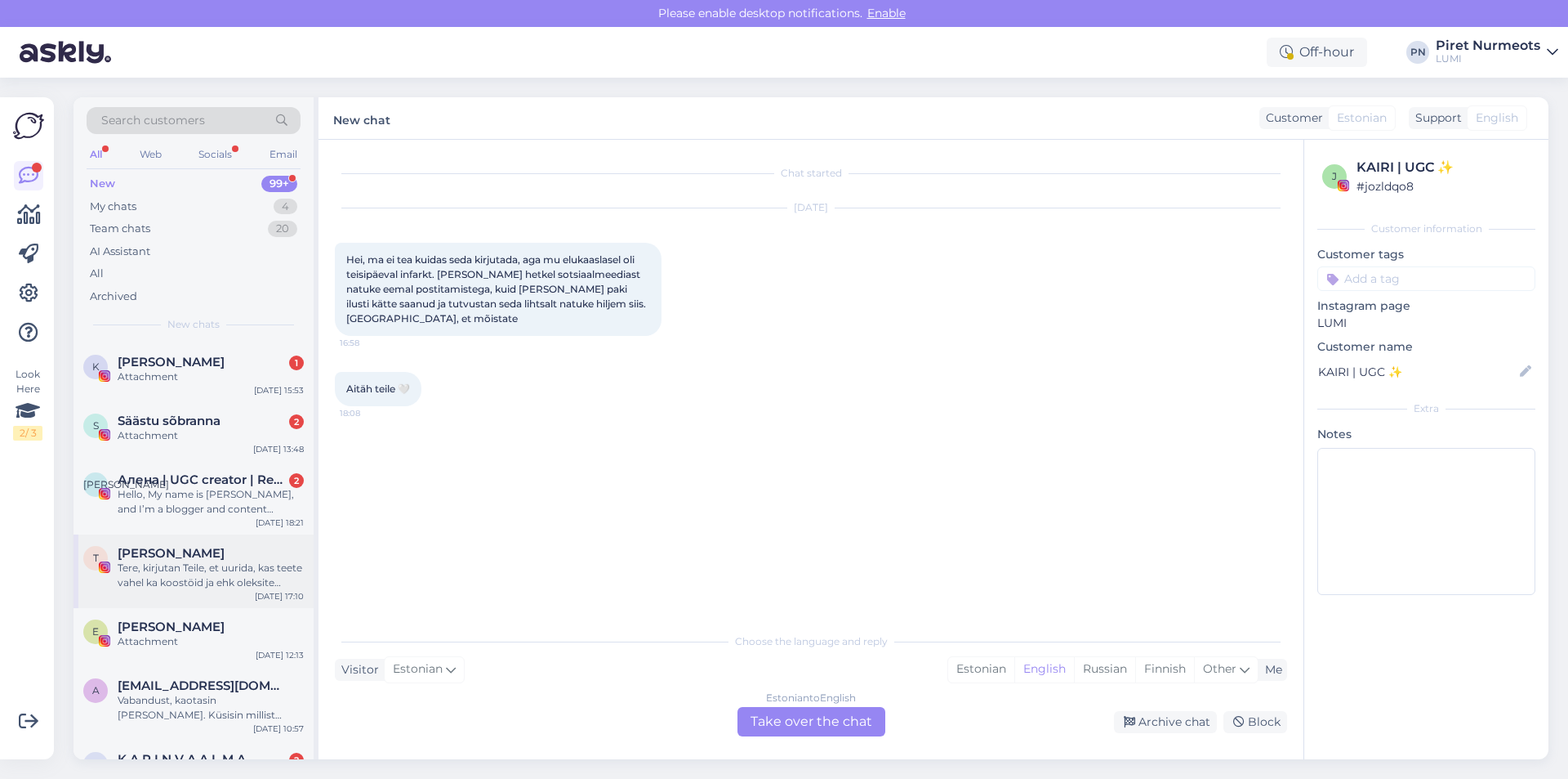
click at [186, 563] on div "Tere, kirjutan Teile, et uurida, kas teete vahel ka koostöid ja ehk oleksite av…" at bounding box center [211, 575] width 187 height 29
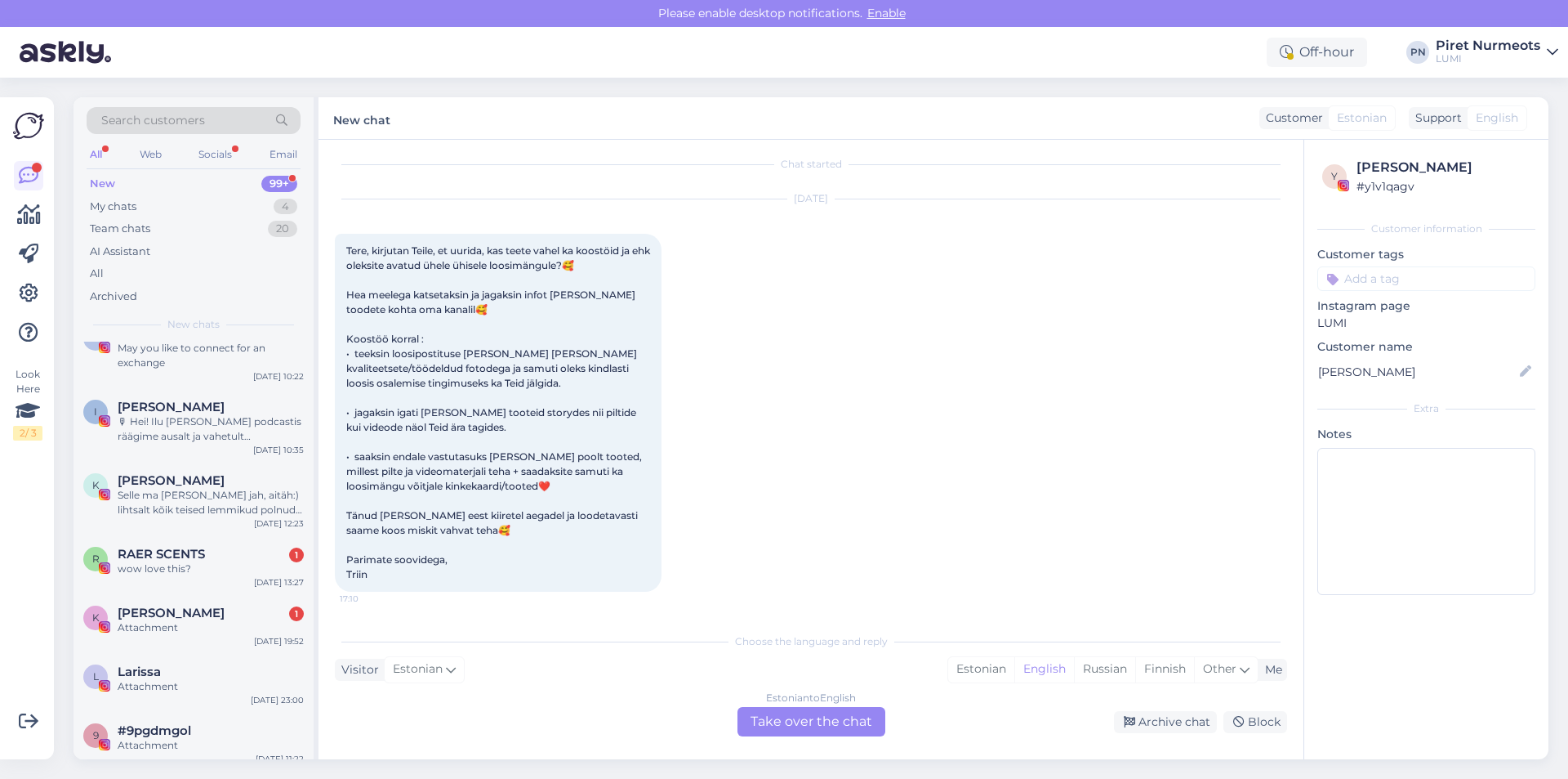
scroll to position [8905, 0]
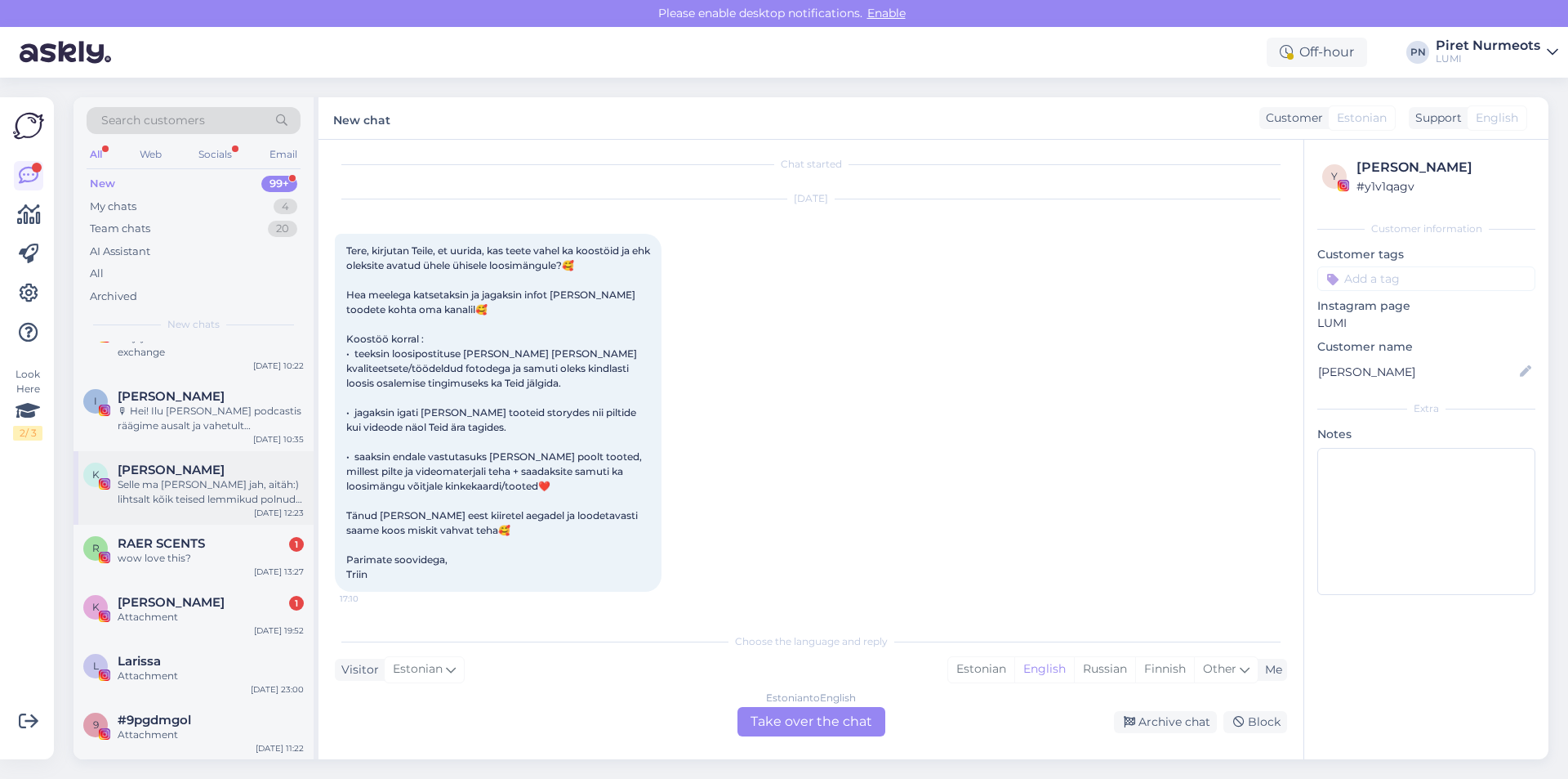
click at [180, 477] on div "Selle ma [PERSON_NAME] jah, aitäh:) lihtsalt kõik teised lemmikud polnud saadav…" at bounding box center [211, 492] width 187 height 29
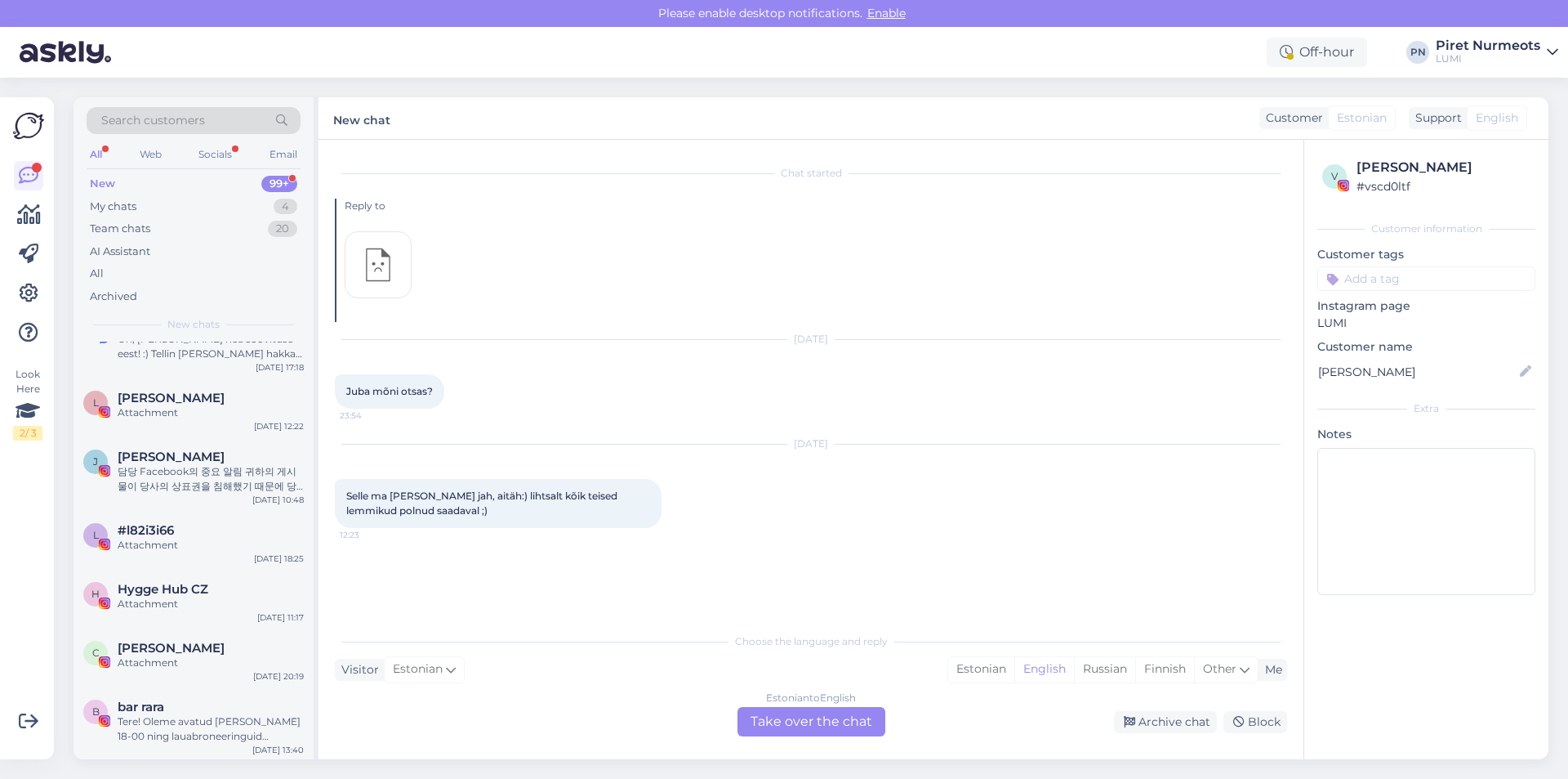
scroll to position [29246, 0]
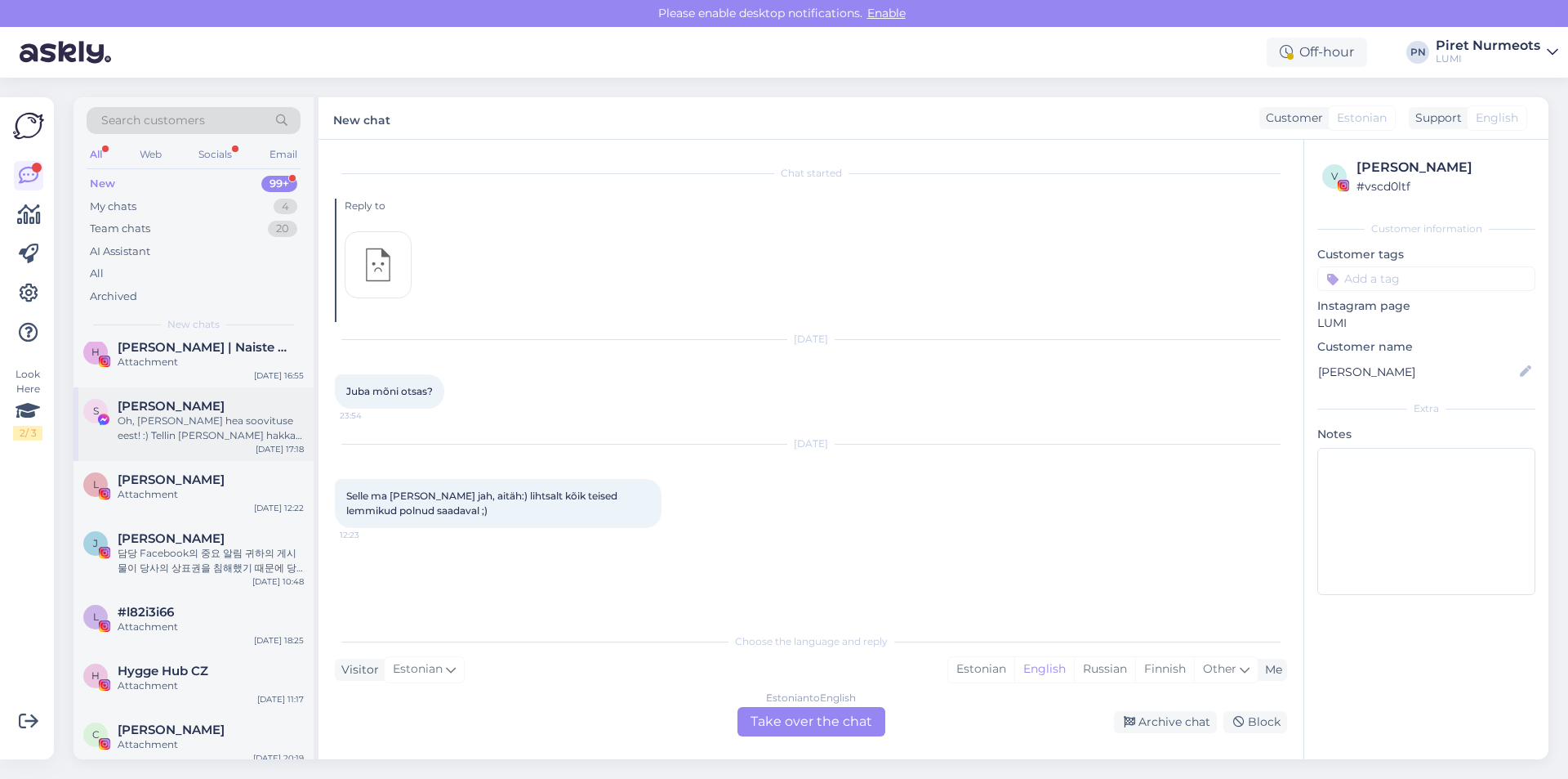
click at [203, 414] on div "Oh, [PERSON_NAME] hea soovituse eest! :) Tellin [PERSON_NAME] hakkan siis katse…" at bounding box center [211, 428] width 187 height 29
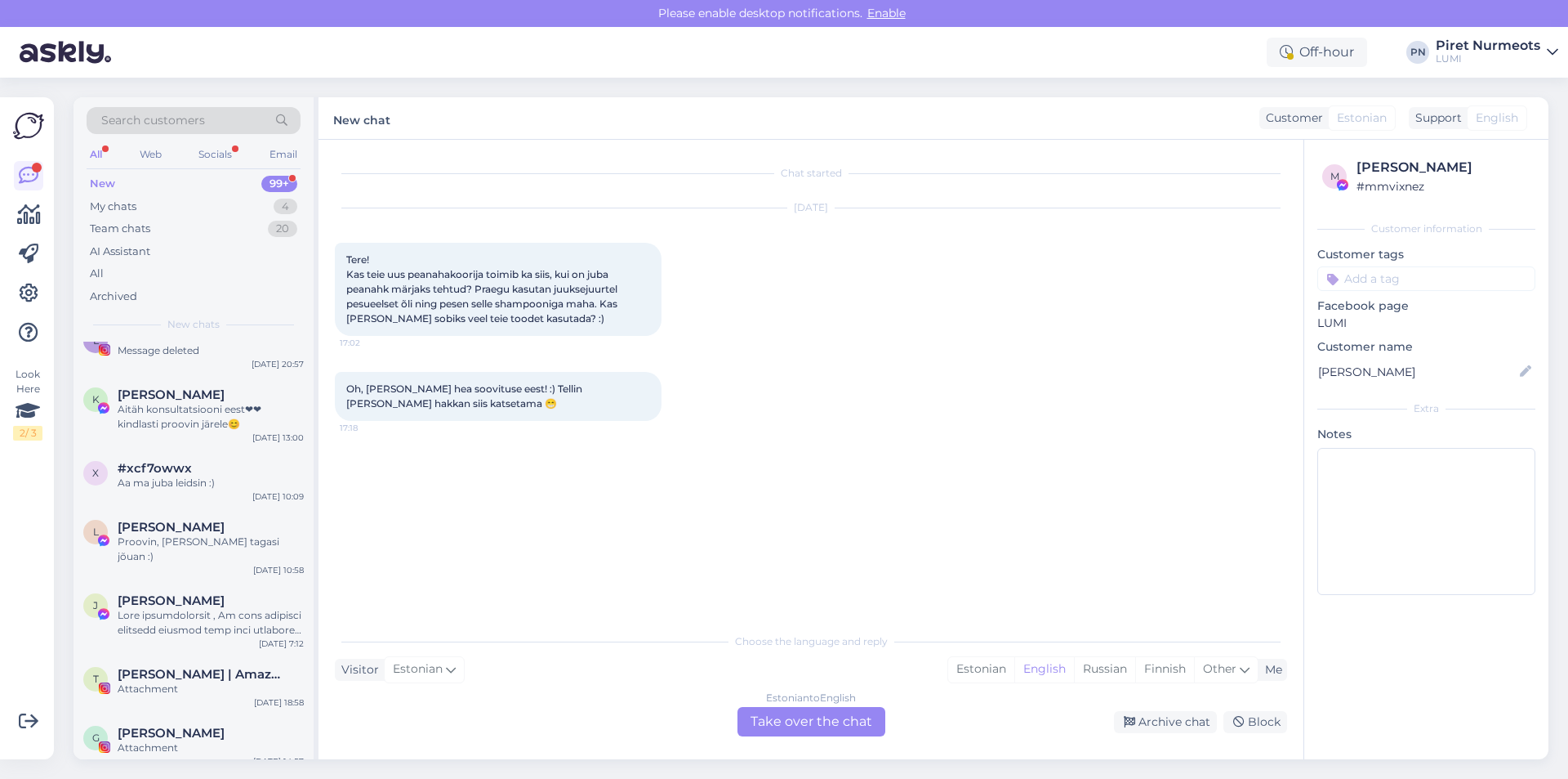
scroll to position [32514, 0]
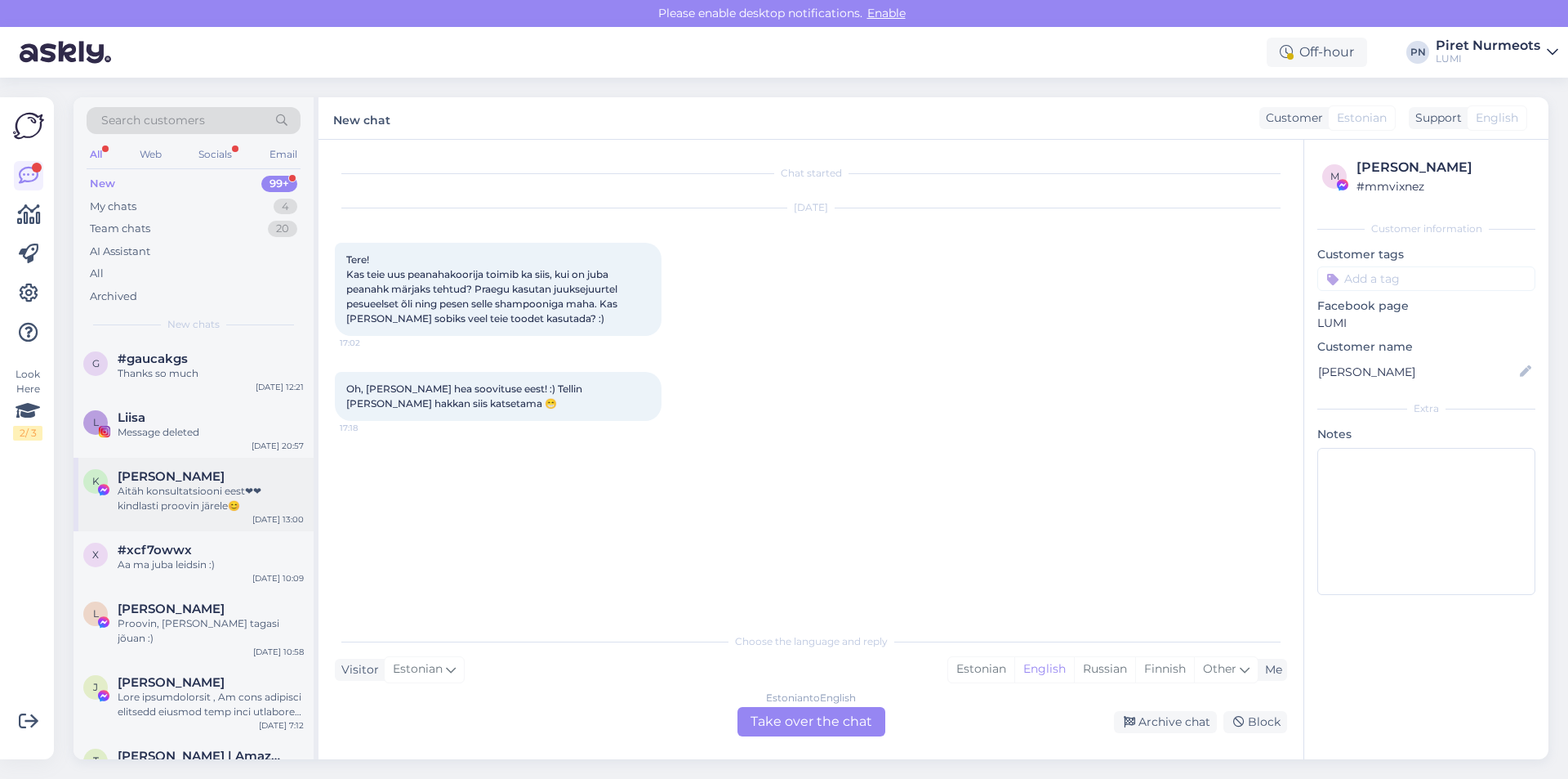
click at [182, 483] on div "Aitäh konsultatsiooni eest❤❤ kindlasti proovin järele😊" at bounding box center [211, 498] width 187 height 29
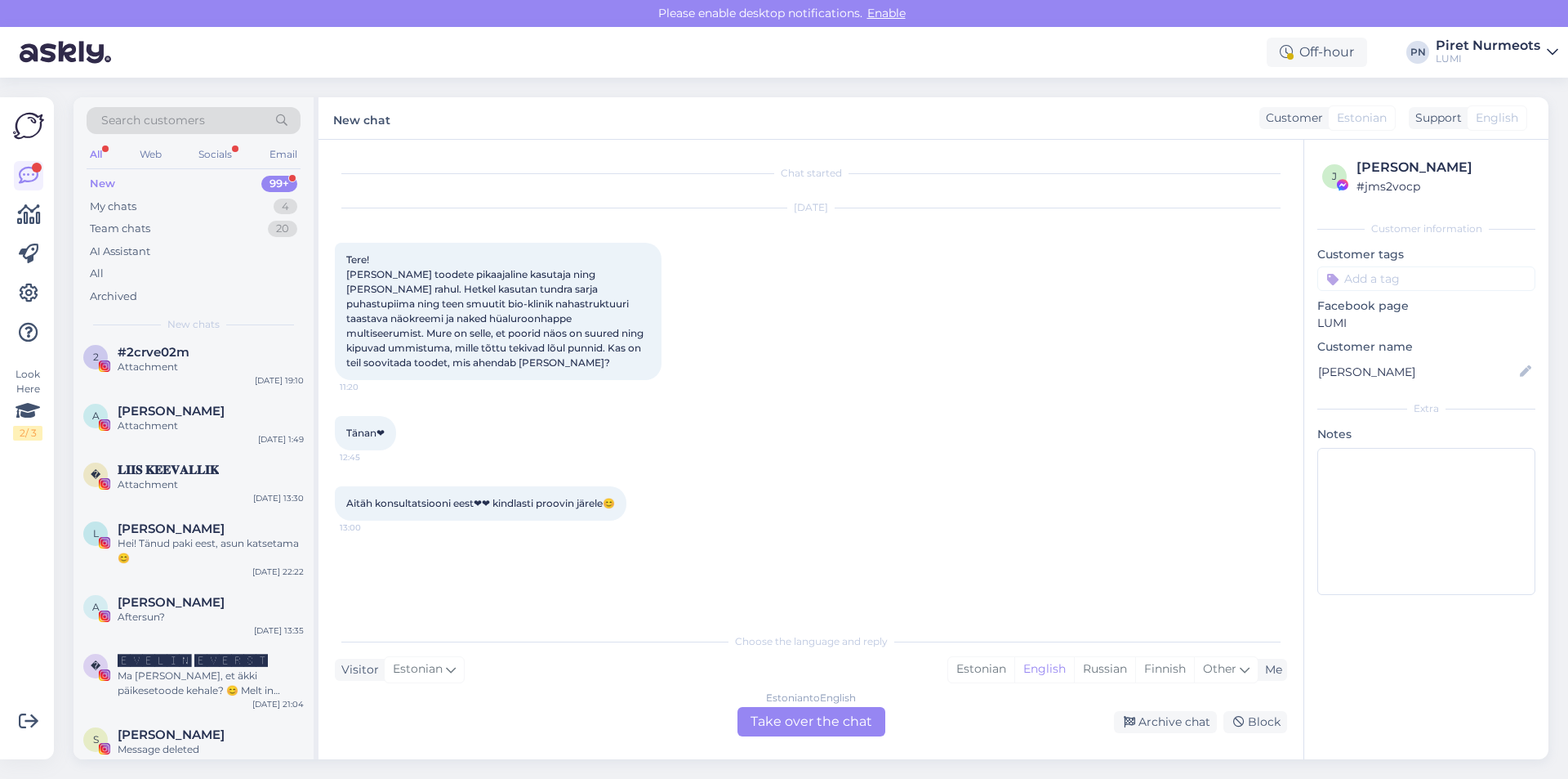
scroll to position [34066, 0]
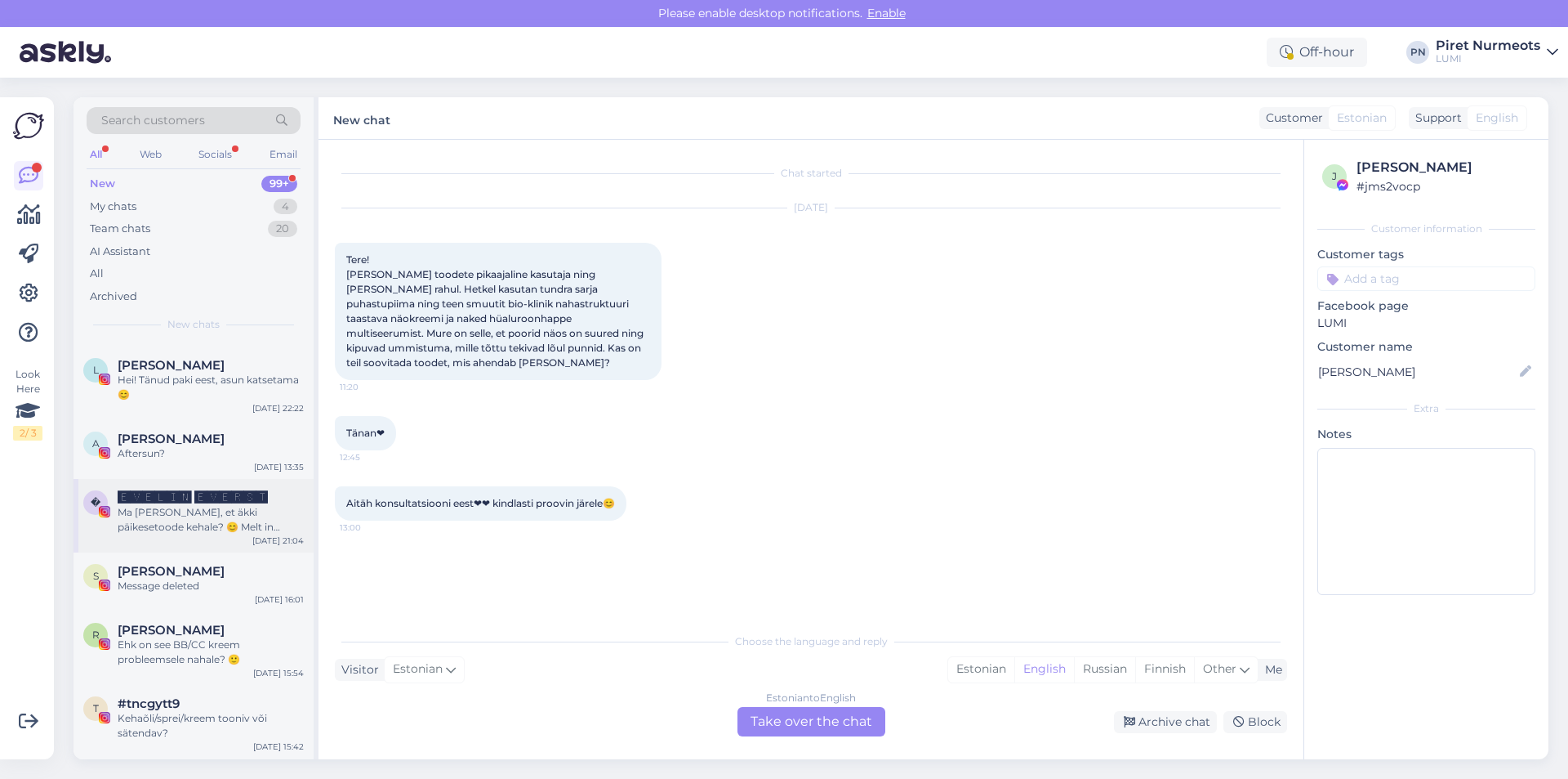
click at [216, 505] on div "Ma [PERSON_NAME], et äkki päikesetoode kehale? 😊 Melt in [GEOGRAPHIC_DATA]?" at bounding box center [211, 520] width 187 height 29
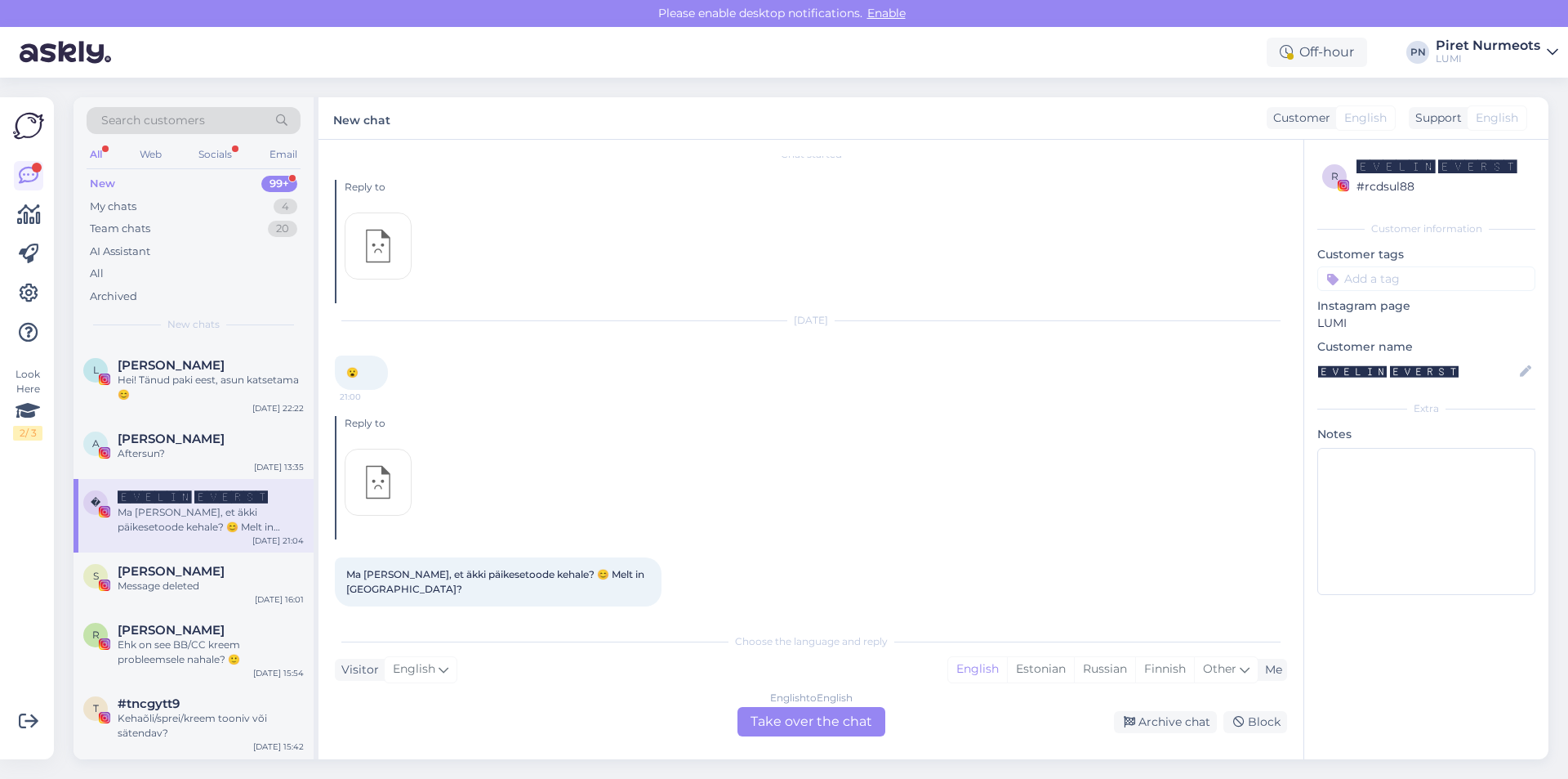
scroll to position [19, 0]
click at [126, 638] on div "Ehk on see BB/CC kreem probleemsele nahale? 🙂" at bounding box center [211, 652] width 187 height 29
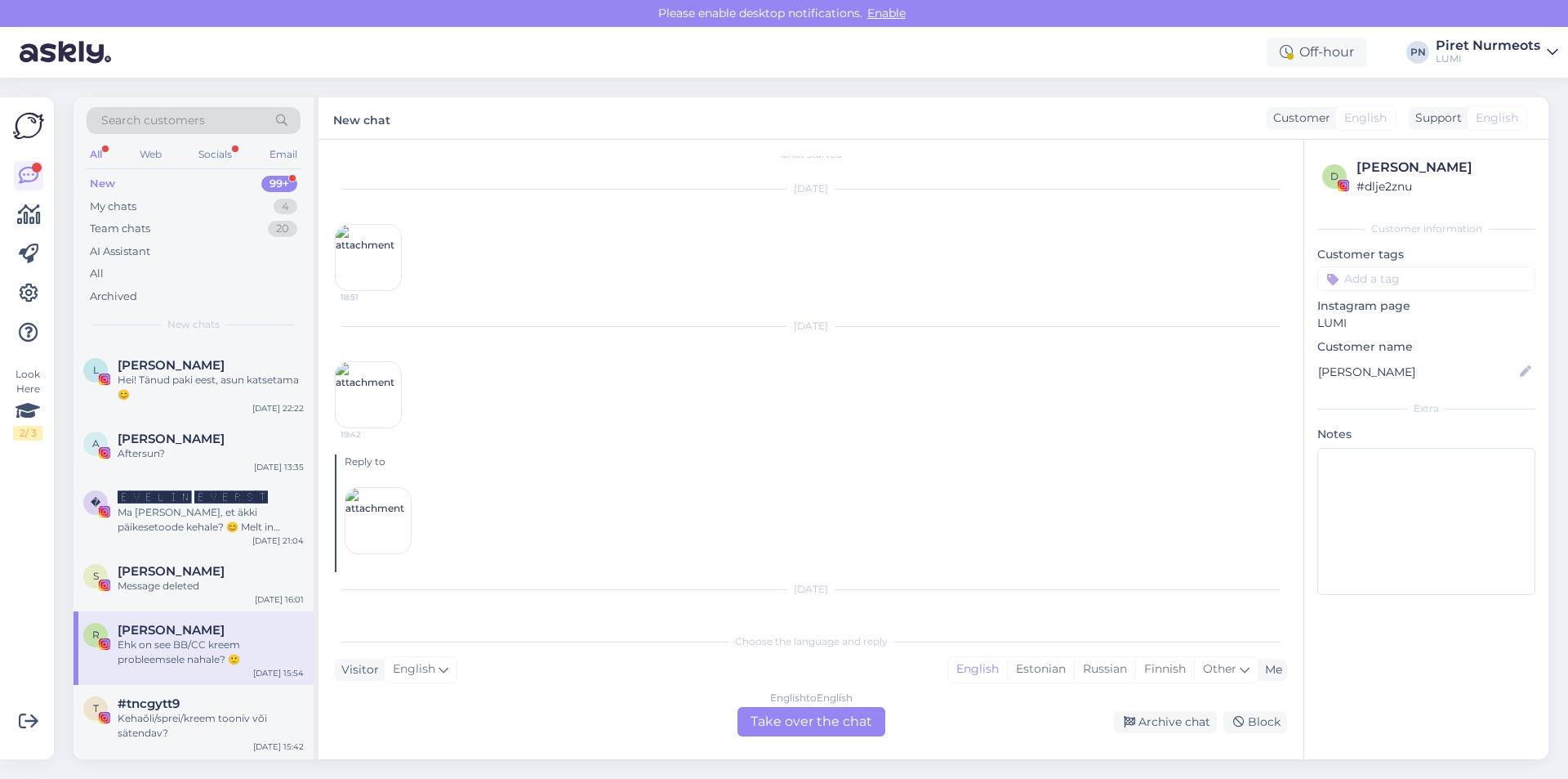
scroll to position [91, 0]
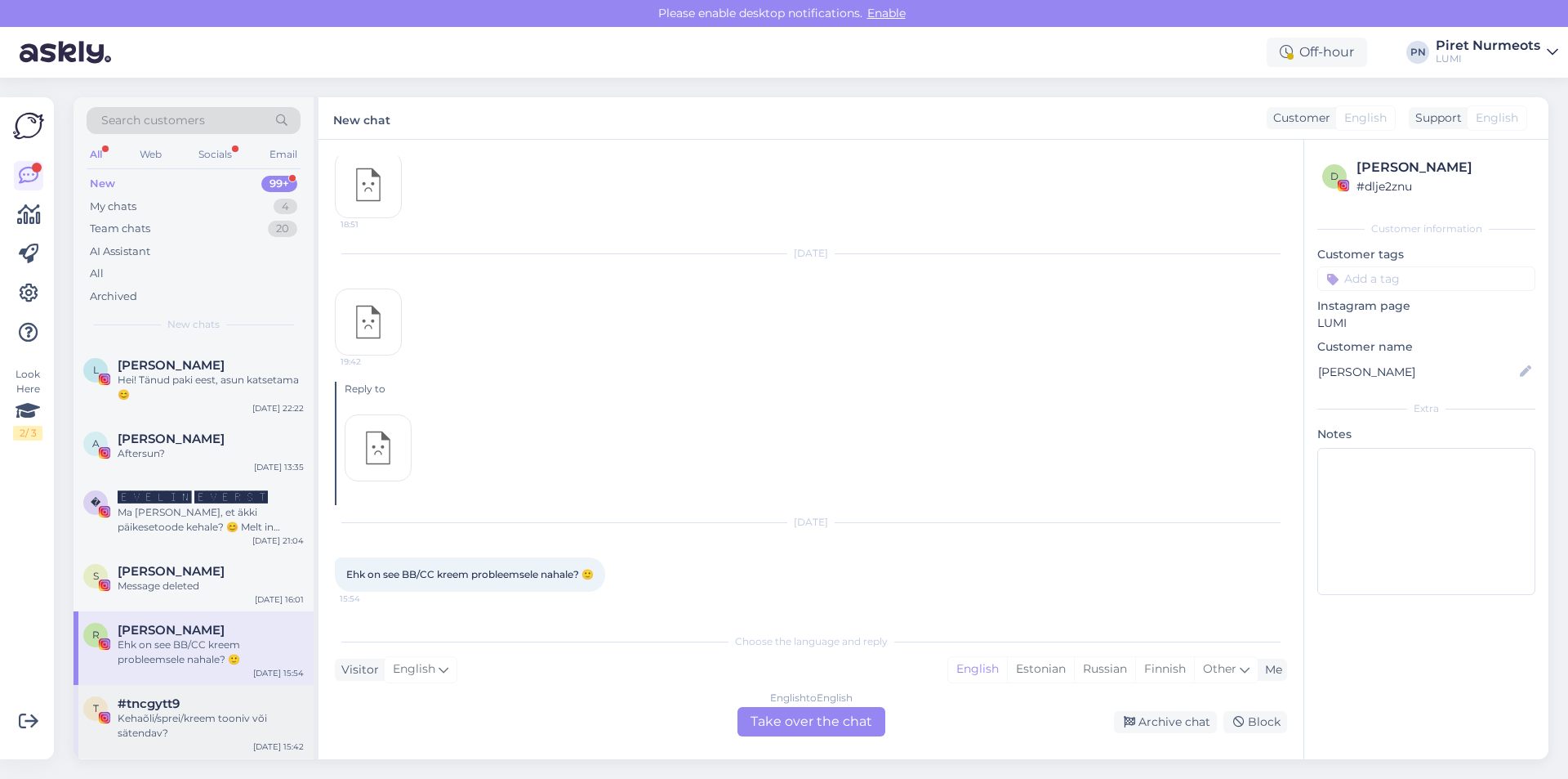
click at [157, 711] on div "Kehaõli/sprei/kreem tooniv või sätendav?" at bounding box center [211, 726] width 187 height 29
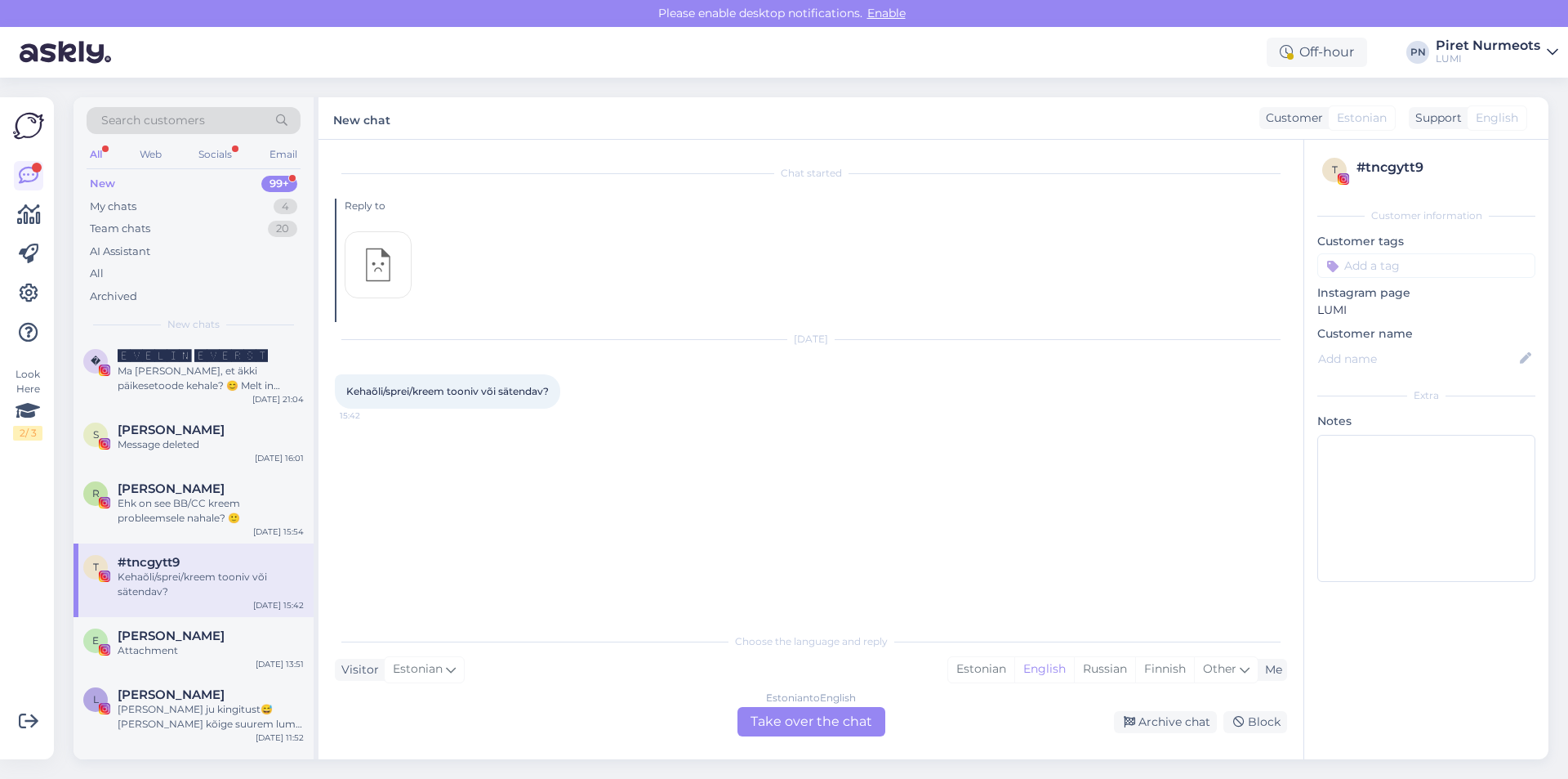
scroll to position [34230, 0]
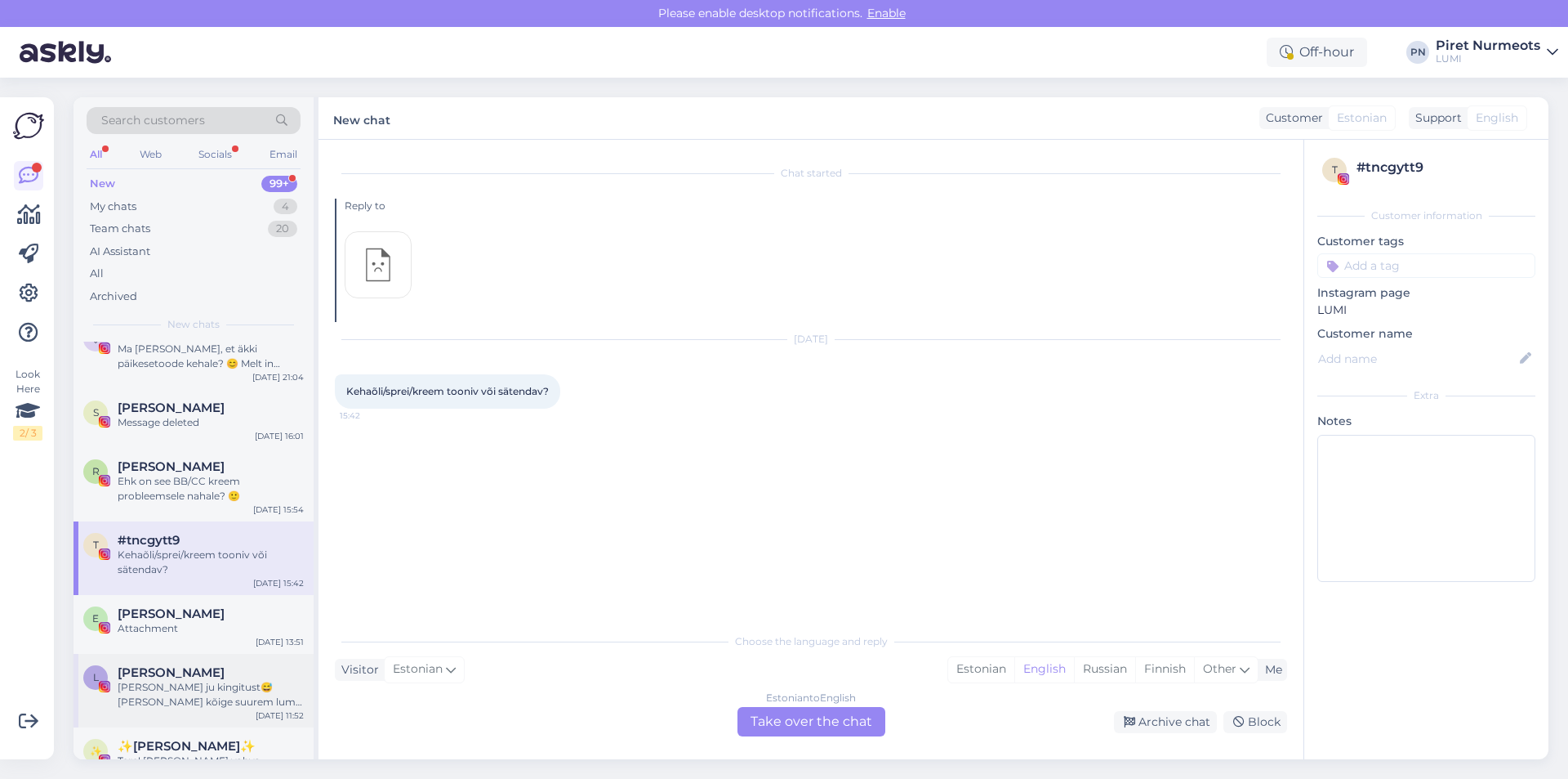
click at [175, 680] on div "[PERSON_NAME] ju kingitust😅 [PERSON_NAME] kõige suurem lumi [PERSON_NAME] kõige…" at bounding box center [211, 695] width 187 height 29
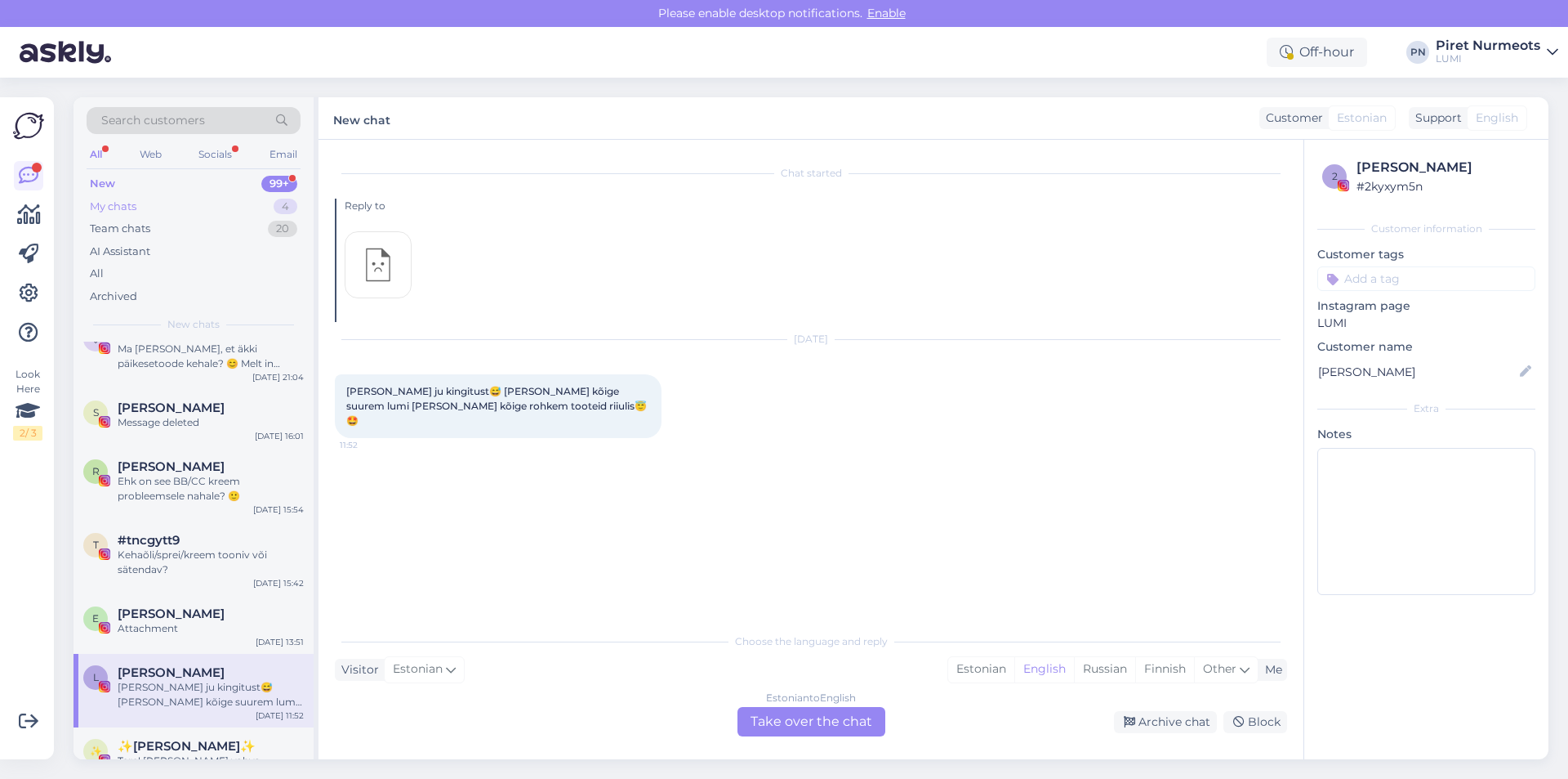
click at [109, 200] on div "My chats" at bounding box center [112, 206] width 46 height 17
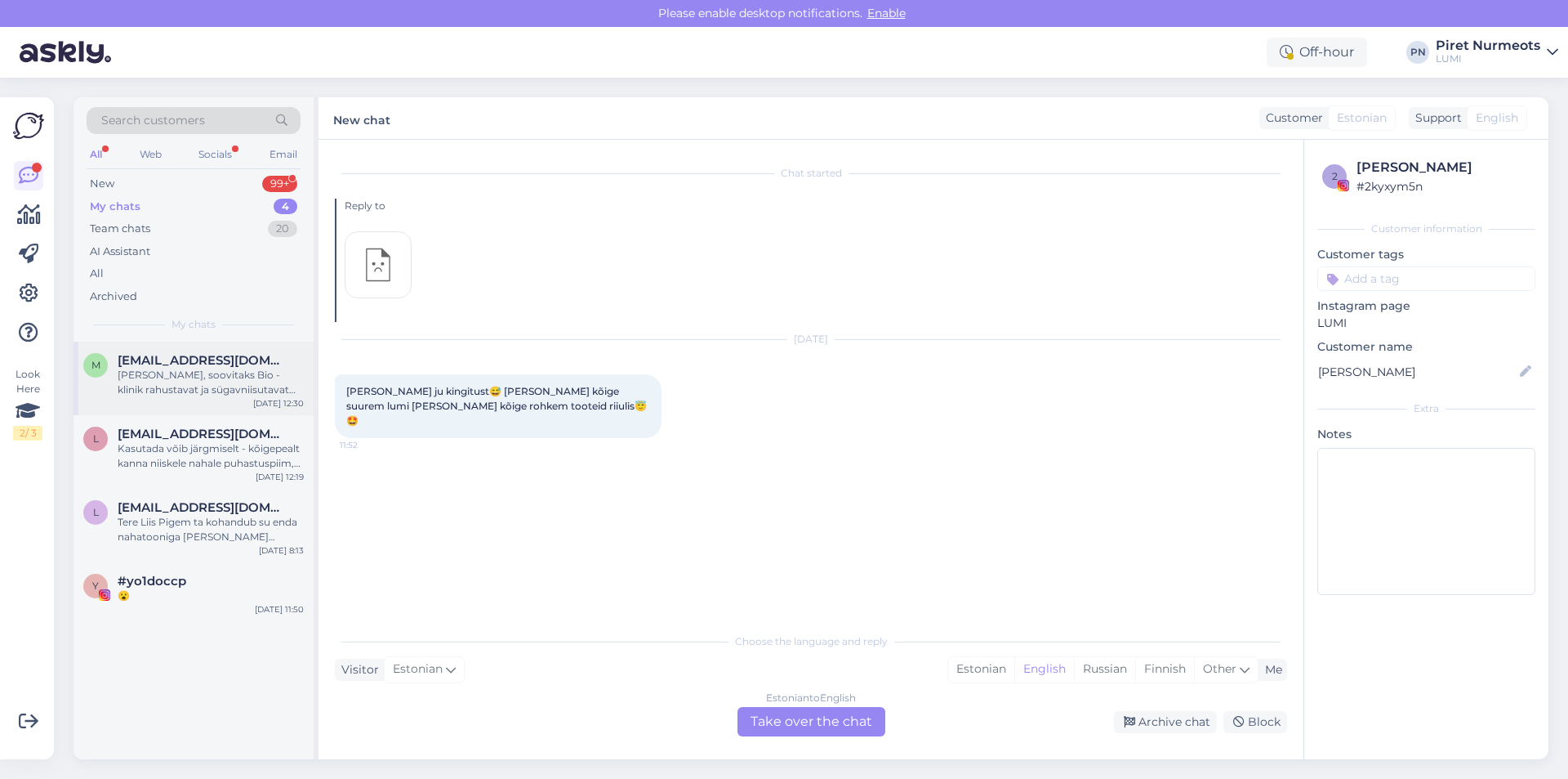
click at [200, 383] on div "[PERSON_NAME], soovitaks Bio -klinik rahustavat ja sügavniisutavat kehakreemi, …" at bounding box center [211, 382] width 187 height 29
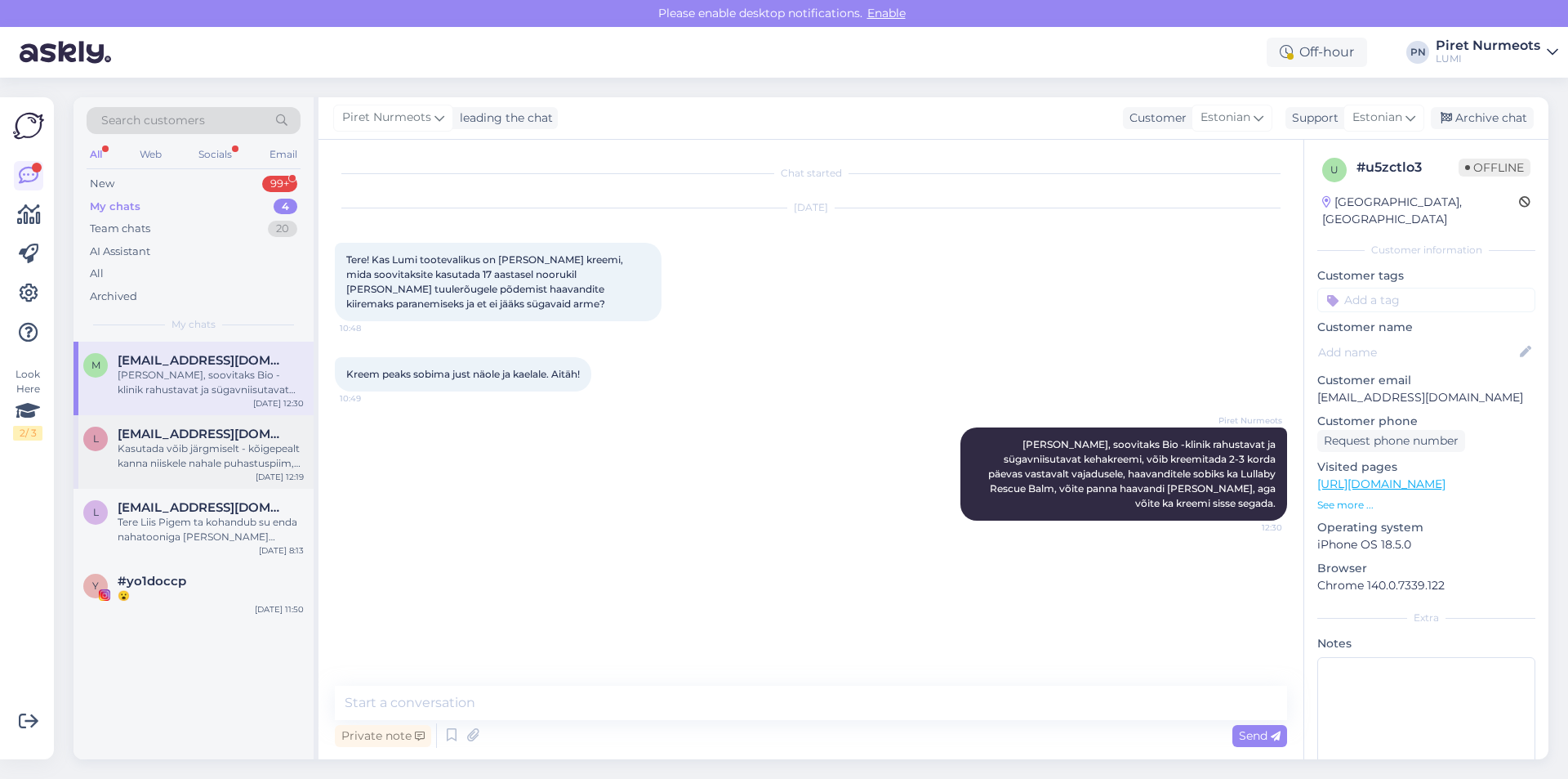
click at [217, 435] on span "[EMAIL_ADDRESS][DOMAIN_NAME]" at bounding box center [202, 433] width 170 height 15
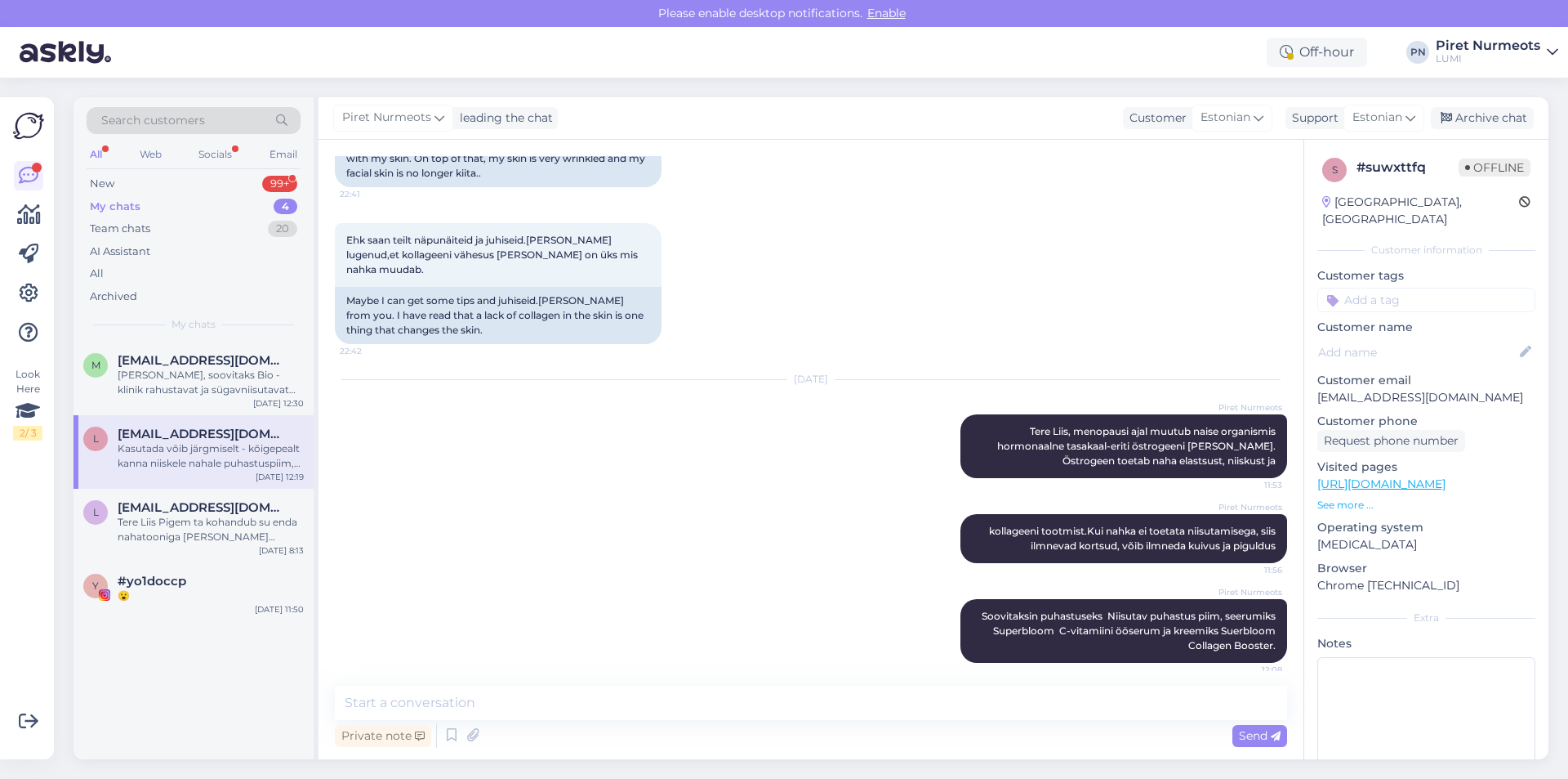
scroll to position [345, 0]
